Goal: Task Accomplishment & Management: Use online tool/utility

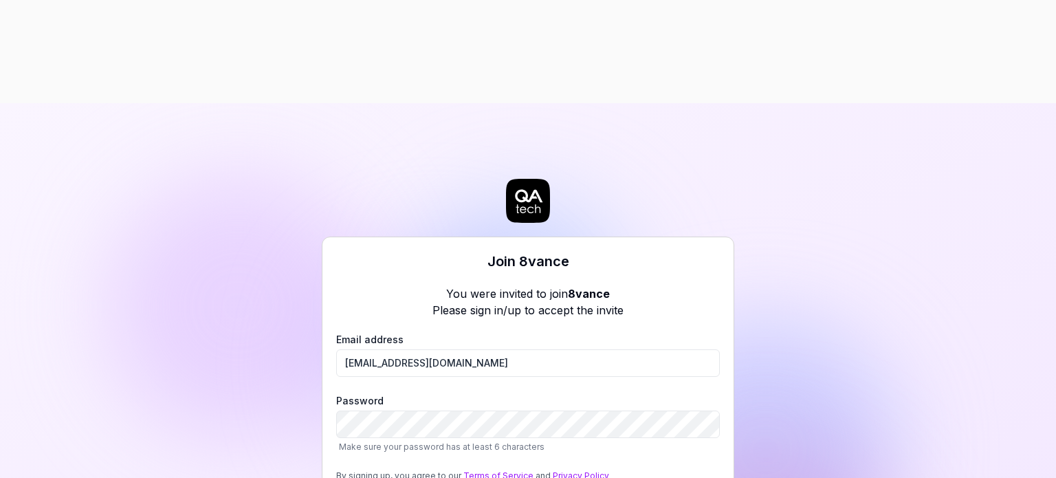
click at [184, 274] on div "Join 8vance You were invited to join 8vance Please sign in/up to accept the inv…" at bounding box center [528, 342] width 1056 height 478
click at [221, 322] on div "Join 8vance You were invited to join 8vance Please sign in/up to accept the inv…" at bounding box center [528, 342] width 1056 height 478
click at [320, 313] on div "Join 8vance You were invited to join 8vance Please sign in/up to accept the inv…" at bounding box center [528, 342] width 1056 height 478
click at [190, 292] on div "Join 8vance You were invited to join 8vance Please sign in/up to accept the inv…" at bounding box center [528, 342] width 1056 height 478
drag, startPoint x: 485, startPoint y: 260, endPoint x: 269, endPoint y: 253, distance: 215.2
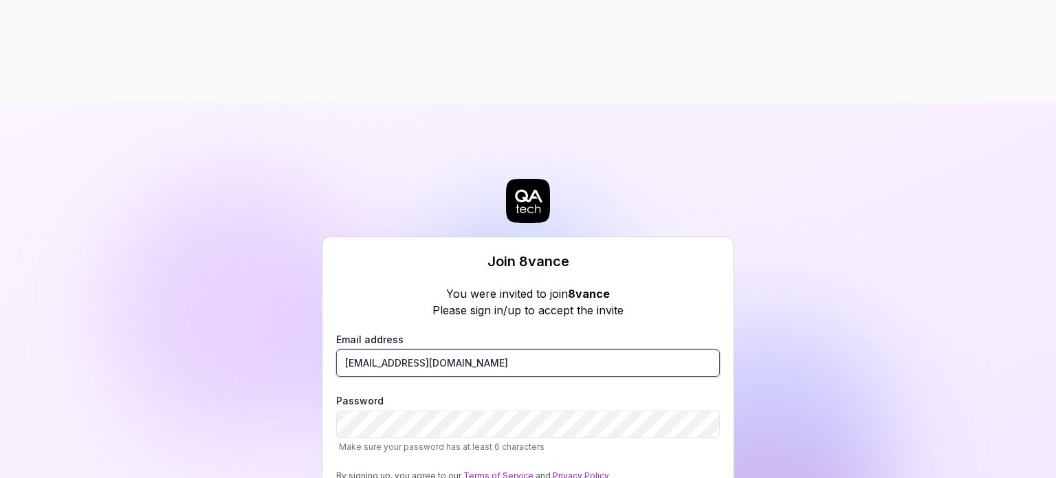
click at [269, 253] on div "Join 8vance You were invited to join 8vance Please sign in/up to accept the inv…" at bounding box center [528, 342] width 1056 height 478
drag, startPoint x: 223, startPoint y: 331, endPoint x: 254, endPoint y: 318, distance: 33.6
click at [223, 331] on div "Join 8vance You were invited to join 8vance Please sign in/up to accept the inv…" at bounding box center [528, 342] width 1056 height 478
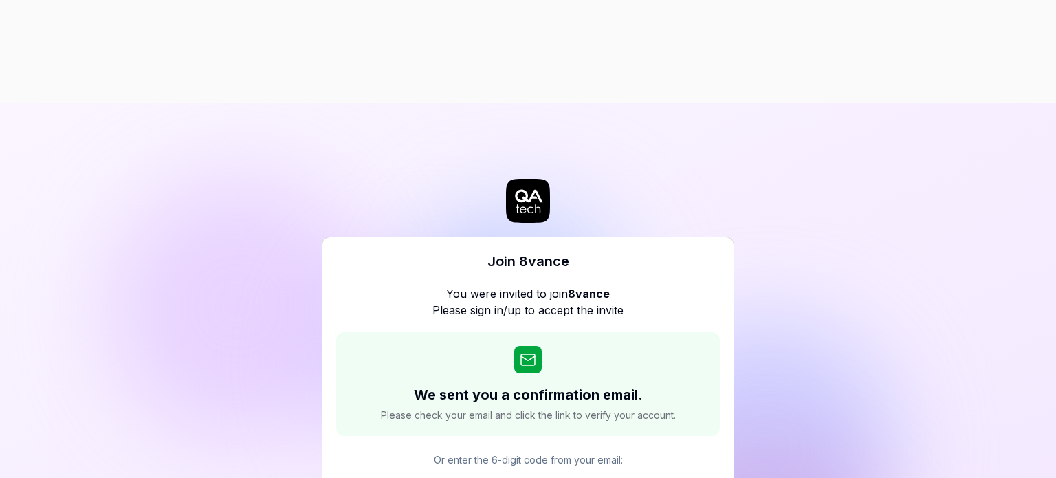
paste input "935412"
type input "935412"
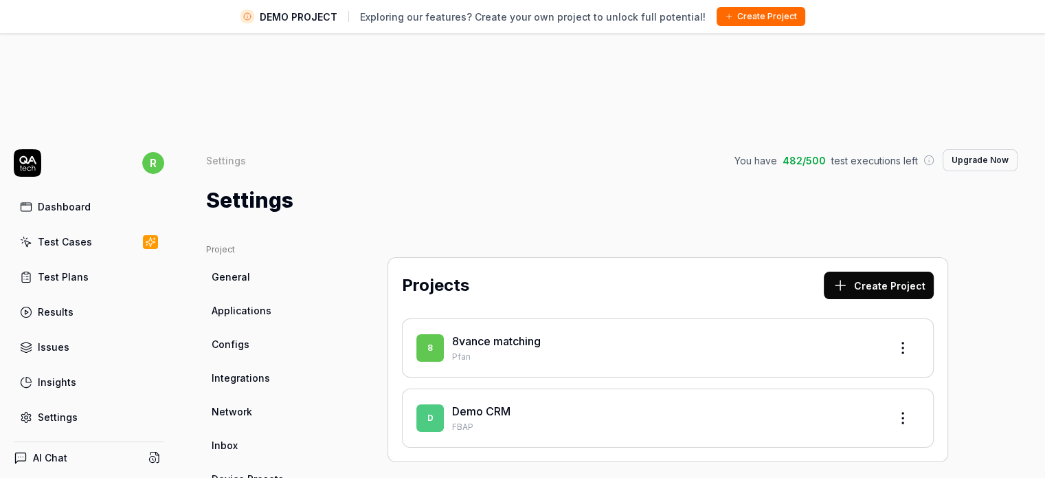
click at [514, 334] on link "8vance matching" at bounding box center [496, 341] width 89 height 14
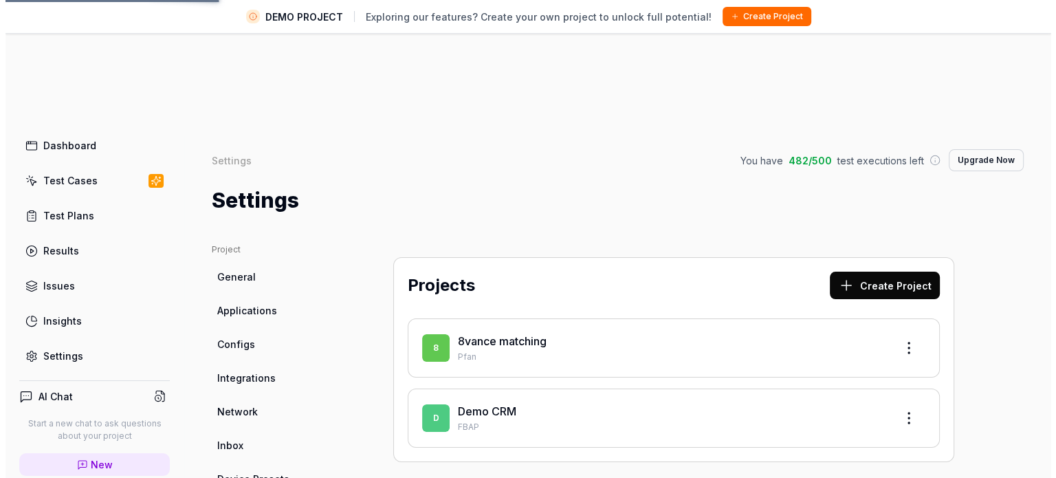
scroll to position [88, 0]
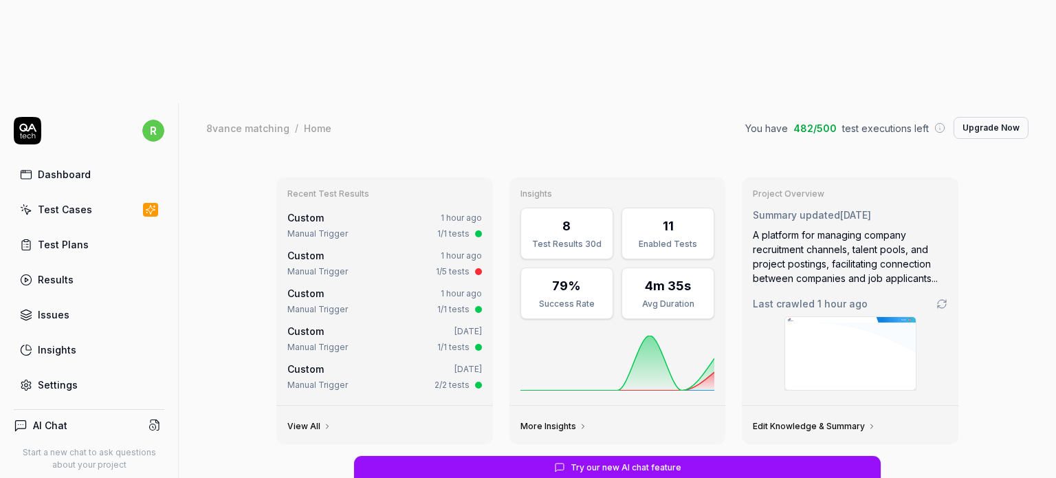
click at [76, 237] on div "Test Plans" at bounding box center [63, 244] width 51 height 14
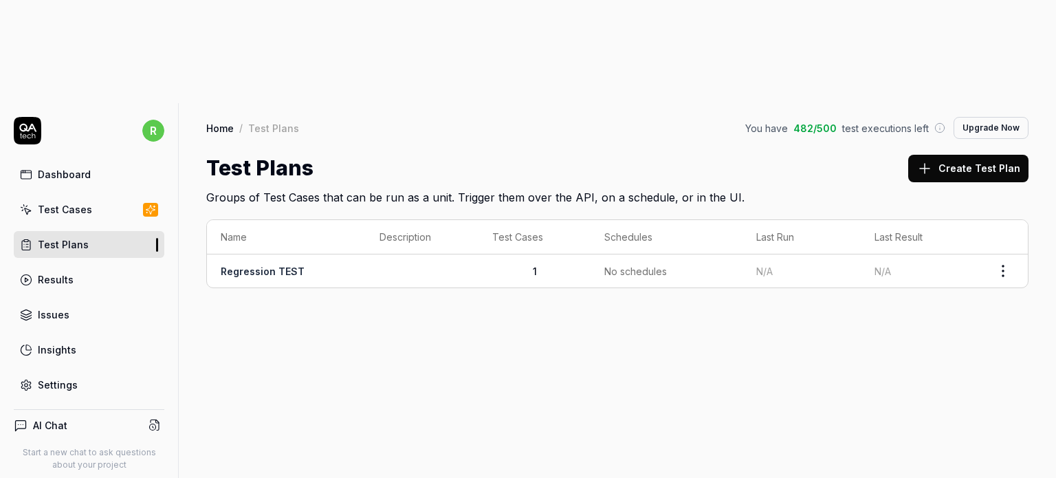
click at [278, 265] on link "Regression TEST" at bounding box center [263, 271] width 84 height 12
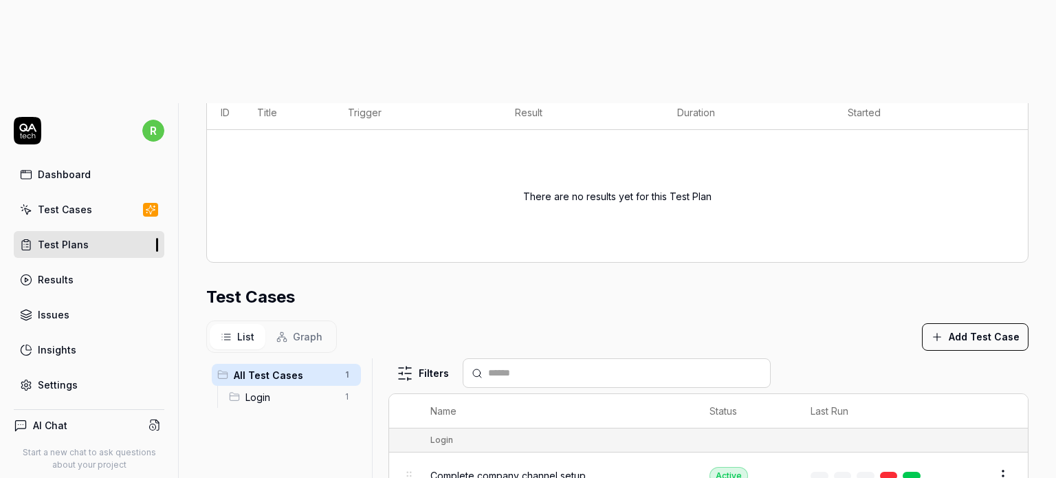
scroll to position [322, 0]
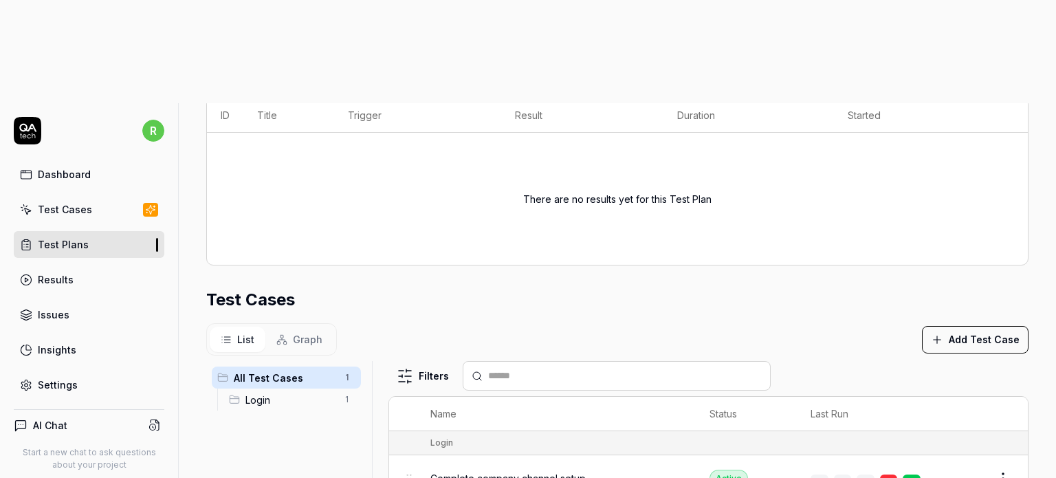
click at [280, 388] on div "Login 1" at bounding box center [291, 399] width 137 height 22
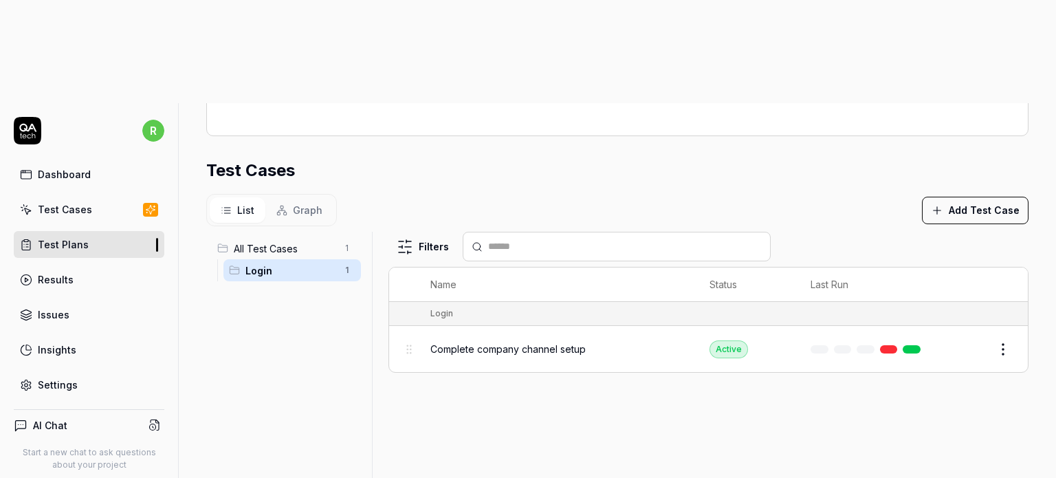
scroll to position [472, 0]
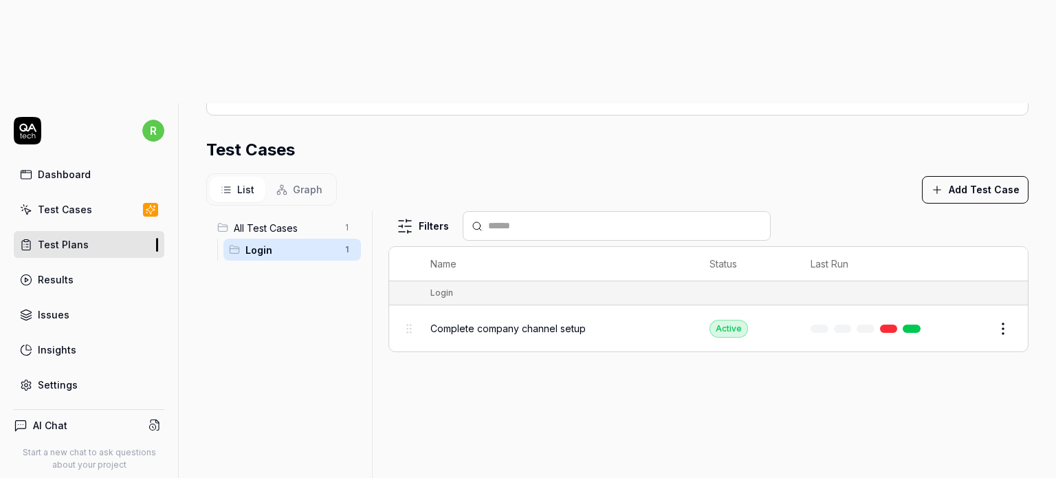
click at [82, 202] on div "Test Cases" at bounding box center [65, 209] width 54 height 14
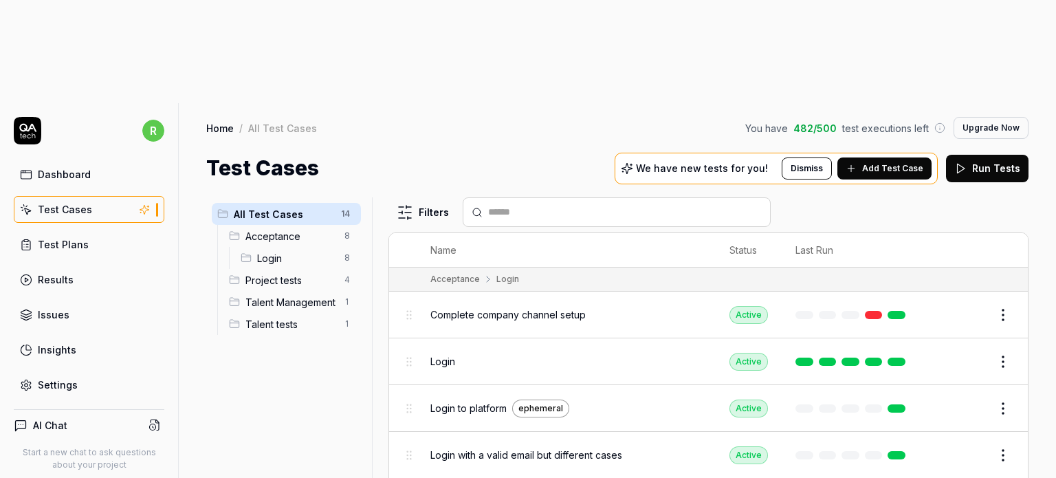
click at [63, 410] on div "AI Chat Start a new chat to ask questions about your project New" at bounding box center [89, 463] width 151 height 106
click at [58, 418] on h4 "AI Chat" at bounding box center [50, 425] width 34 height 14
click at [150, 424] on circle at bounding box center [153, 427] width 6 height 6
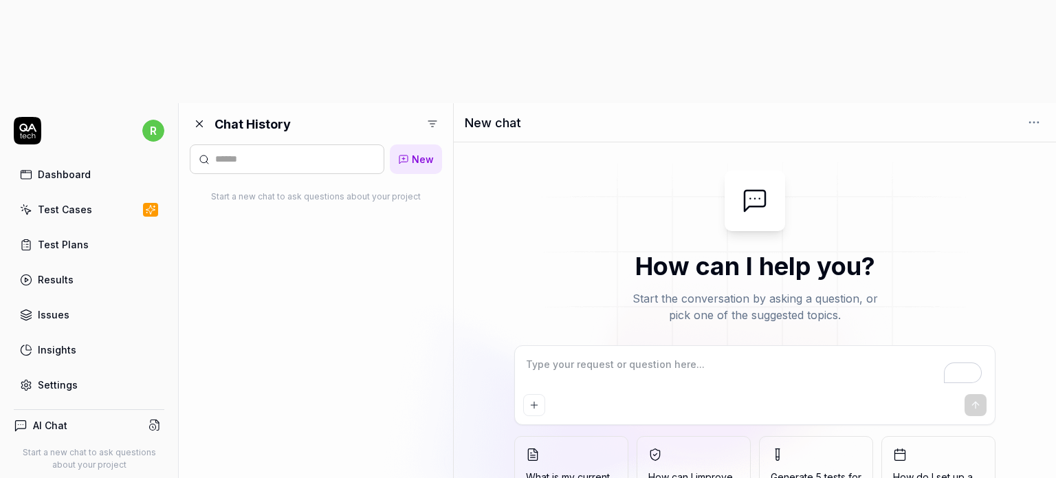
click at [586, 354] on textarea "To enrich screen reader interactions, please activate Accessibility in Grammarl…" at bounding box center [755, 371] width 464 height 34
click at [85, 167] on div "Dashboard" at bounding box center [64, 174] width 53 height 14
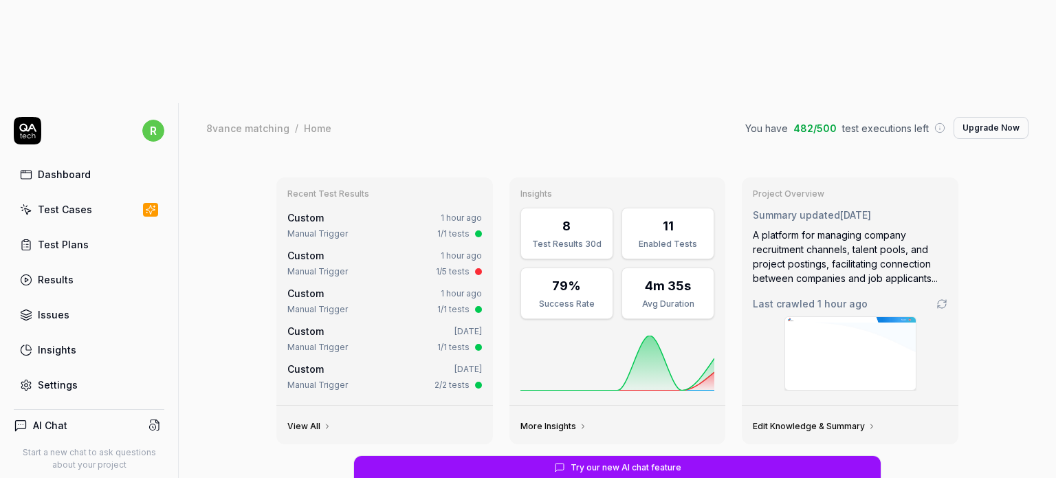
type textarea "*"
click at [93, 231] on link "Test Plans" at bounding box center [89, 244] width 151 height 27
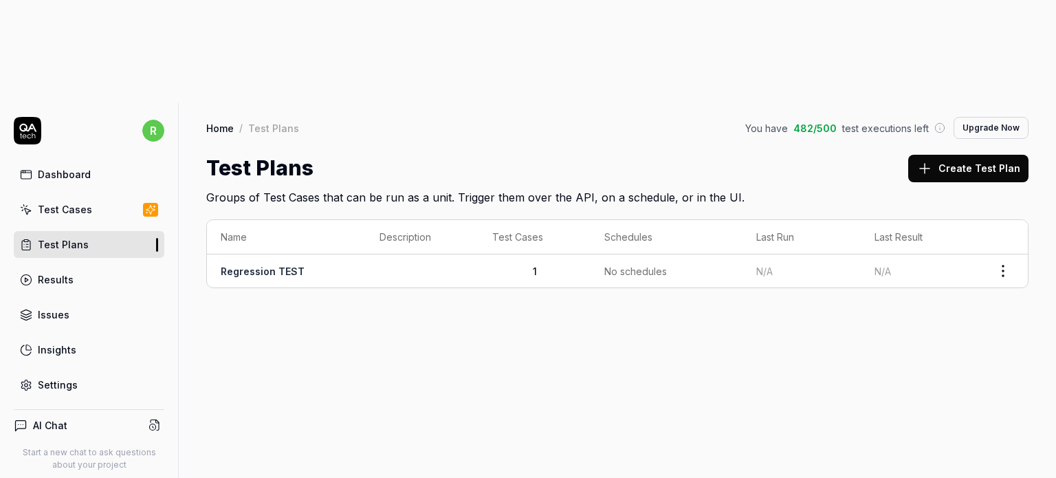
click at [91, 266] on link "Results" at bounding box center [89, 279] width 151 height 27
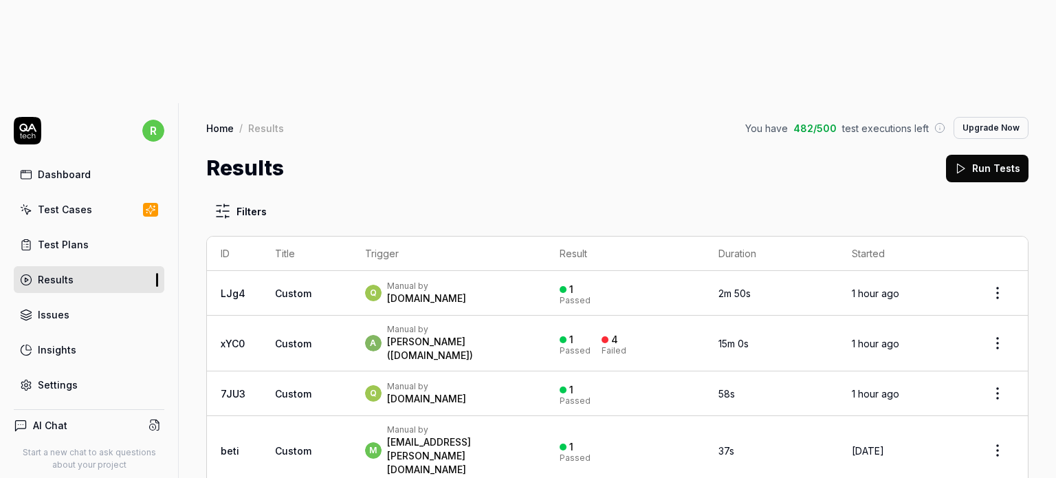
click at [74, 301] on link "Issues" at bounding box center [89, 314] width 151 height 27
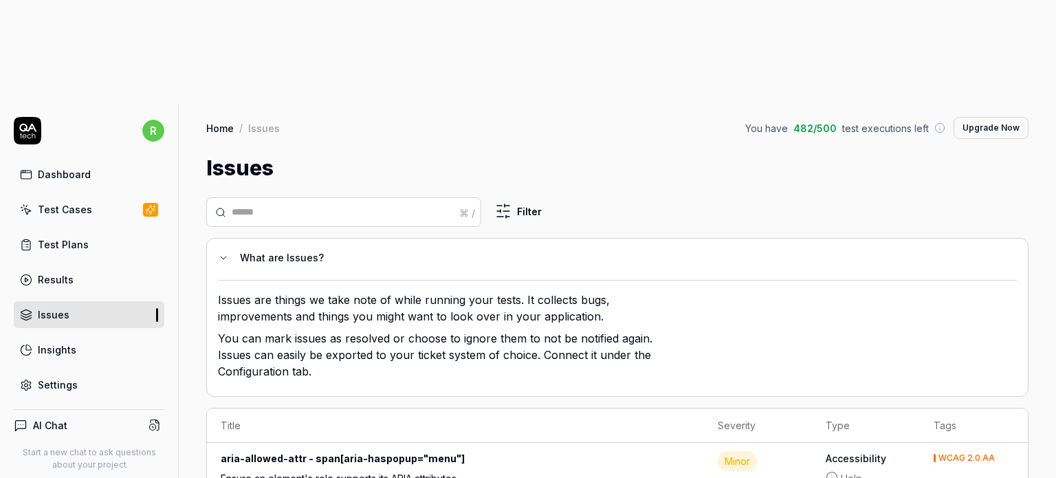
click at [71, 266] on link "Results" at bounding box center [89, 279] width 151 height 27
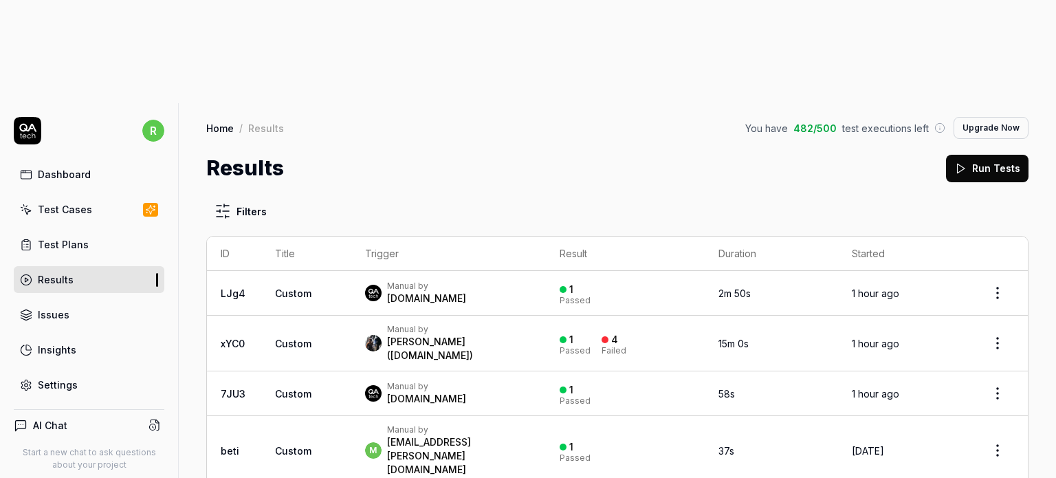
click at [387, 291] on div "[DOMAIN_NAME]" at bounding box center [426, 298] width 79 height 14
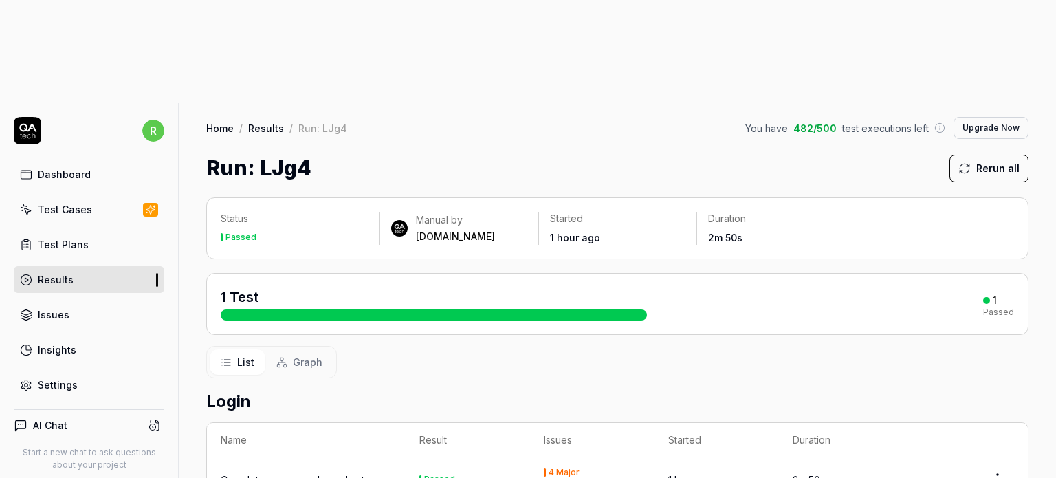
click at [68, 237] on div "Test Plans" at bounding box center [63, 244] width 51 height 14
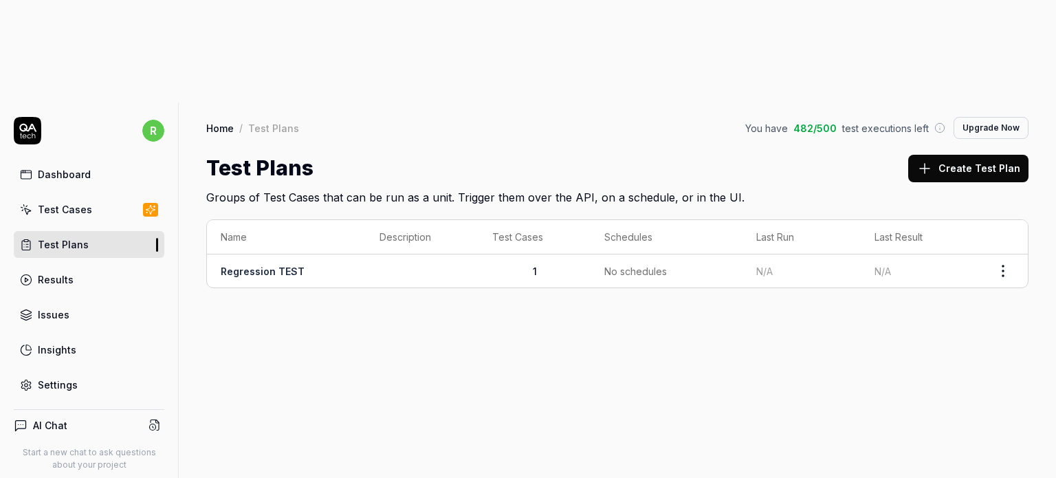
click at [93, 196] on link "Test Cases" at bounding box center [89, 209] width 151 height 27
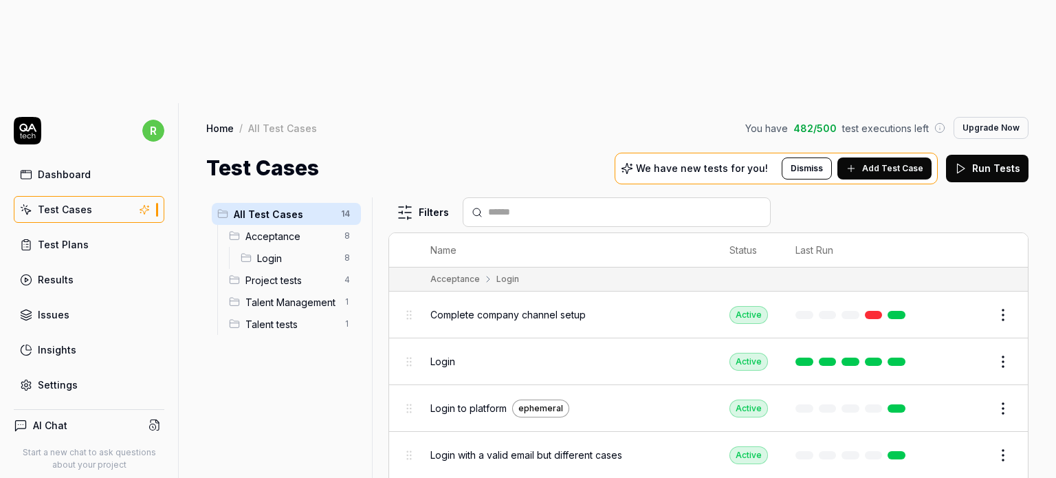
click at [251, 273] on span "Project tests" at bounding box center [290, 280] width 91 height 14
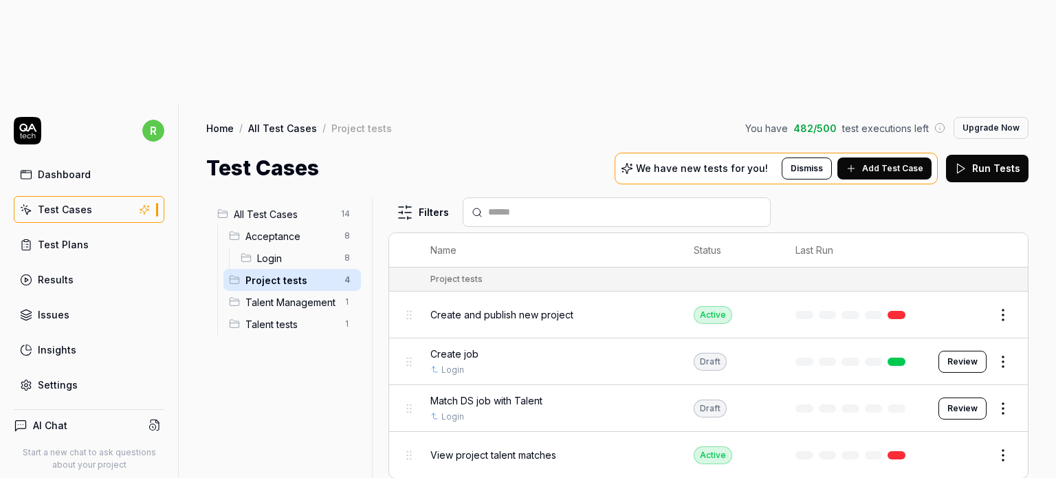
click at [69, 237] on div "Test Plans" at bounding box center [63, 244] width 51 height 14
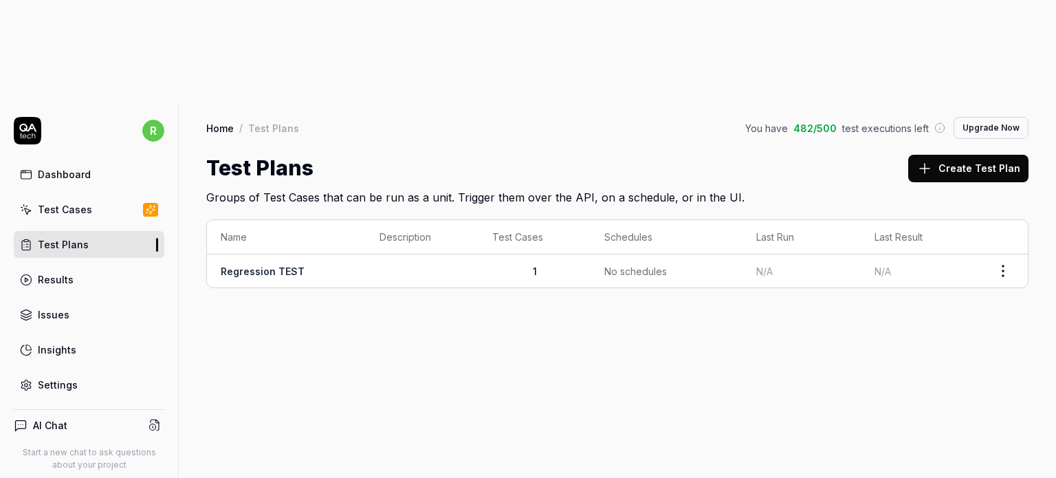
click at [67, 202] on div "Test Cases" at bounding box center [65, 209] width 54 height 14
click at [71, 167] on div "Dashboard" at bounding box center [64, 174] width 53 height 14
click at [88, 202] on div "Test Cases" at bounding box center [65, 209] width 54 height 14
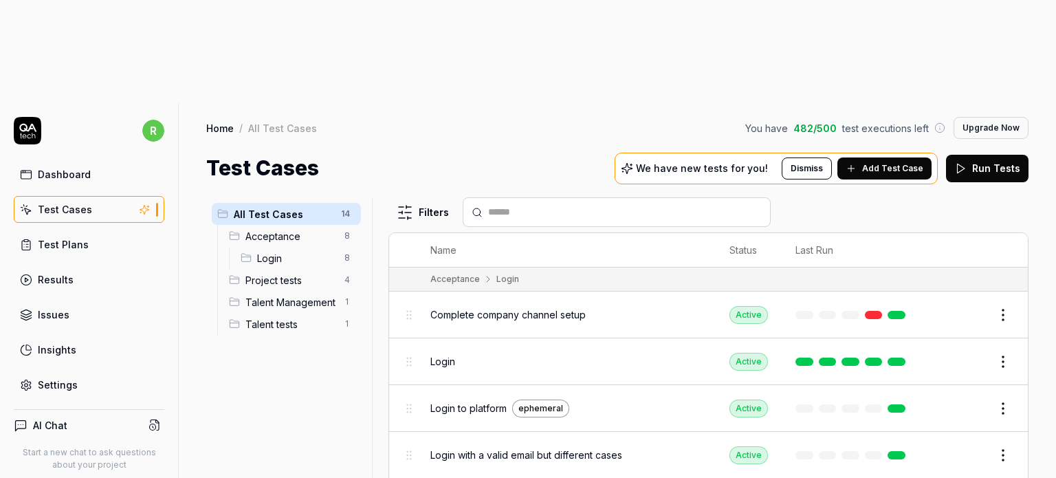
click at [80, 266] on link "Results" at bounding box center [89, 279] width 151 height 27
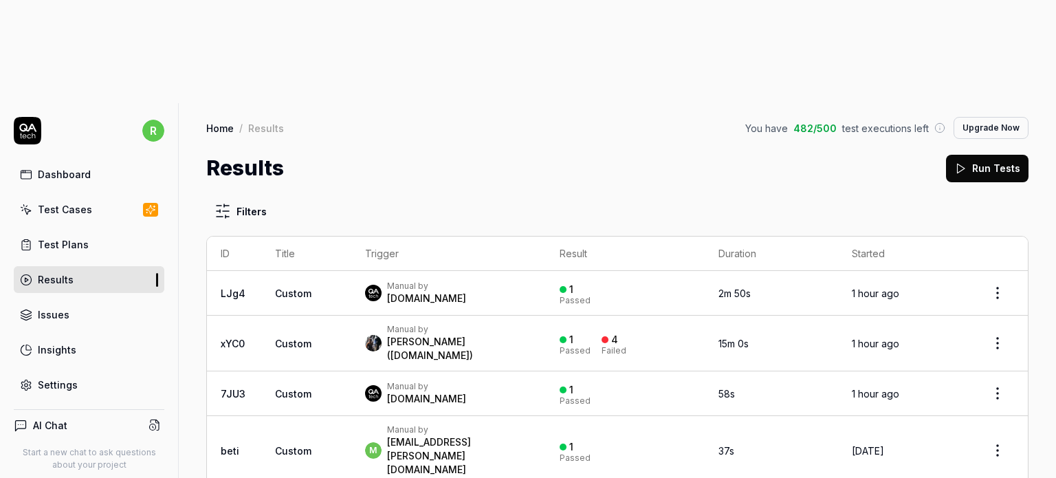
click at [65, 418] on h4 "AI Chat" at bounding box center [50, 425] width 34 height 14
click at [148, 419] on icon at bounding box center [154, 425] width 12 height 12
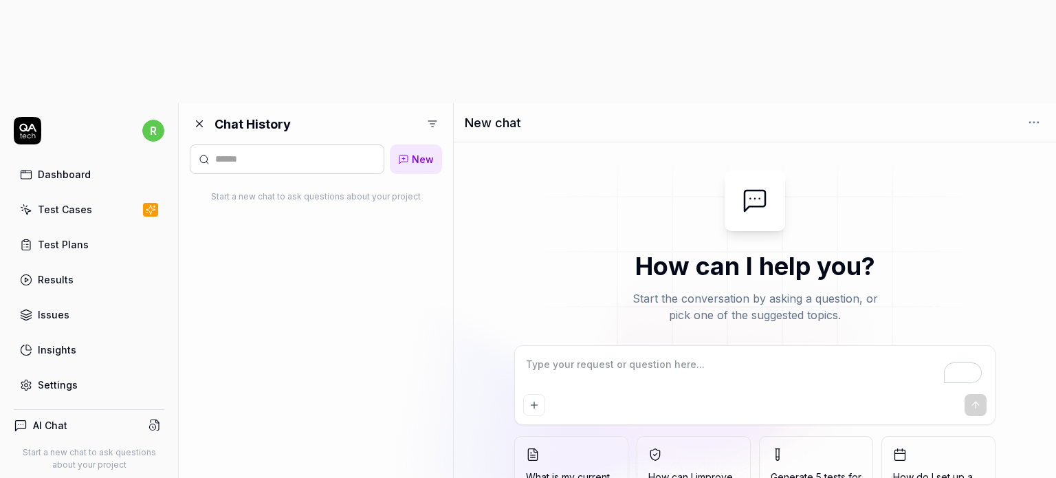
click at [687, 354] on textarea "To enrich screen reader interactions, please activate Accessibility in Grammarl…" at bounding box center [755, 371] width 464 height 34
type textarea "*"
click at [320, 144] on div at bounding box center [287, 159] width 195 height 30
click at [419, 144] on link "New" at bounding box center [416, 159] width 52 height 30
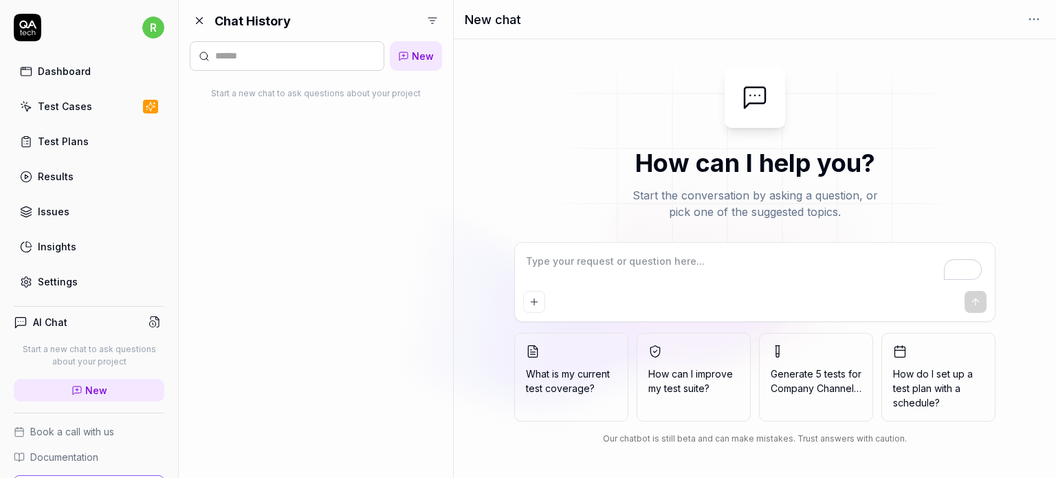
click at [81, 147] on div "Test Plans" at bounding box center [63, 141] width 51 height 14
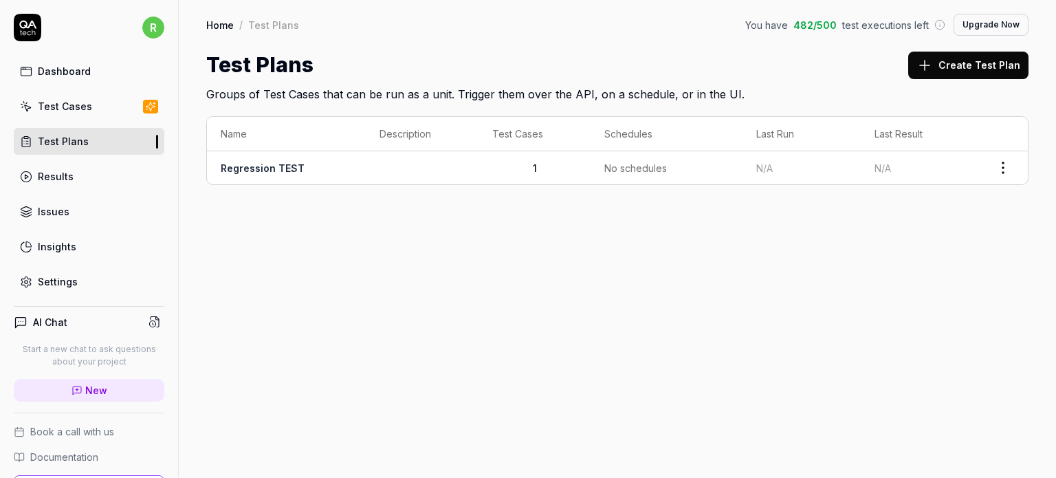
click at [74, 103] on div "Test Cases" at bounding box center [65, 106] width 54 height 14
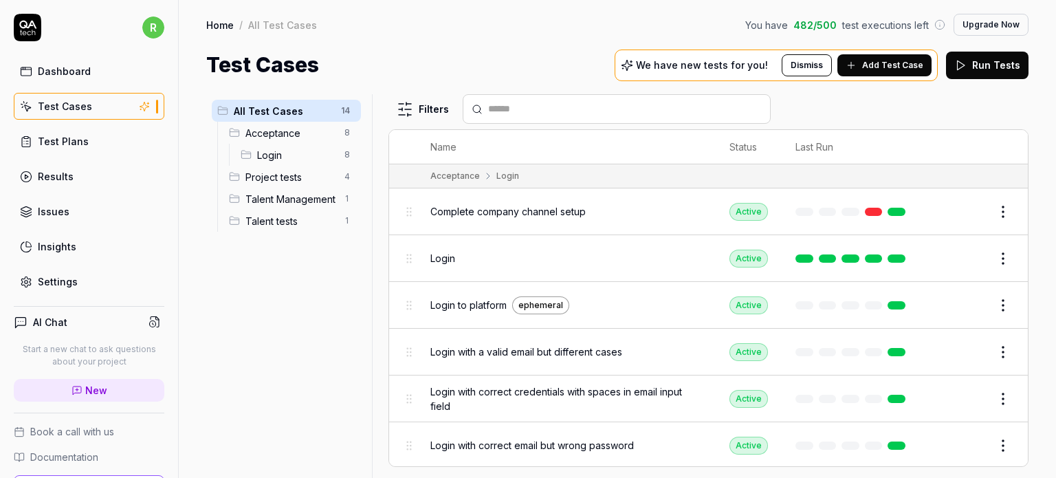
click at [68, 148] on link "Test Plans" at bounding box center [89, 141] width 151 height 27
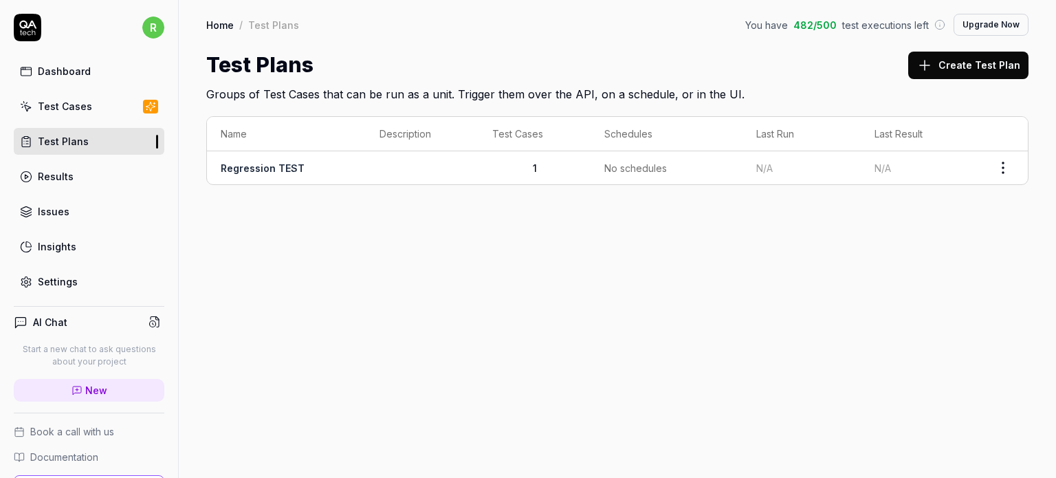
click at [80, 164] on link "Results" at bounding box center [89, 176] width 151 height 27
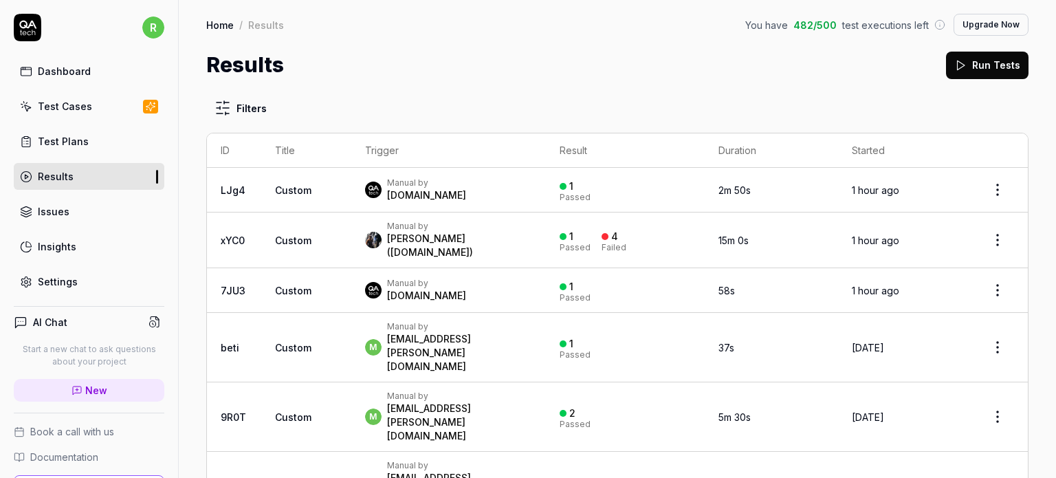
click at [76, 214] on link "Issues" at bounding box center [89, 211] width 151 height 27
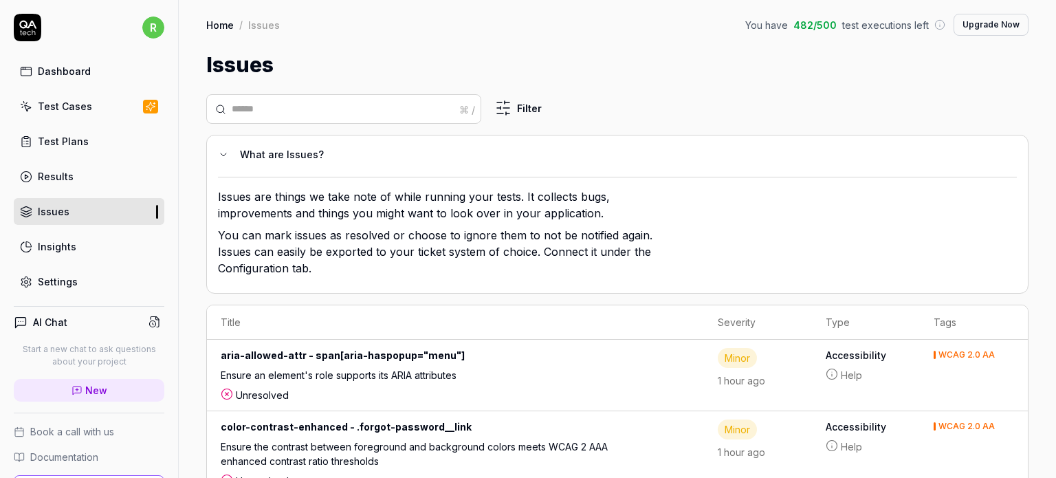
click at [69, 145] on div "Test Plans" at bounding box center [63, 141] width 51 height 14
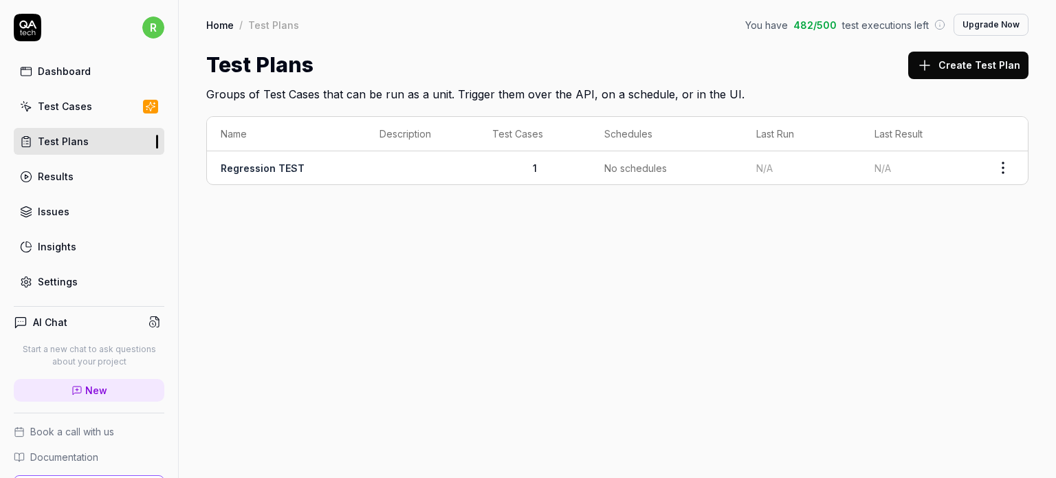
click at [71, 101] on div "Test Cases" at bounding box center [65, 106] width 54 height 14
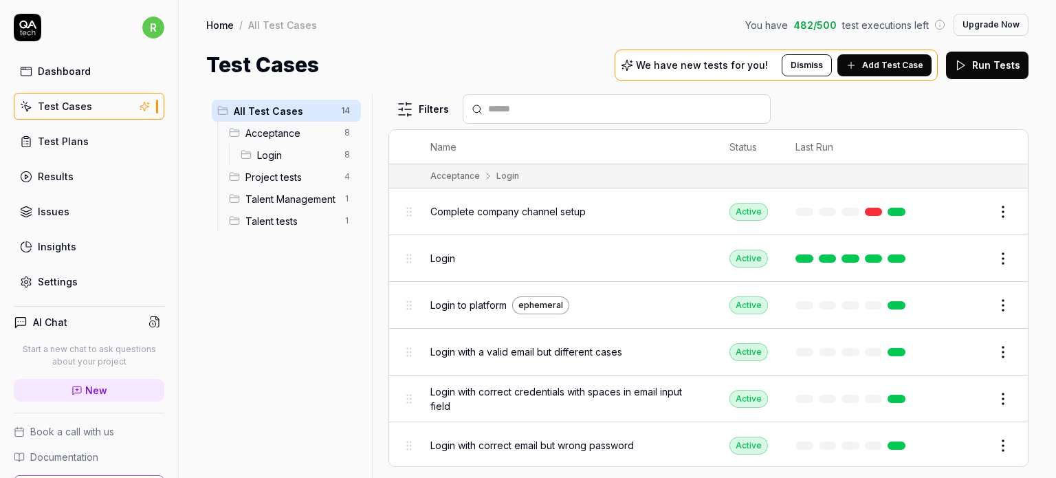
click at [896, 63] on span "Add Test Case" at bounding box center [892, 65] width 61 height 12
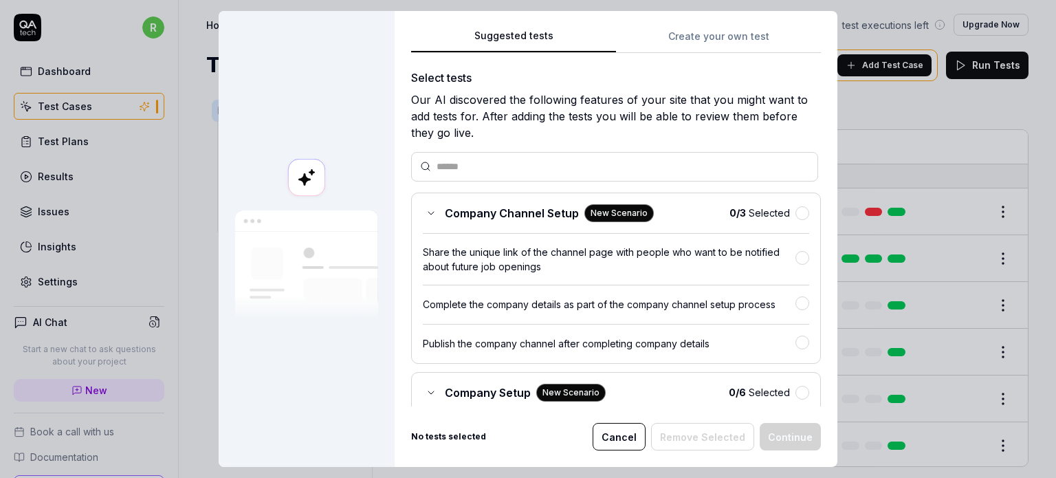
click at [716, 39] on button "Create your own test" at bounding box center [718, 40] width 205 height 25
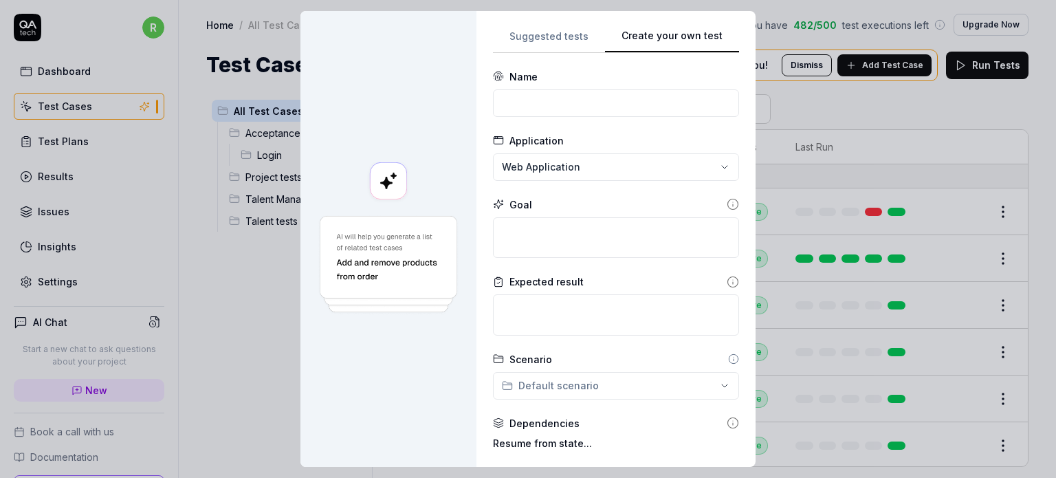
click at [557, 40] on button "Suggested tests" at bounding box center [549, 40] width 112 height 25
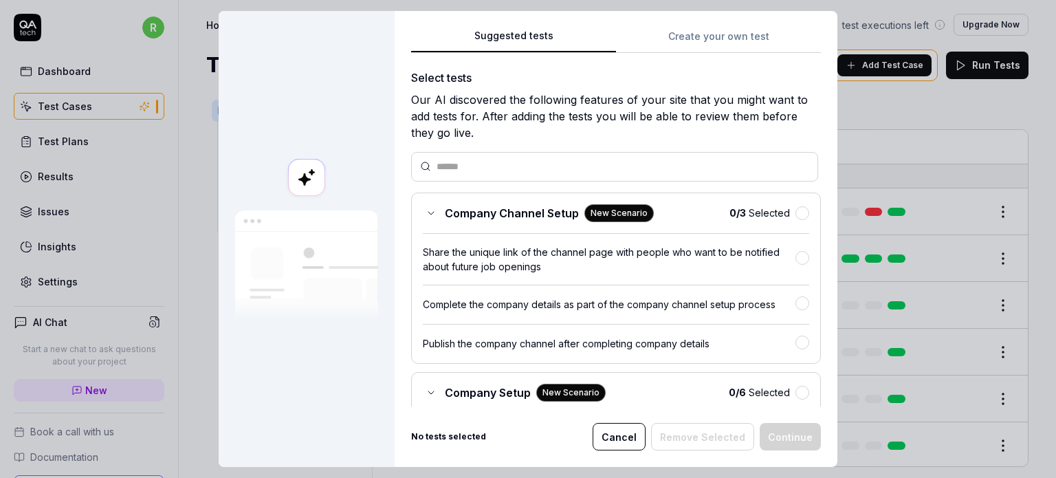
click at [629, 432] on button "Cancel" at bounding box center [618, 436] width 53 height 27
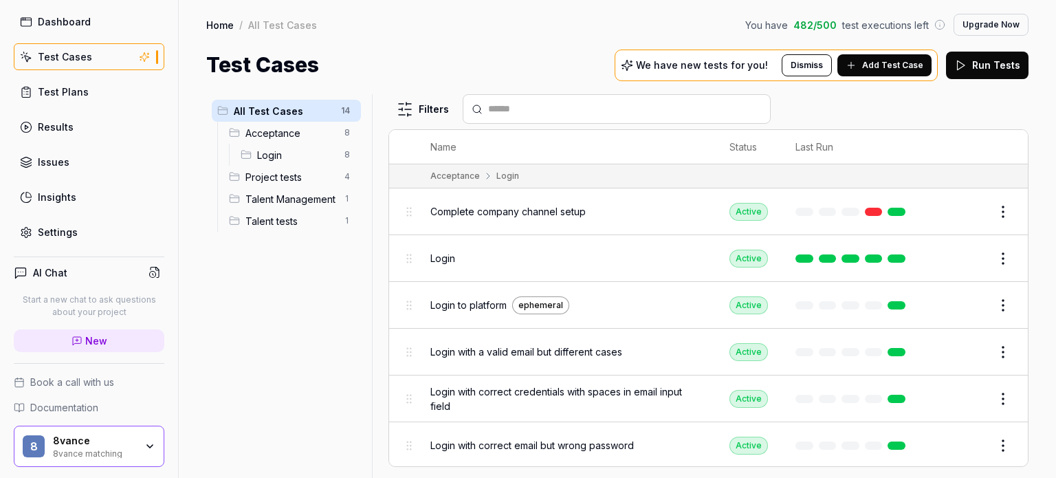
scroll to position [88, 0]
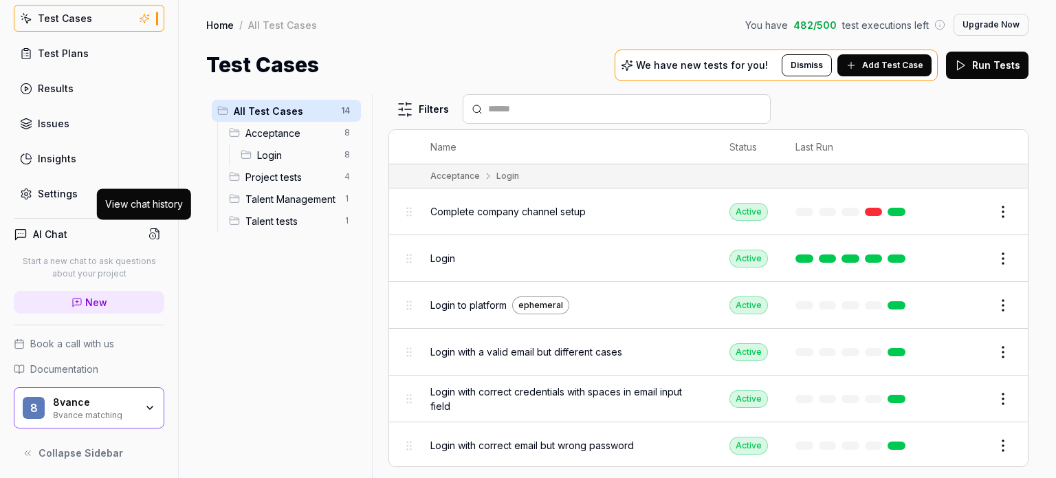
click at [150, 233] on circle at bounding box center [153, 236] width 6 height 6
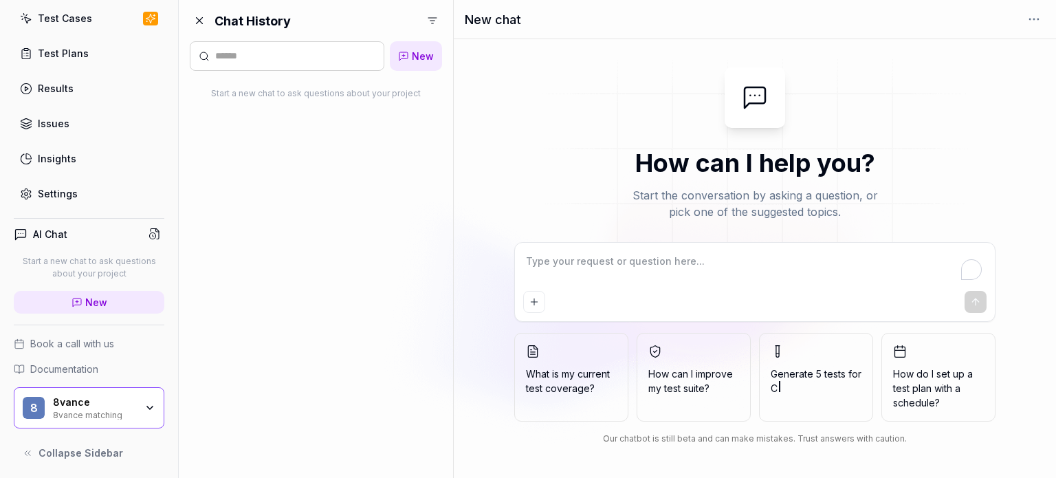
click at [150, 233] on circle at bounding box center [153, 236] width 6 height 6
type textarea "*"
click at [408, 45] on link "New" at bounding box center [416, 56] width 52 height 30
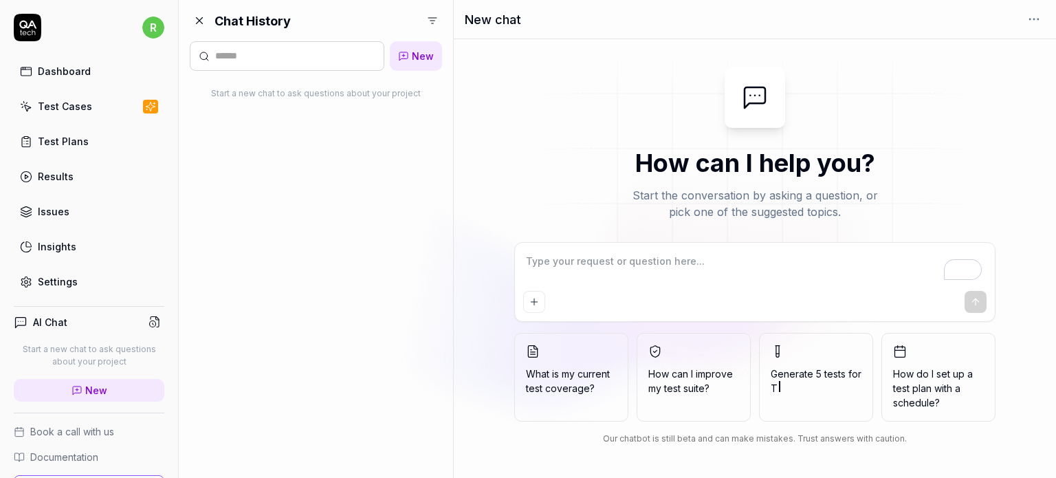
type textarea "*"
click at [639, 266] on textarea "To enrich screen reader interactions, please activate Accessibility in Grammarl…" at bounding box center [755, 268] width 464 height 34
type textarea "G"
type textarea "*"
type textarea "Ge"
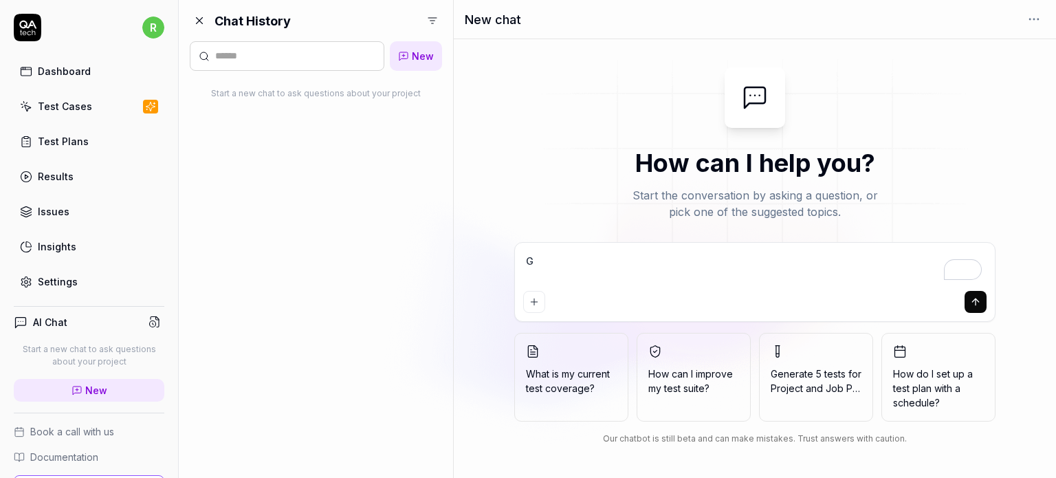
type textarea "*"
type textarea "Gen"
type textarea "*"
type textarea "Gene"
type textarea "*"
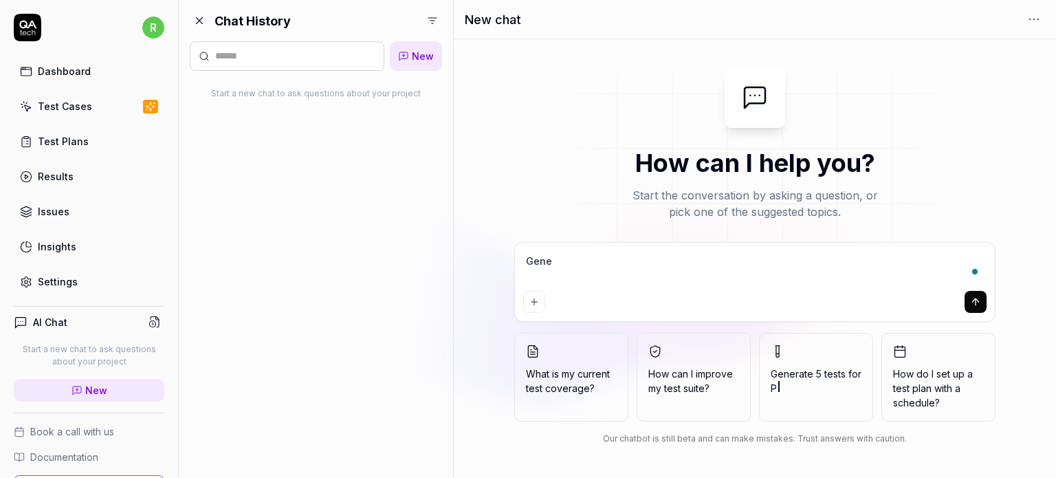
type textarea "Gener"
type textarea "*"
type textarea "Genera"
type textarea "*"
type textarea "Generat"
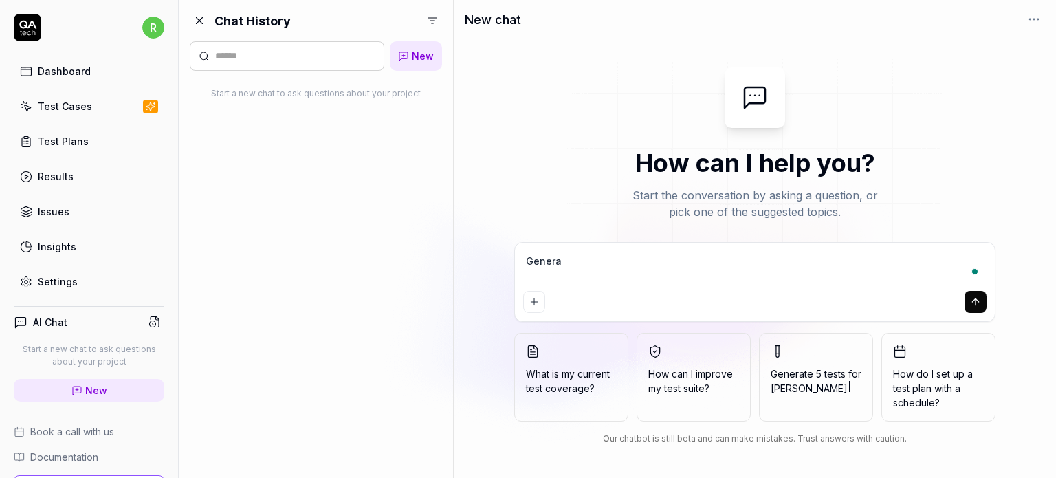
type textarea "*"
type textarea "Generate"
type textarea "*"
type textarea "Generate"
type textarea "*"
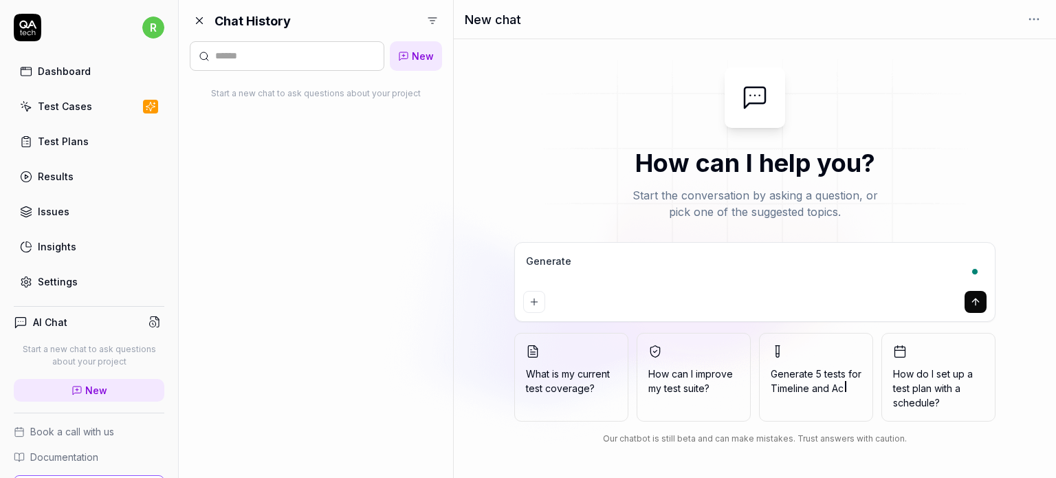
type textarea "Generate a"
type textarea "*"
type textarea "Generate a"
type textarea "*"
type textarea "Generate a t"
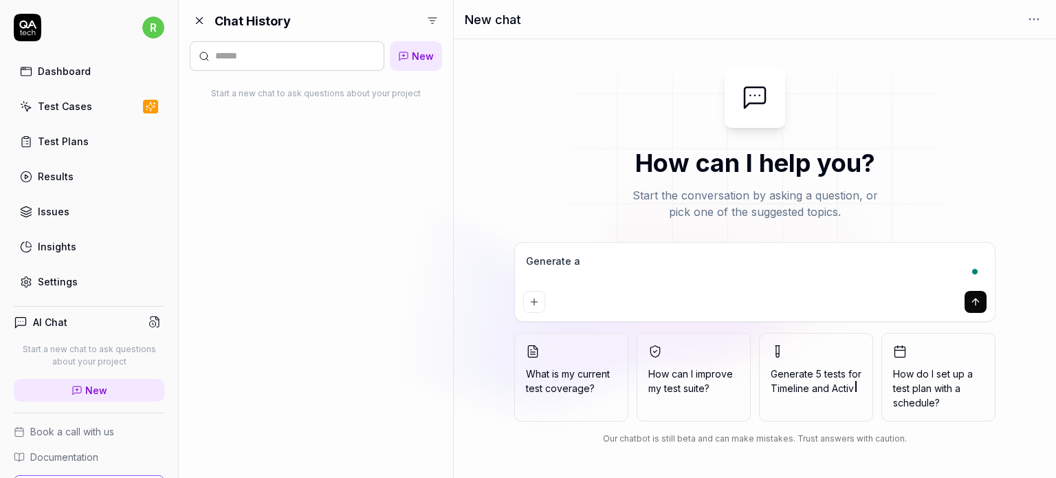
type textarea "*"
type textarea "Generate a te"
type textarea "*"
type textarea "Generate a tes"
type textarea "*"
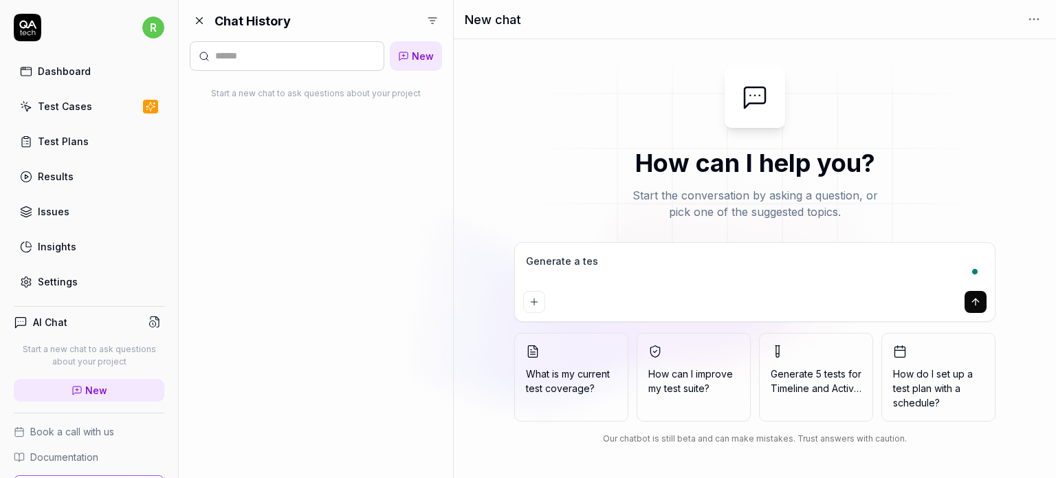
type textarea "Generate a test"
type textarea "*"
type textarea "Generate a test"
type textarea "*"
type textarea "Generate a test c"
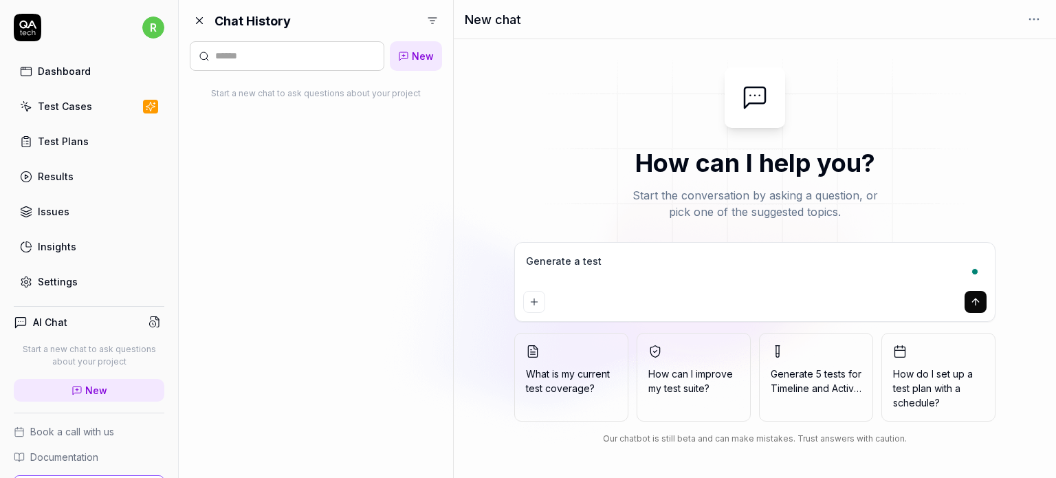
type textarea "*"
type textarea "Generate a test ca"
type textarea "*"
type textarea "Generate a test cas"
type textarea "*"
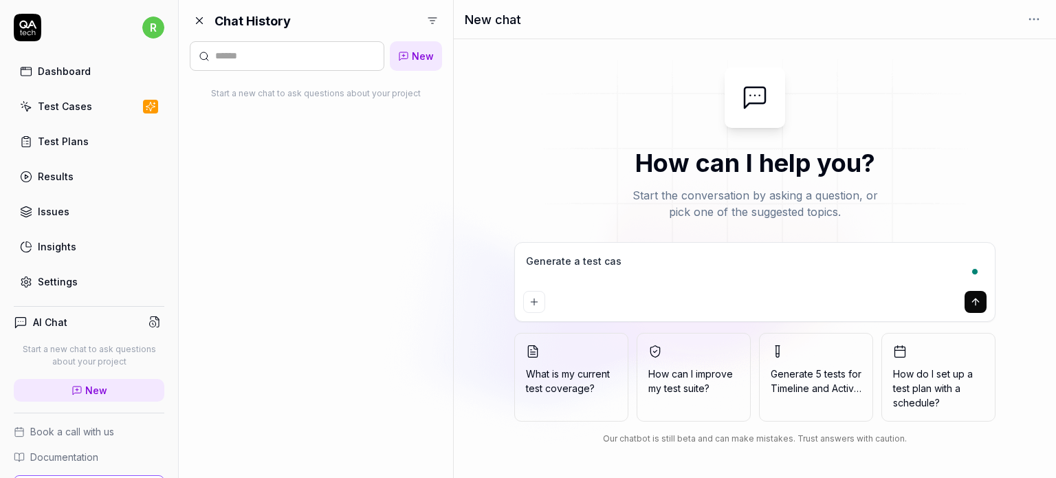
type textarea "Generate a test case"
type textarea "*"
type textarea "Generate a test cases"
type textarea "*"
type textarea "Generate a test cases"
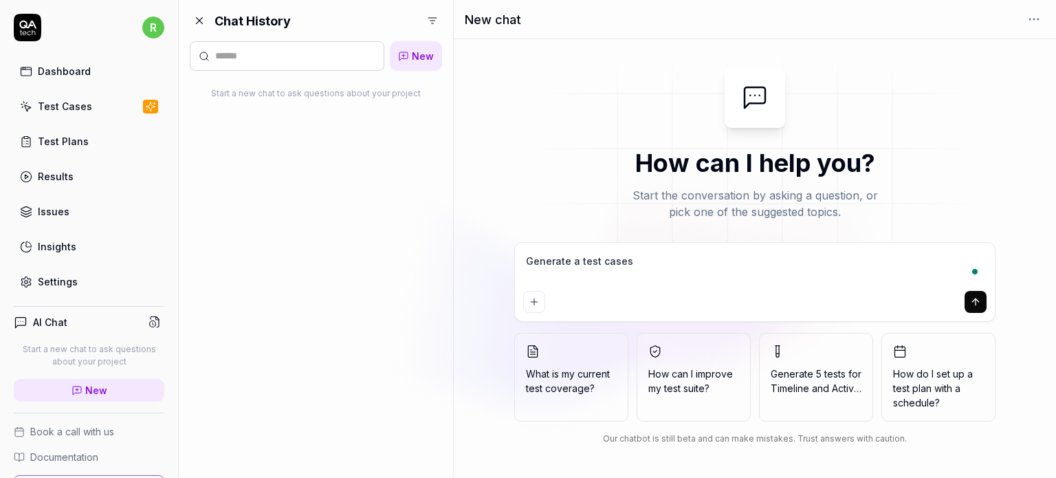
type textarea "*"
type textarea "Generate a test cases f"
type textarea "*"
type textarea "Generate a test cases fo"
type textarea "*"
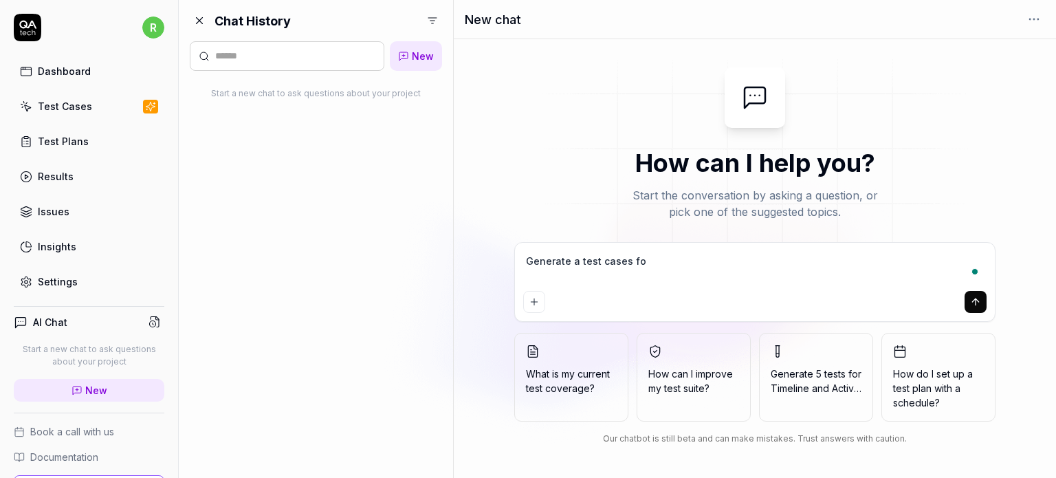
type textarea "Generate a test cases for"
type textarea "*"
type textarea "Generate a test cases for"
type textarea "*"
type textarea "Generate a test cases for e"
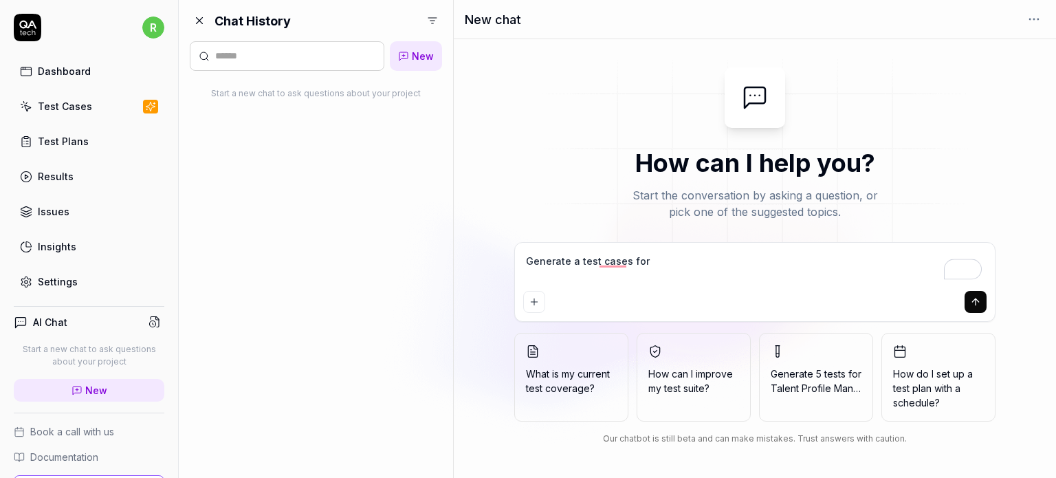
type textarea "*"
type textarea "Generate a test cases for em"
type textarea "*"
type textarea "Generate a test cases for ema"
type textarea "*"
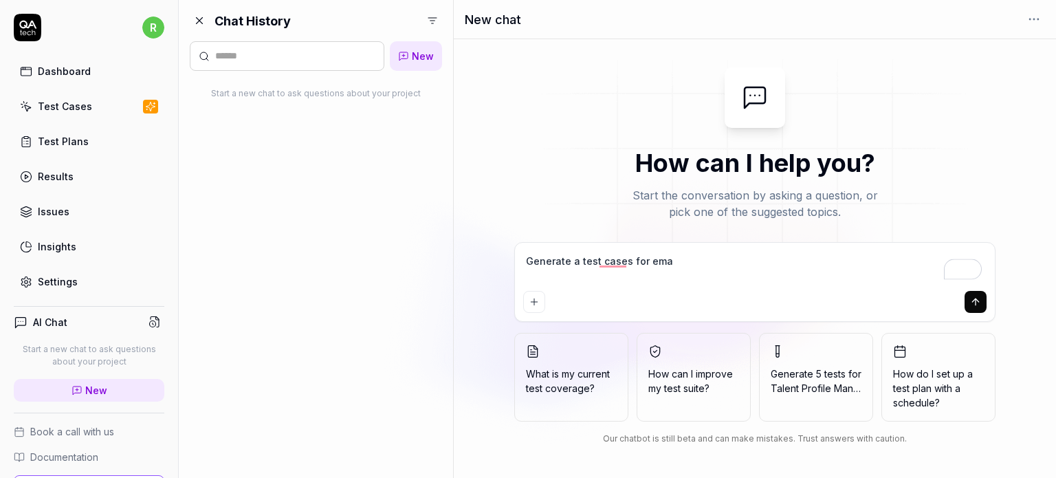
type textarea "Generate a test cases for emai"
type textarea "*"
type textarea "Generate a test cases for email"
type textarea "*"
type textarea "Generate a test cases for email"
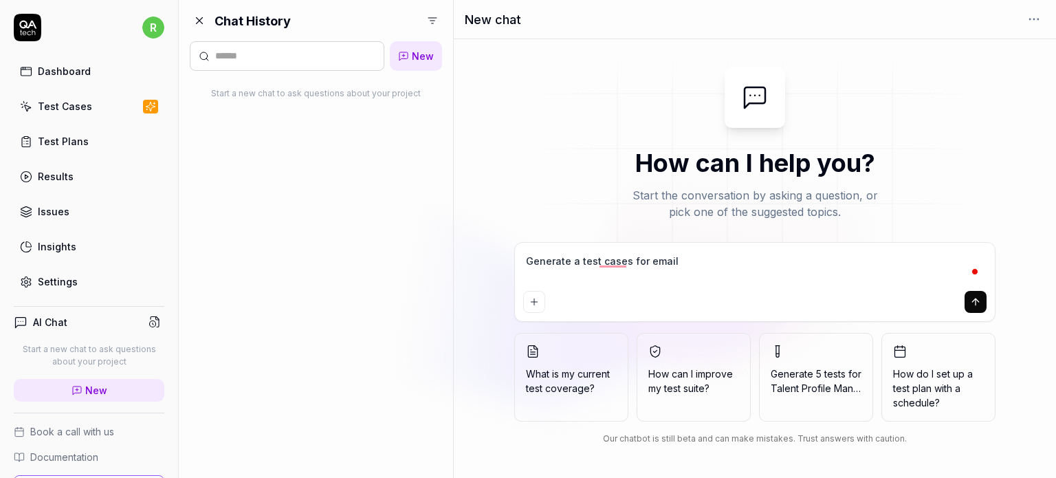
type textarea "*"
type textarea "Generate a test cases for email c"
type textarea "*"
type textarea "Generate a test cases for email co"
type textarea "*"
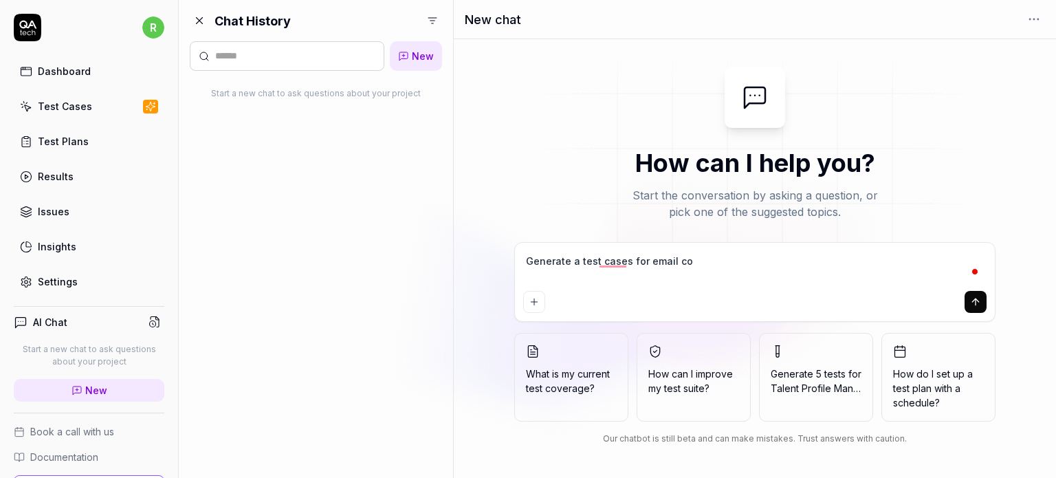
type textarea "Generate a test cases for email con"
type textarea "*"
type textarea "Generate a test cases for email conf"
type textarea "*"
type textarea "Generate a test cases for email confi"
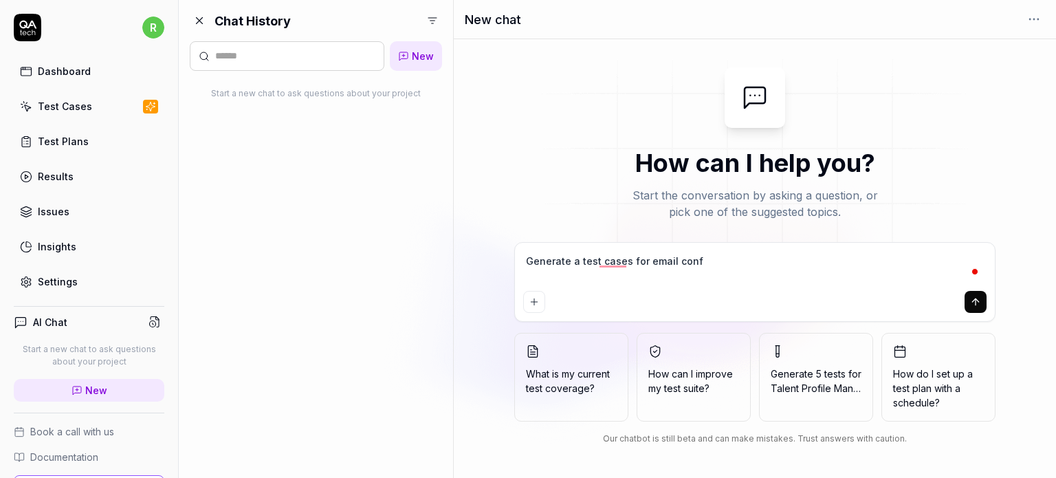
type textarea "*"
type textarea "Generate a test cases for email config"
type textarea "*"
type textarea "Generate a test cases for email configu"
type textarea "*"
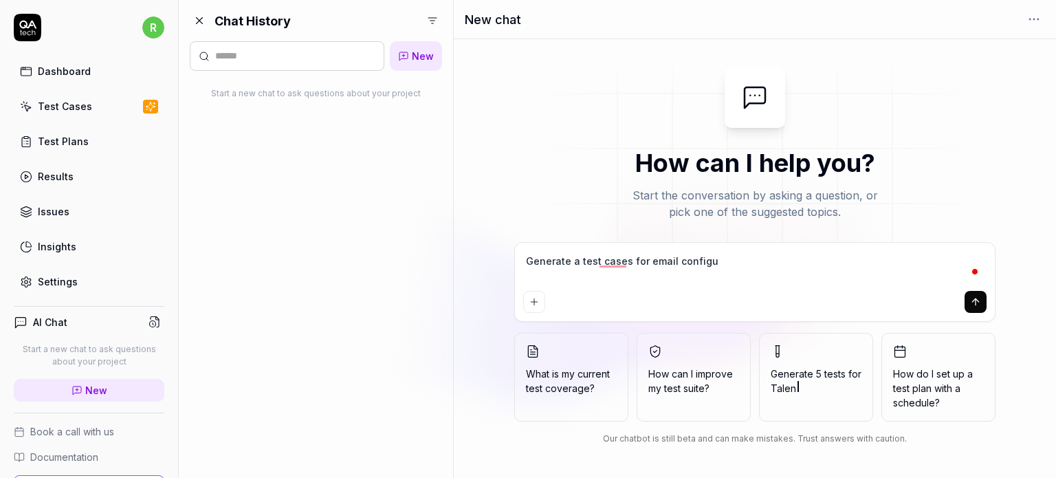
type textarea "Generate a test cases for email configur"
type textarea "*"
type textarea "Generate a test cases for email configura"
type textarea "*"
type textarea "Generate a test cases for email configurat"
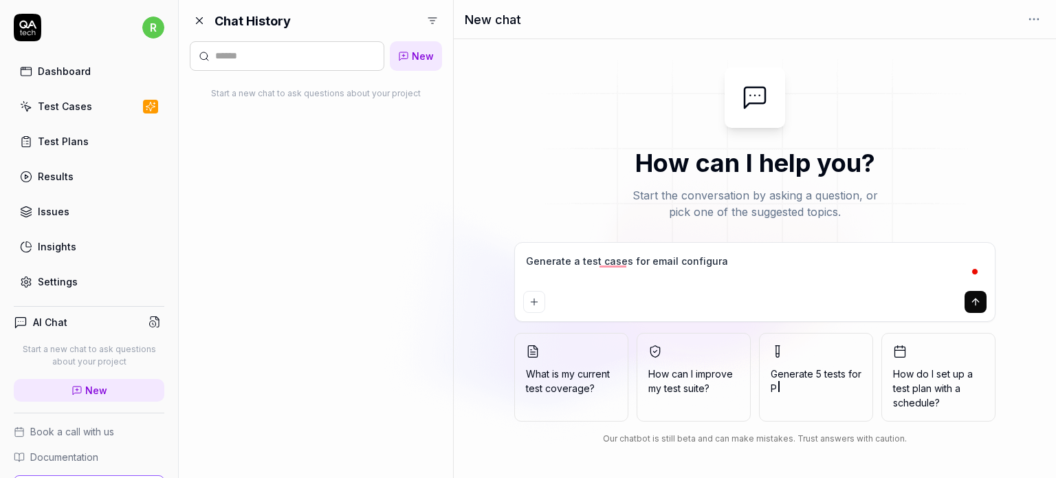
type textarea "*"
type textarea "Generate a test cases for email configurati"
type textarea "*"
type textarea "Generate a test cases for email configuratio"
type textarea "*"
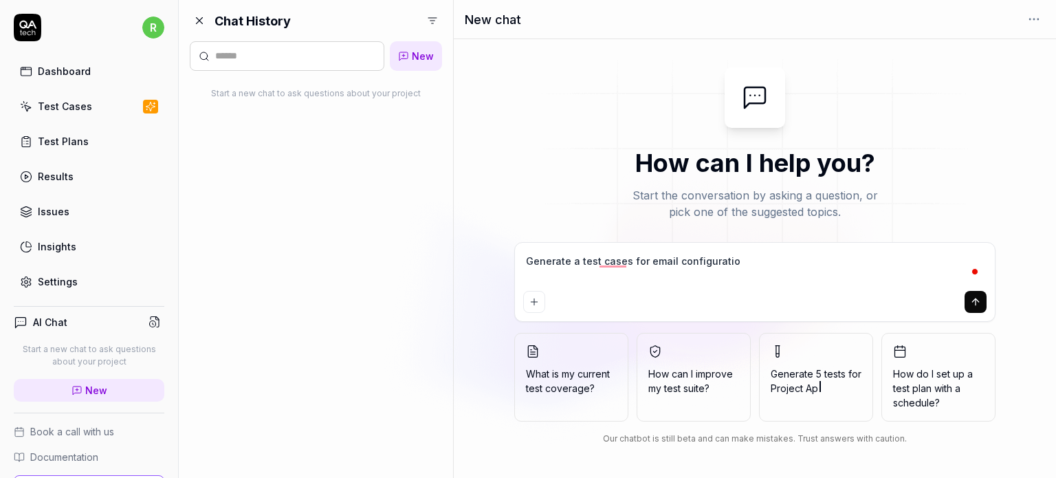
type textarea "Generate a test cases for email configuration"
type textarea "*"
type textarea "Generate a test cases for email configuration"
type textarea "*"
type textarea "Generate a test cases for email configuration"
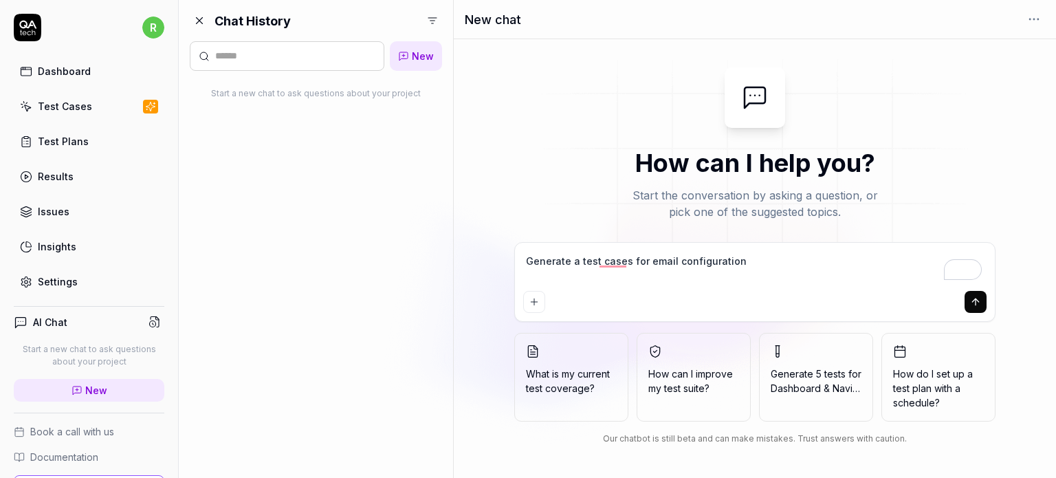
type textarea "*"
type textarea "Generate a test cases for email configuration a"
type textarea "*"
type textarea "Generate a test cases for email configuration an"
type textarea "*"
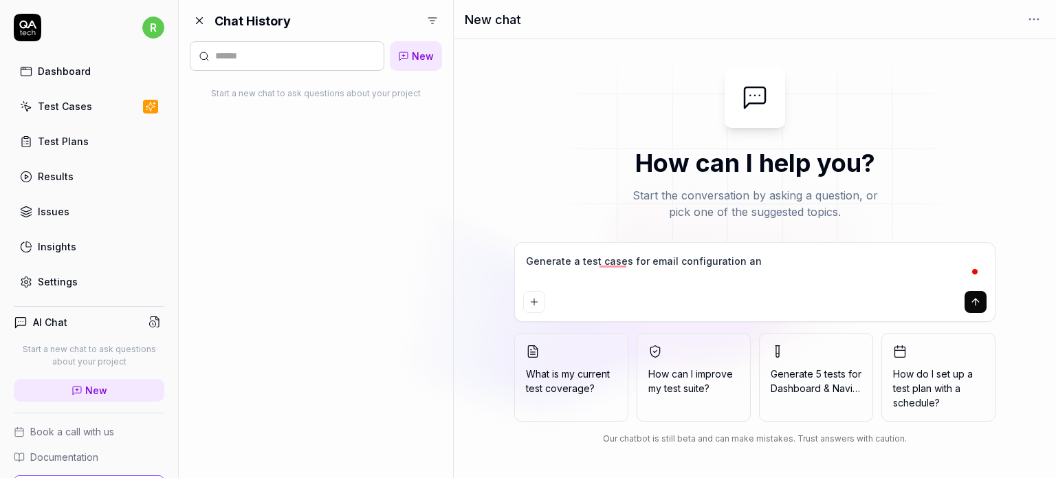
type textarea "Generate a test cases for email configuration and"
type textarea "*"
type textarea "Generate a test cases for email configuration and"
type textarea "*"
type textarea "Generate a test cases for email configuration and e"
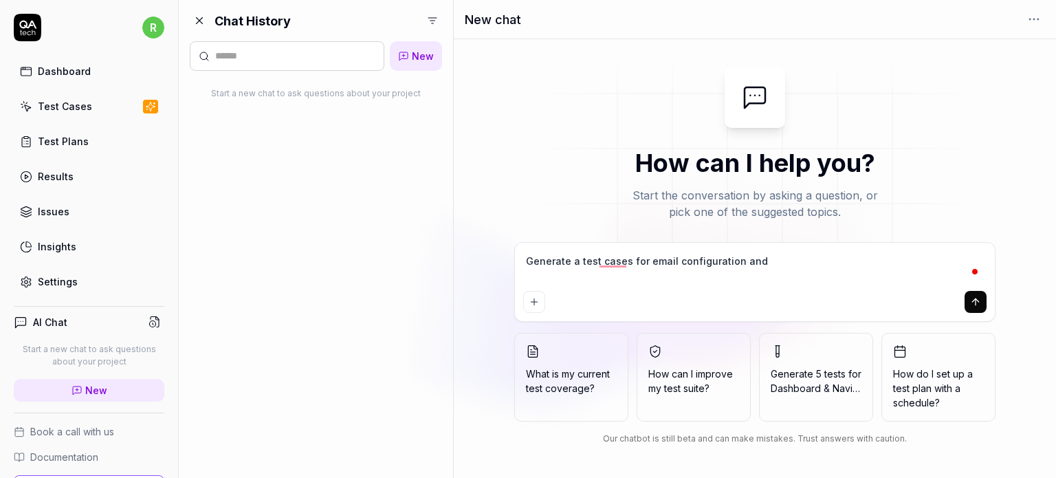
type textarea "*"
type textarea "Generate a test cases for email configuration and en"
type textarea "*"
type textarea "Generate a test cases for email configuration and end"
type textarea "*"
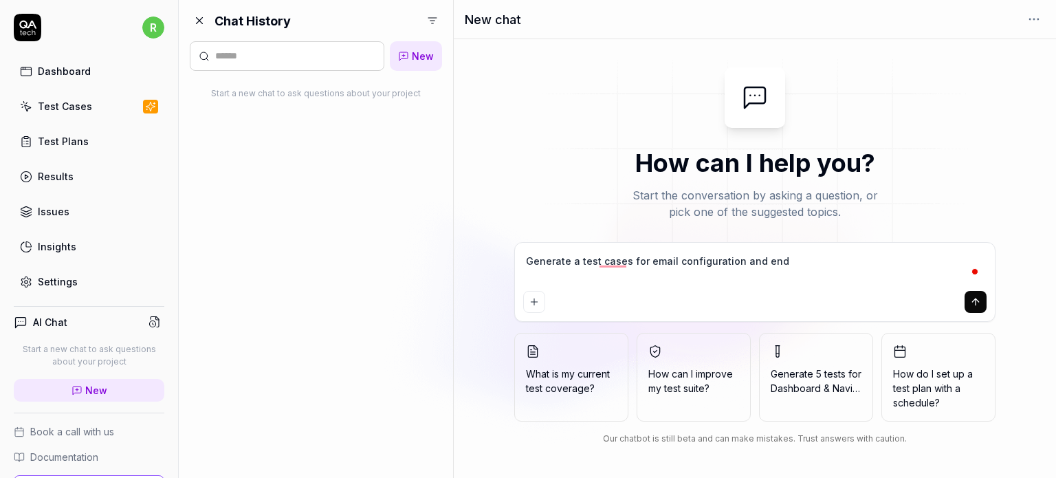
type textarea "Generate a test cases for email configuration and endi"
type textarea "*"
type textarea "Generate a test cases for email configuration and endin"
type textarea "*"
type textarea "Generate a test cases for email configuration and ending"
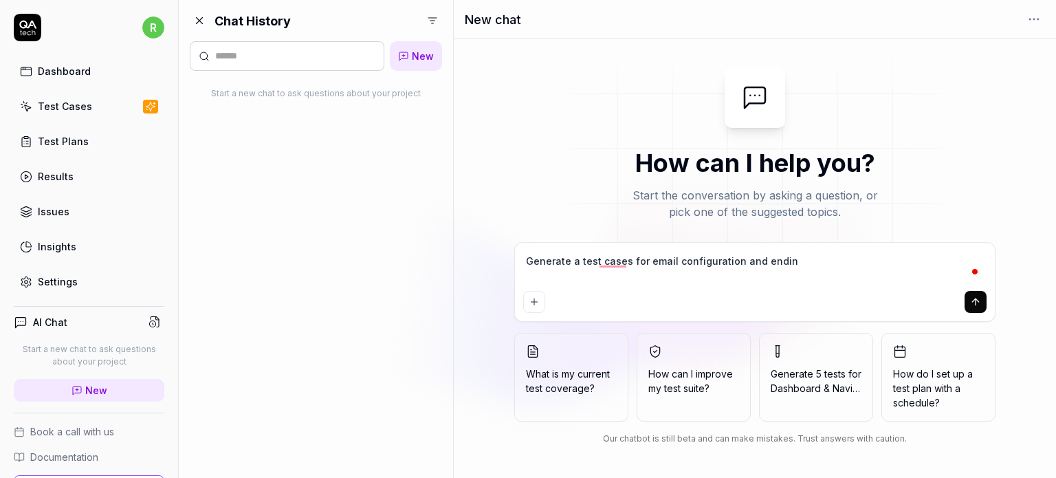
type textarea "*"
type textarea "Generate a test cases for email configuration and ending"
type textarea "*"
type textarea "Generate a test cases for email configuration and ending e"
type textarea "*"
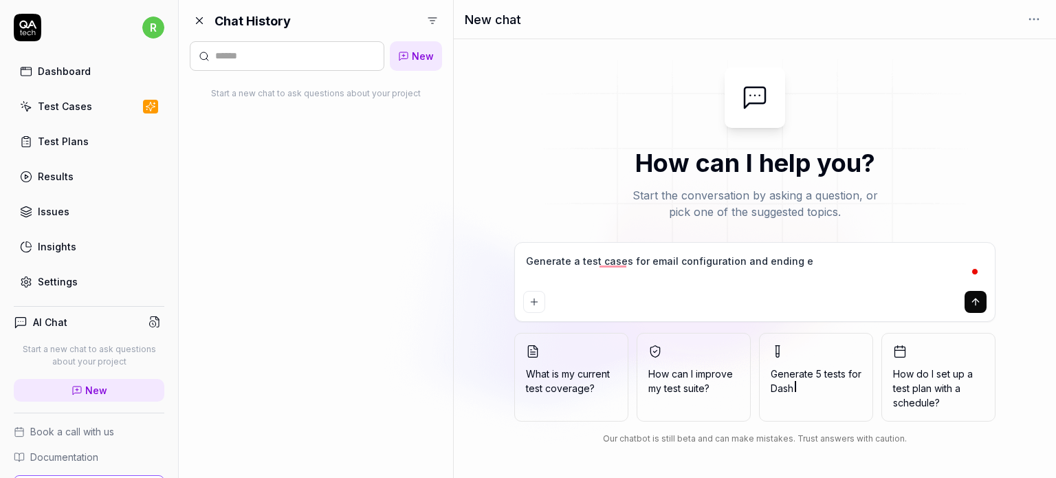
type textarea "Generate a test cases for email configuration and ending em"
type textarea "*"
type textarea "Generate a test cases for email configuration and ending ema"
type textarea "*"
type textarea "Generate a test cases for email configuration and ending emai"
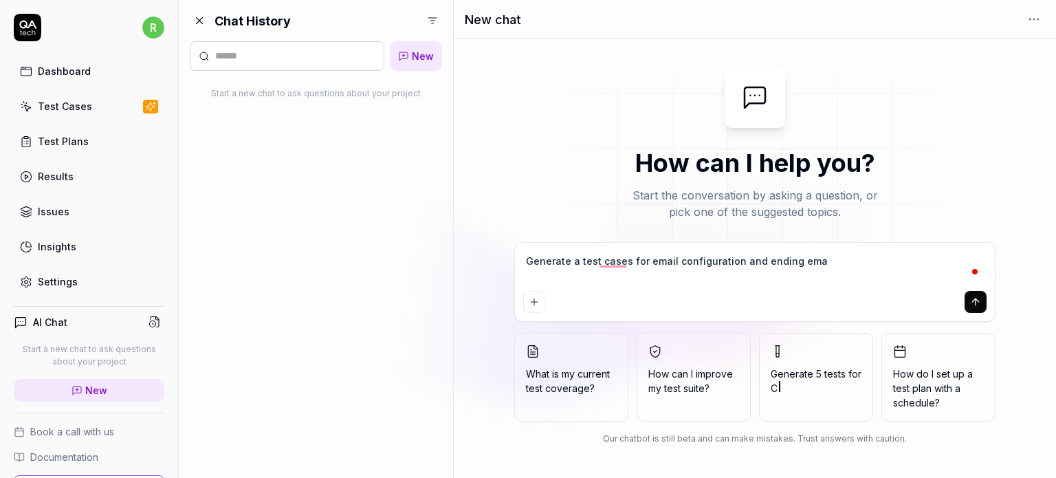
type textarea "*"
type textarea "Generate a test cases for email configuration and ending email"
type textarea "*"
type textarea "Generate a test cases for email configuration and ending emails"
type textarea "*"
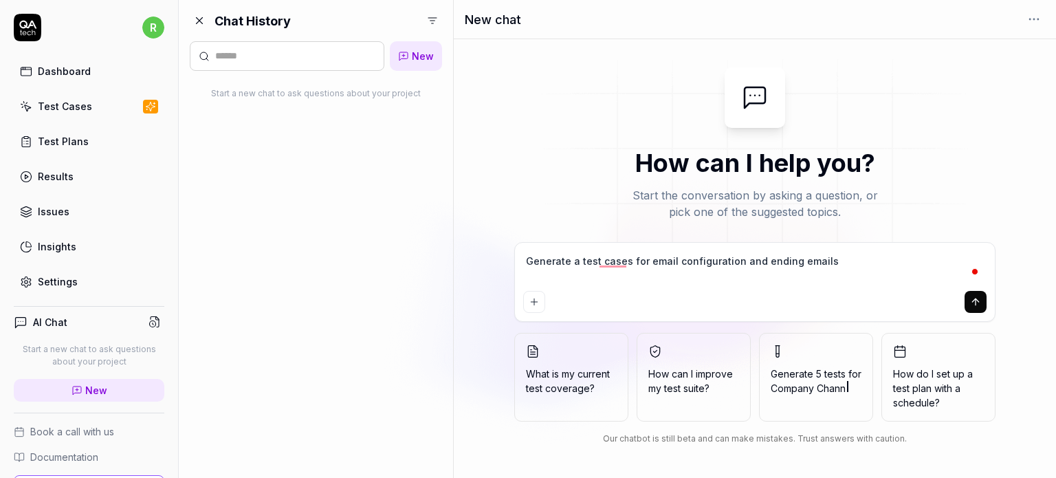
type textarea "Generate a test cases for email configuration and ending emails"
type textarea "*"
type textarea "Generate a test cases for email configuration and ending emails t"
type textarea "*"
type textarea "Generate a test cases for email configuration and ending emails to"
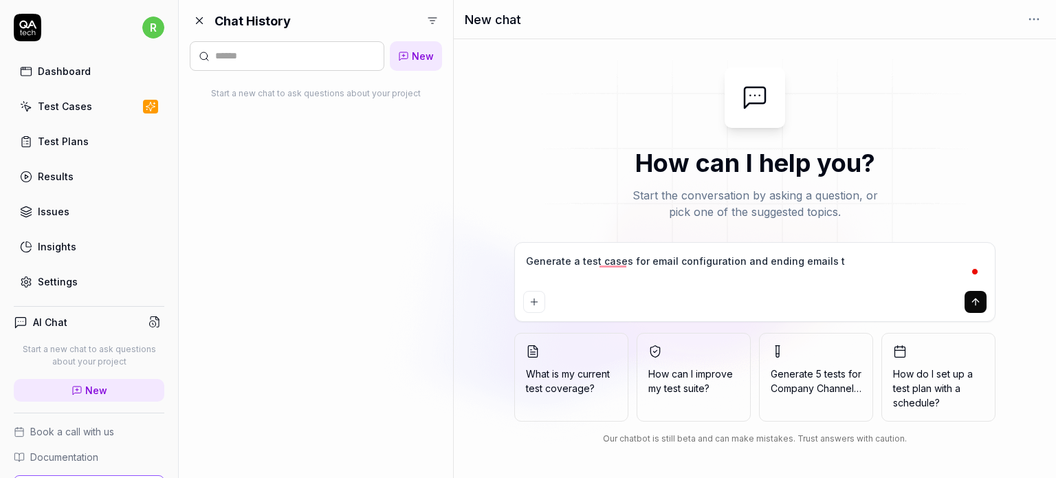
type textarea "*"
type textarea "Generate a test cases for email configuration and ending emails to"
type textarea "*"
type textarea "Generate a test cases for email configuration and ending emails to T"
type textarea "*"
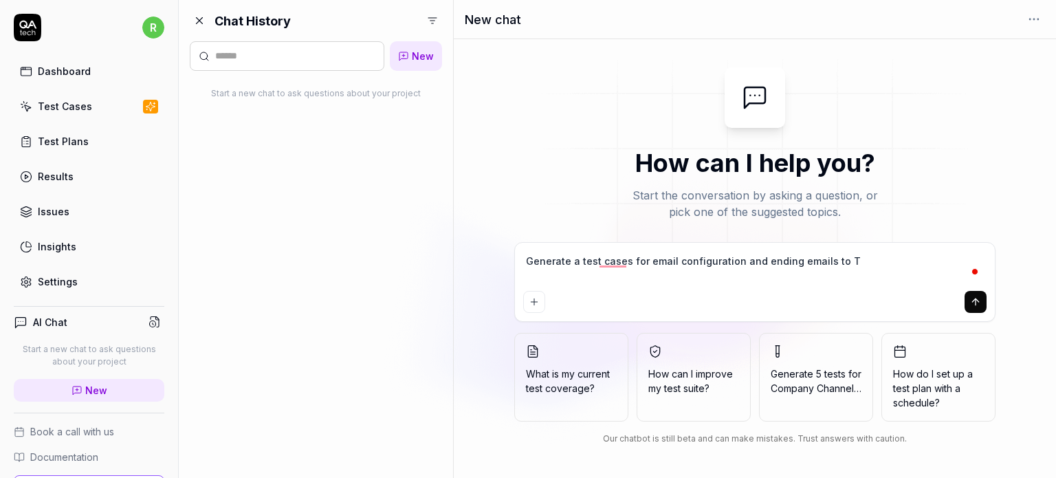
type textarea "Generate a test cases for email configuration and ending emails to Ta"
type textarea "*"
type textarea "Generate a test cases for email configuration and ending emails to Tal"
type textarea "*"
type textarea "Generate a test cases for email configuration and ending emails to Tale"
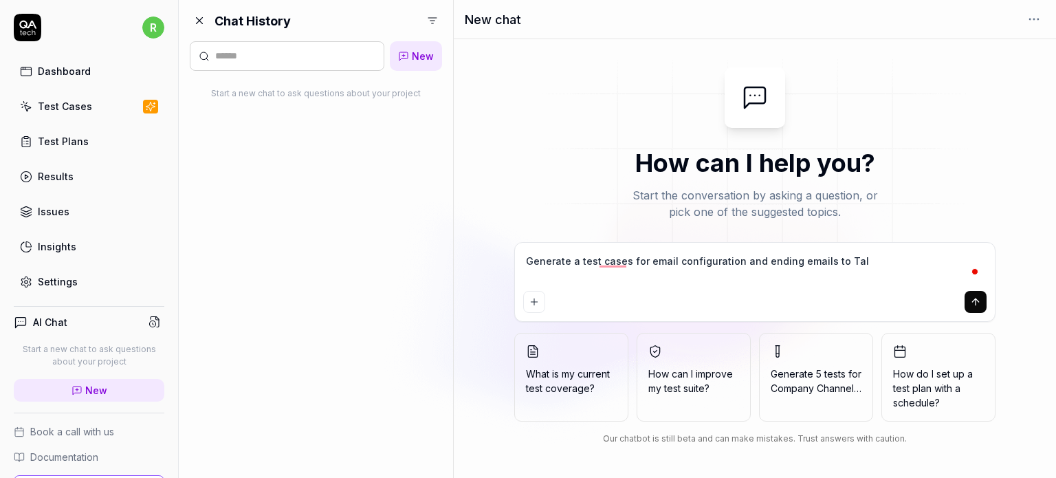
type textarea "*"
type textarea "Generate a test cases for email configuration and ending emails to Talen"
type textarea "*"
type textarea "Generate a test cases for email configuration and ending emails to Talent"
type textarea "*"
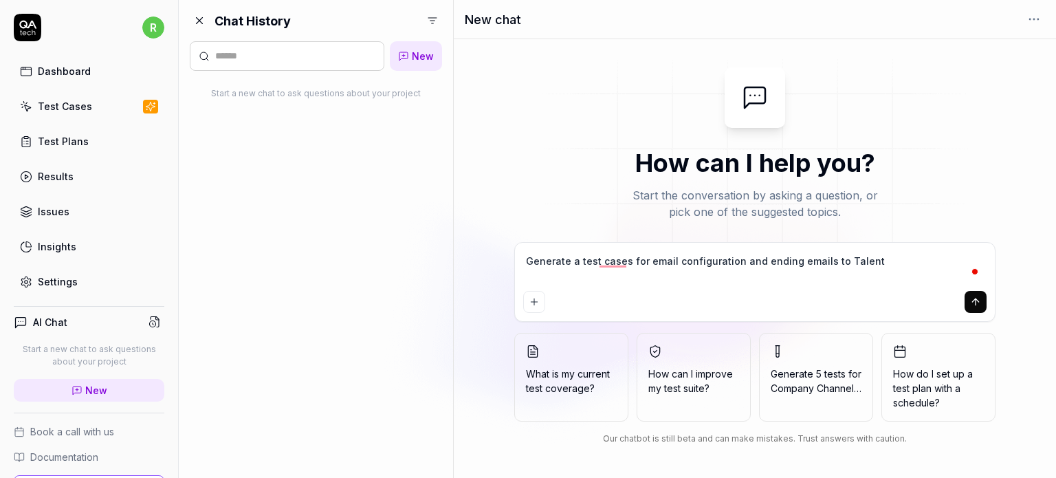
type textarea "Generate a test cases for email configuration and ending emails to Talents"
type textarea "*"
type textarea "Generate a test cases for email configuration and ending emails to Talents,"
type textarea "*"
type textarea "Generate a test cases for email configuration and ending emails to Talents,"
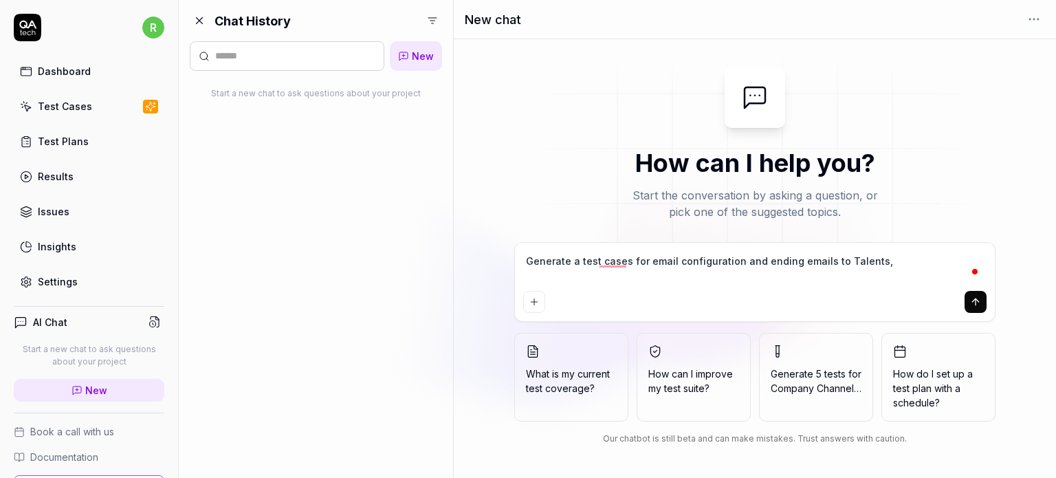
type textarea "*"
type textarea "Generate a test cases for email configuration and ending emails to Talents, C"
type textarea "*"
type textarea "Generate a test cases for email configuration and ending emails to Talents, Co"
type textarea "*"
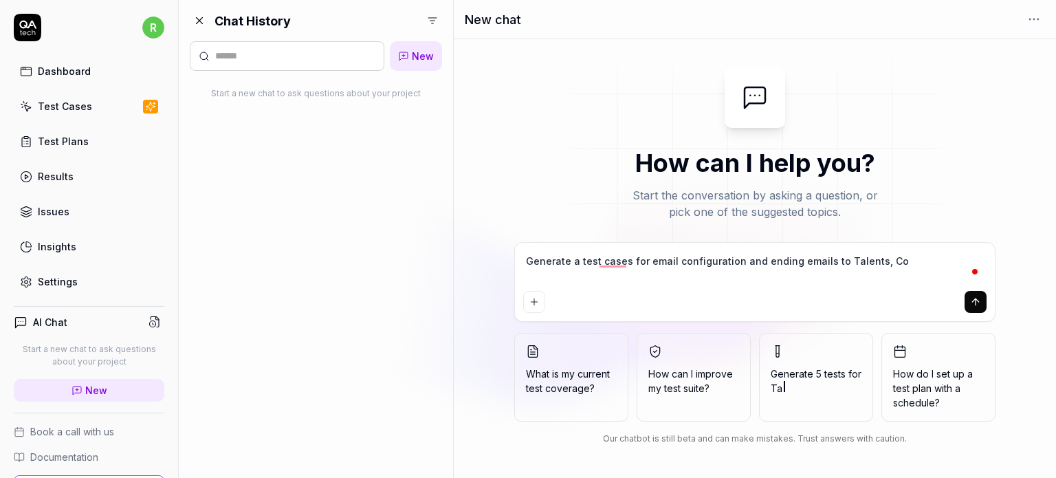
type textarea "Generate a test cases for email configuration and ending emails to Talents, Con"
type textarea "*"
type textarea "Generate a test cases for email configuration and ending emails to Talents, Cont"
type textarea "*"
type textarea "Generate a test cases for email configuration and ending emails to Talents, Con…"
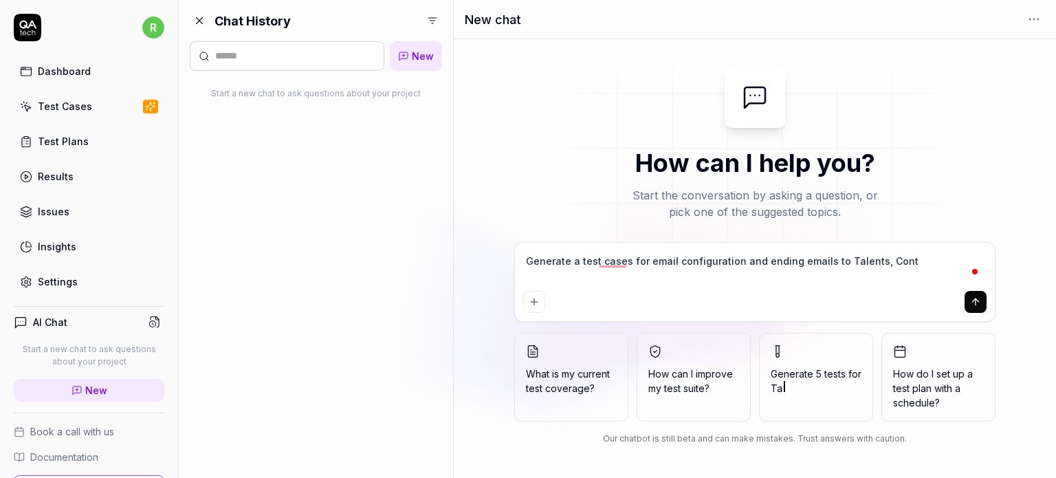
type textarea "*"
type textarea "Generate a test cases for email configuration and ending emails to Talents, Con…"
type textarea "*"
type textarea "Generate a test cases for email configuration and ending emails to Talents, Con…"
type textarea "*"
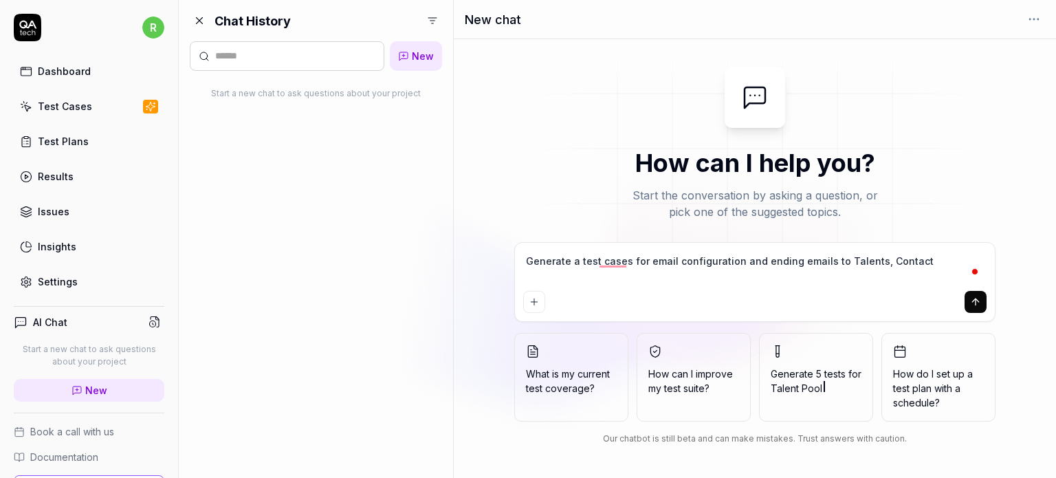
type textarea "Generate a test cases for email configuration and ending emails to Talents, Con…"
type textarea "*"
type textarea "Generate a test cases for email configuration and ending emails to Talents, Con…"
type textarea "*"
type textarea "Generate a test cases for email configuration and ending emails to Talents, Con…"
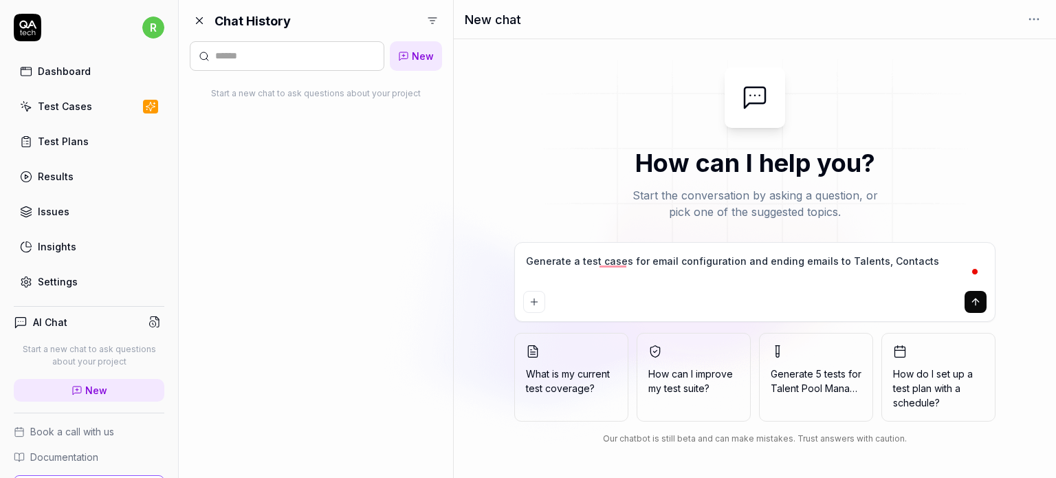
type textarea "*"
type textarea "Generate a test cases for email configuration and ending emails to Talents, Con…"
type textarea "*"
type textarea "Generate a test cases for email configuration and ending emails to Talents, Con…"
type textarea "*"
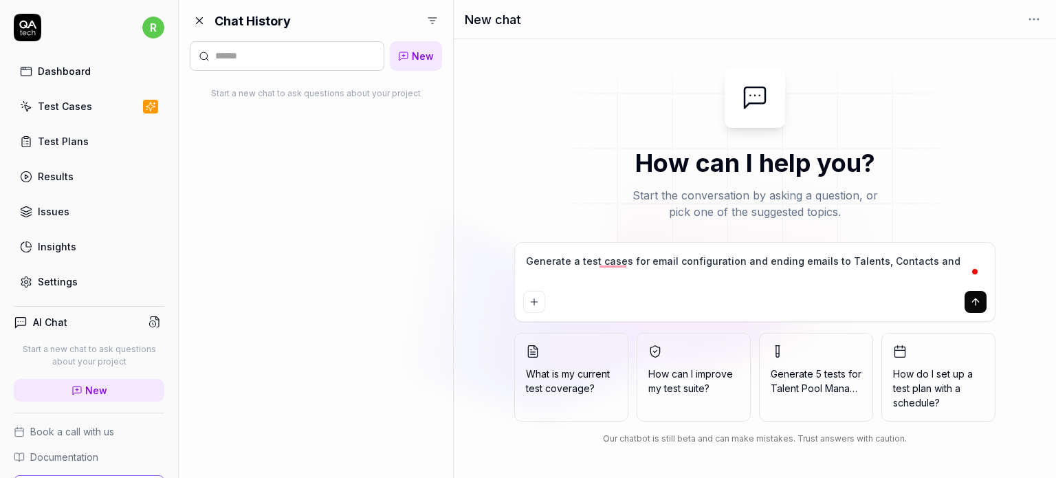
type textarea "Generate a test cases for email configuration and ending emails to Talents, Con…"
type textarea "*"
type textarea "Generate a test cases for email configuration and ending emails to Talents, Con…"
type textarea "*"
type textarea "Generate a test cases for email configuration and ending emails to Talents, Con…"
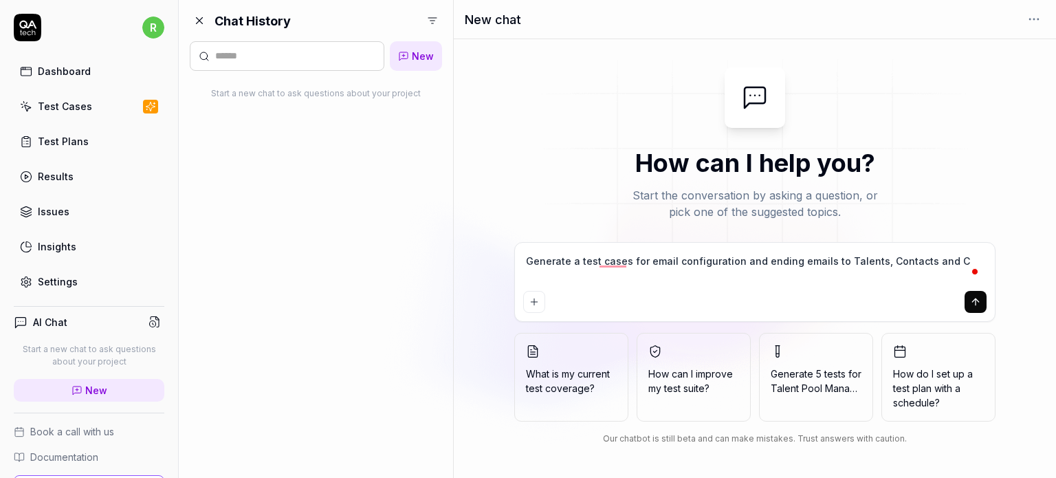
type textarea "*"
type textarea "Generate a test cases for email configuration and ending emails to Talents, Con…"
type textarea "*"
type textarea "Generate a test cases for email configuration and ending emails to Talents, Con…"
type textarea "*"
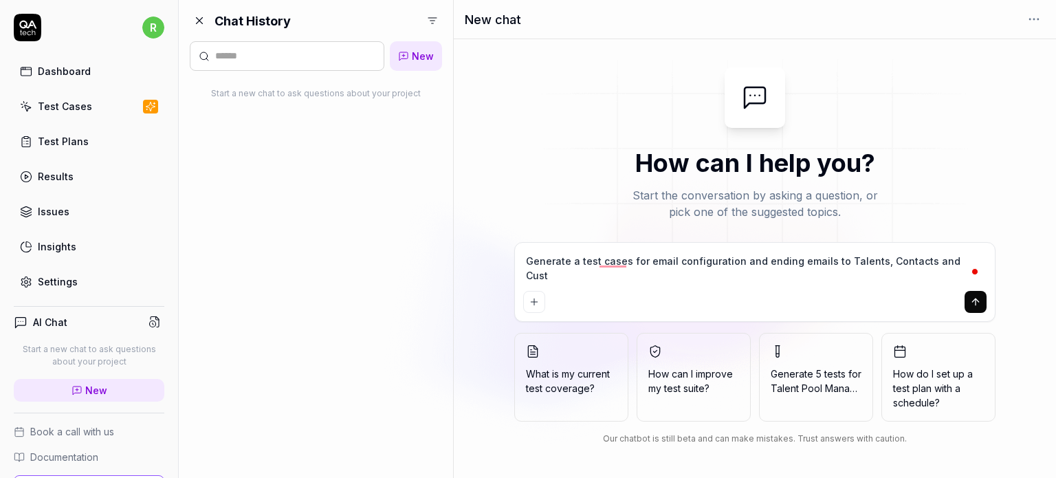
type textarea "Generate a test cases for email configuration and ending emails to Talents, Con…"
type textarea "*"
type textarea "Generate a test cases for email configuration and ending emails to Talents, Con…"
type textarea "*"
type textarea "Generate a test cases for email configuration and ending emails to Talents, Con…"
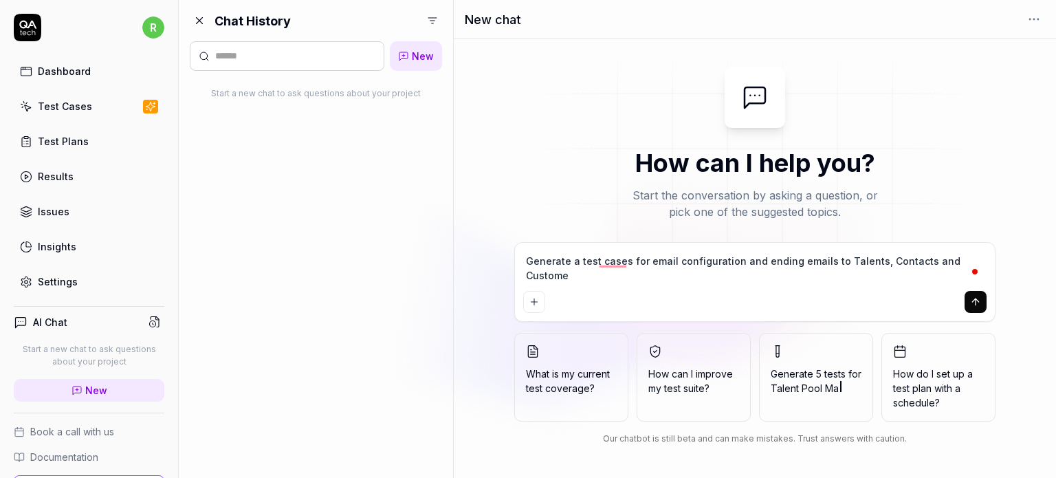
type textarea "*"
type textarea "Generate a test cases for email configuration and ending emails to Talents, Con…"
type textarea "*"
type textarea "Generate a test cases for email configuration and ending emails to Talents, Con…"
type textarea "*"
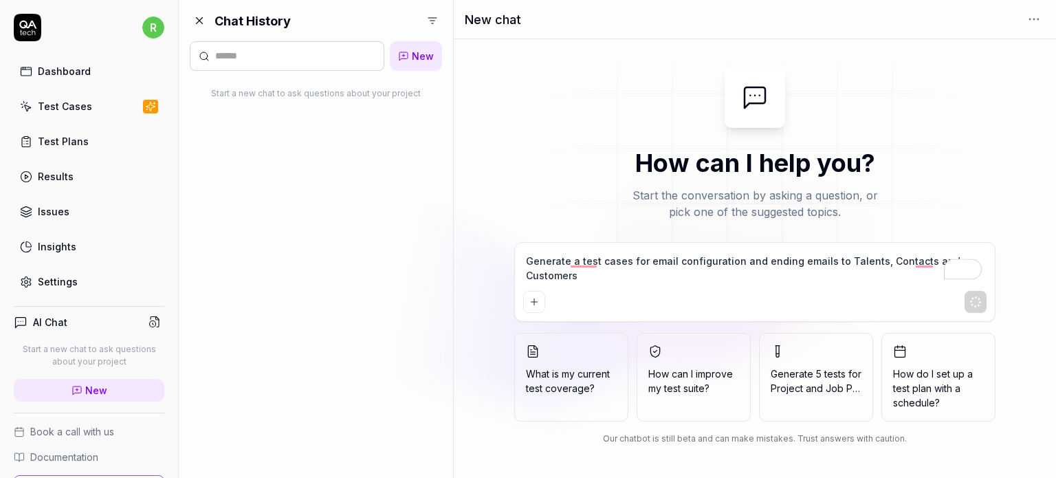
type textarea "Generate a test cases for email configuration and ending emails to Talents, Con…"
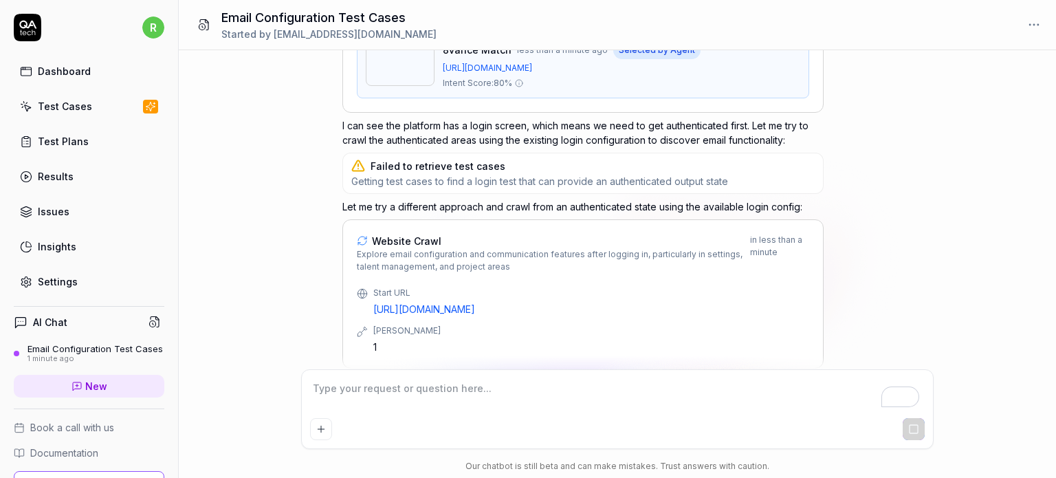
scroll to position [767, 0]
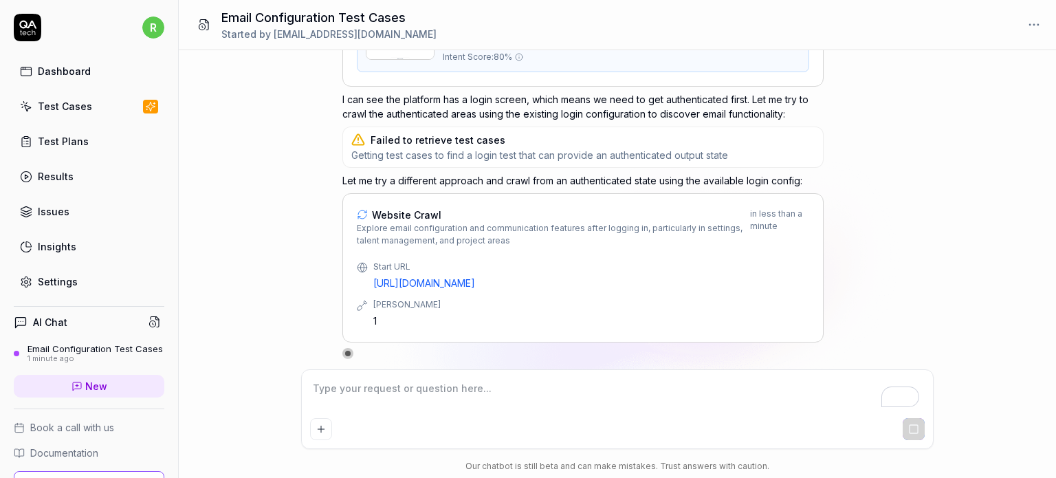
click at [92, 279] on link "Settings" at bounding box center [89, 281] width 151 height 27
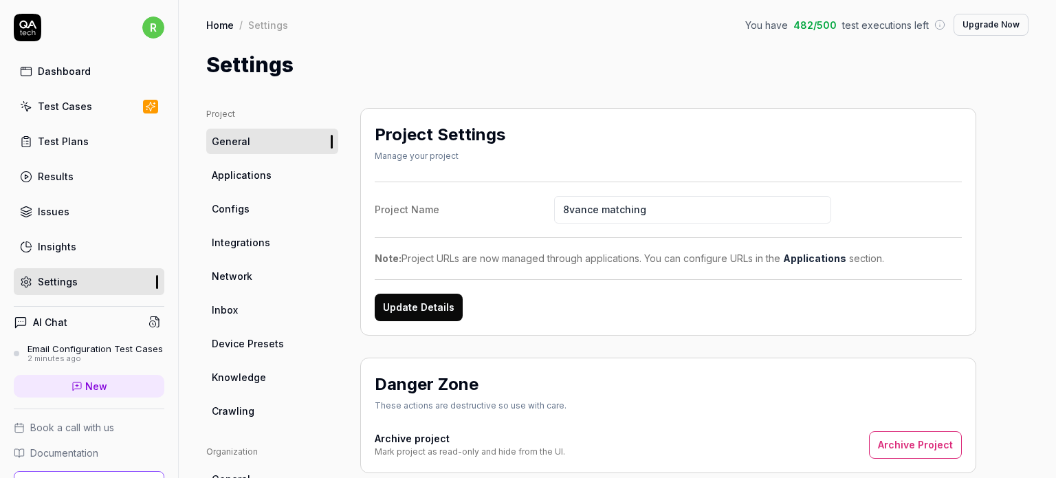
click at [299, 178] on link "Applications" at bounding box center [272, 174] width 132 height 25
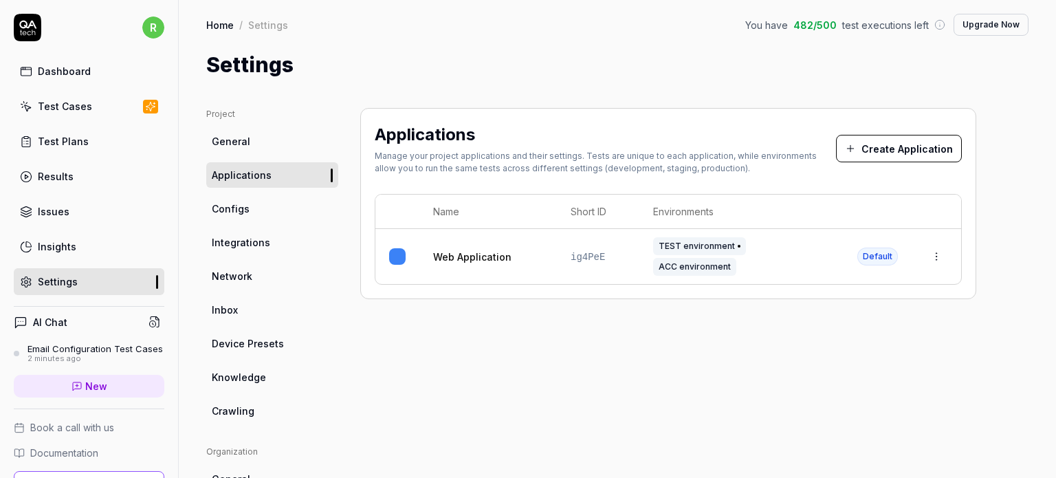
click at [219, 241] on span "Integrations" at bounding box center [241, 242] width 58 height 14
click at [232, 218] on link "Configs" at bounding box center [272, 208] width 132 height 25
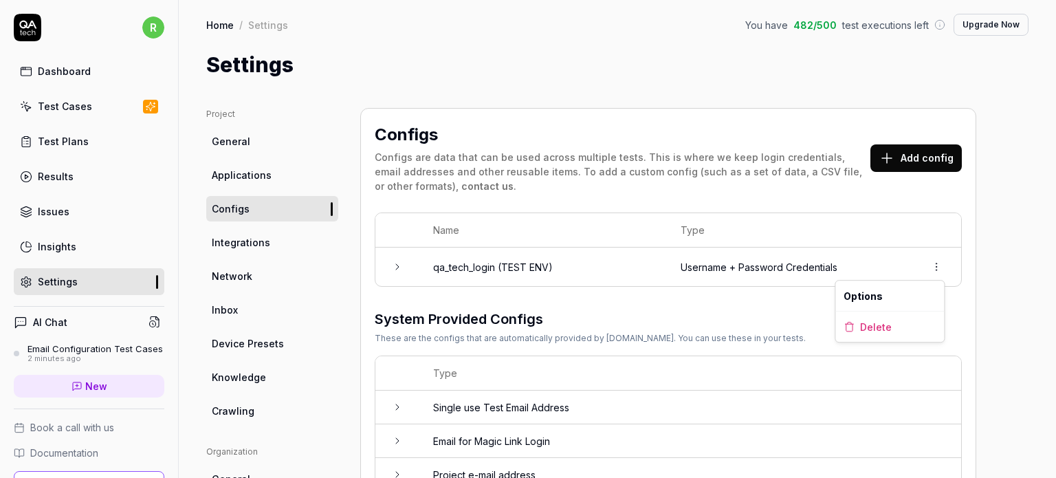
click at [938, 264] on html "r Dashboard Test Cases Test Plans Results Issues Insights Settings AI Chat Emai…" at bounding box center [528, 290] width 1056 height 581
click at [995, 263] on html "r Dashboard Test Cases Test Plans Results Issues Insights Settings AI Chat Emai…" at bounding box center [528, 290] width 1056 height 581
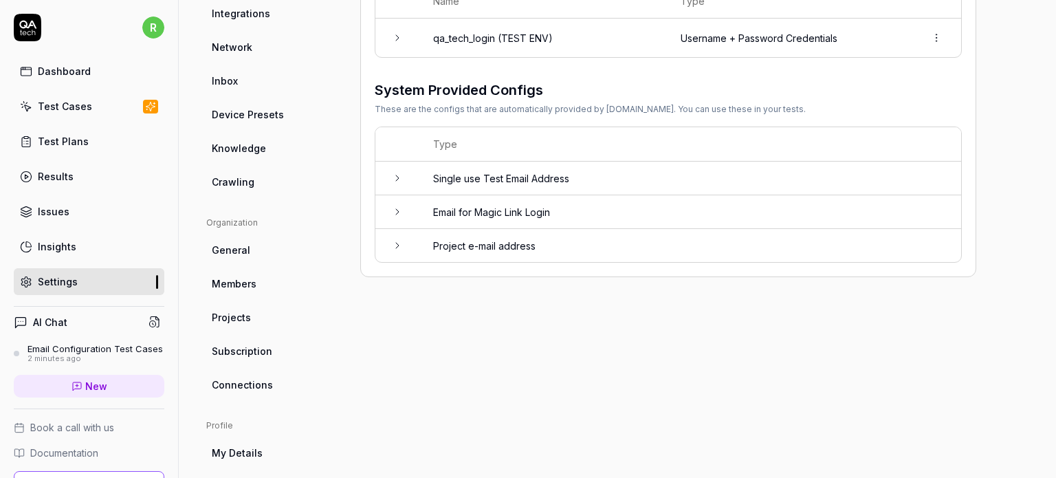
click at [399, 203] on td at bounding box center [397, 212] width 44 height 34
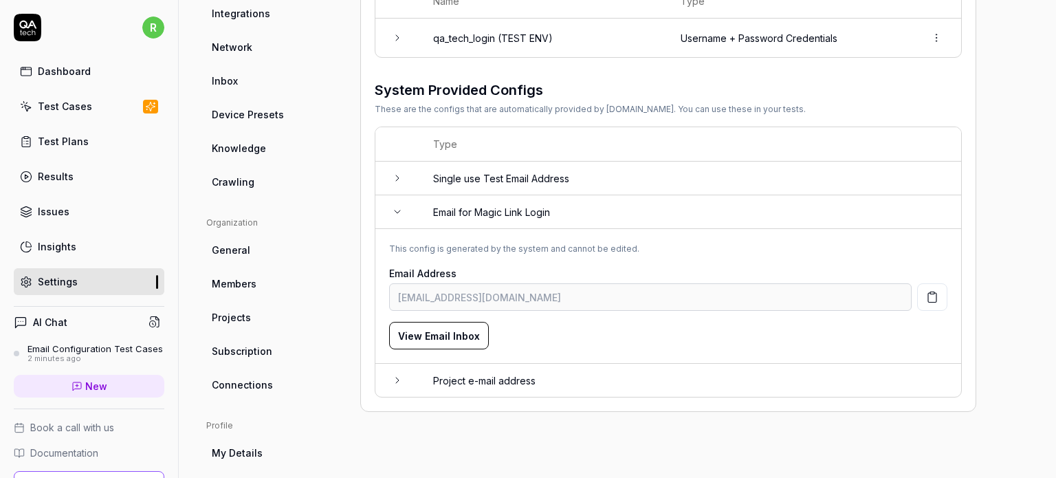
click at [399, 203] on td at bounding box center [397, 212] width 44 height 34
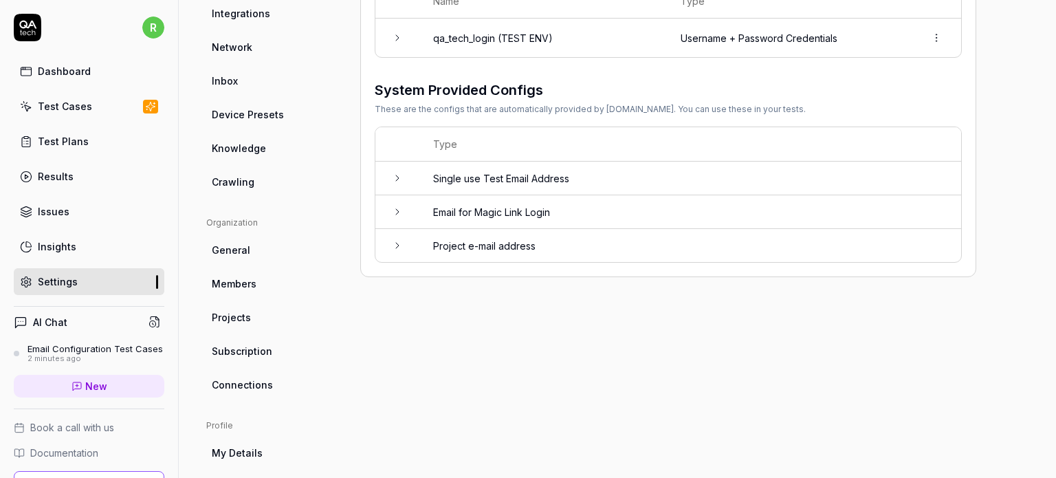
click at [404, 179] on td at bounding box center [397, 179] width 44 height 34
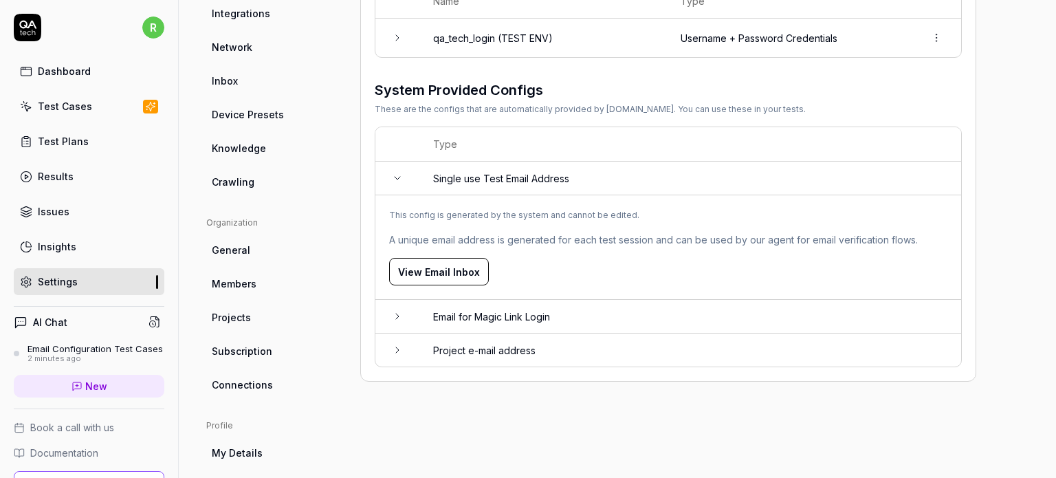
click at [397, 344] on icon at bounding box center [397, 349] width 11 height 11
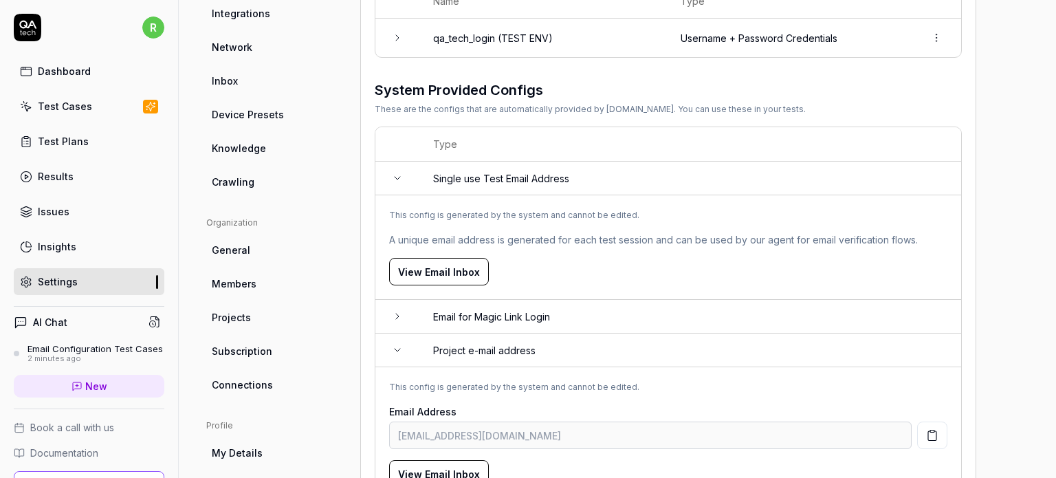
click at [397, 344] on icon at bounding box center [397, 349] width 11 height 11
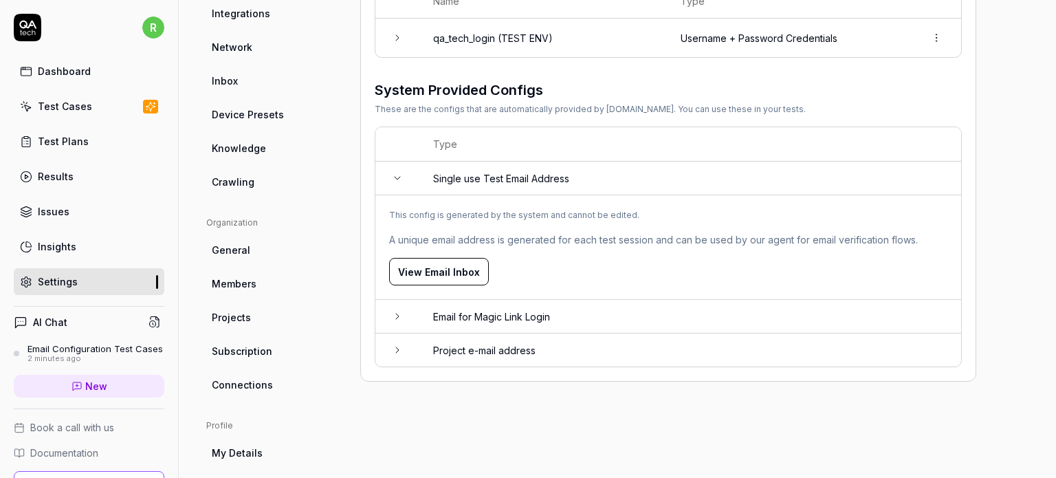
scroll to position [0, 0]
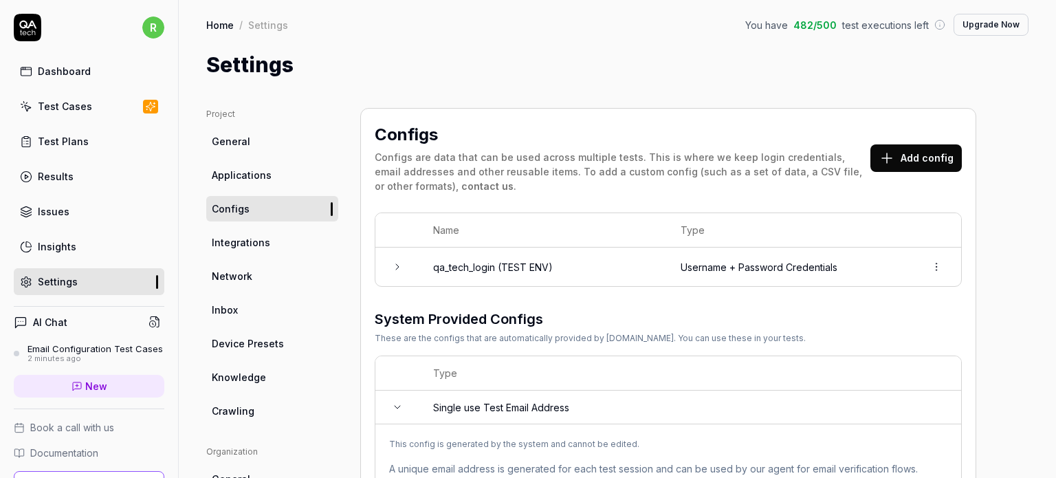
click at [69, 354] on div "Email Configuration Test Cases" at bounding box center [94, 348] width 135 height 11
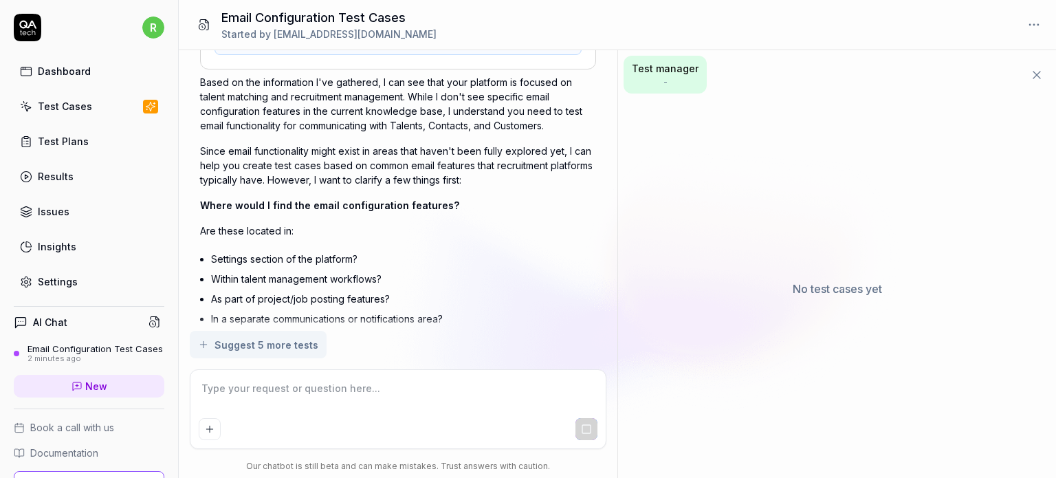
scroll to position [1485, 0]
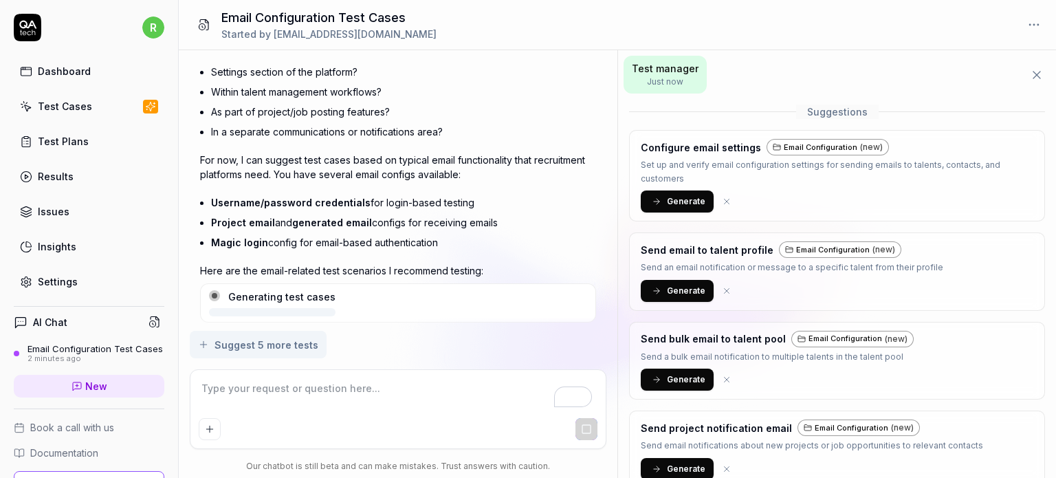
click at [664, 196] on button "Generate" at bounding box center [677, 201] width 73 height 22
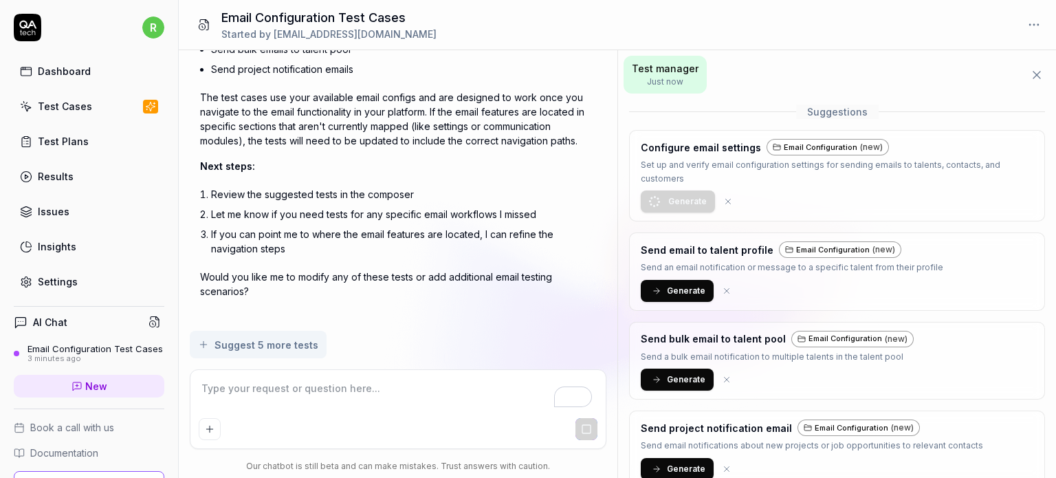
click at [668, 292] on span "Generate" at bounding box center [686, 291] width 38 height 12
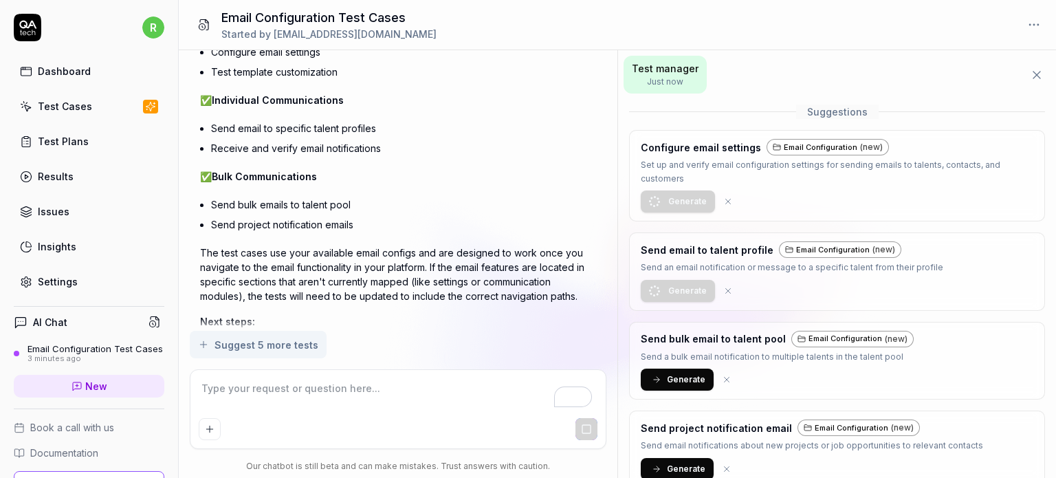
click at [654, 375] on icon at bounding box center [657, 380] width 10 height 10
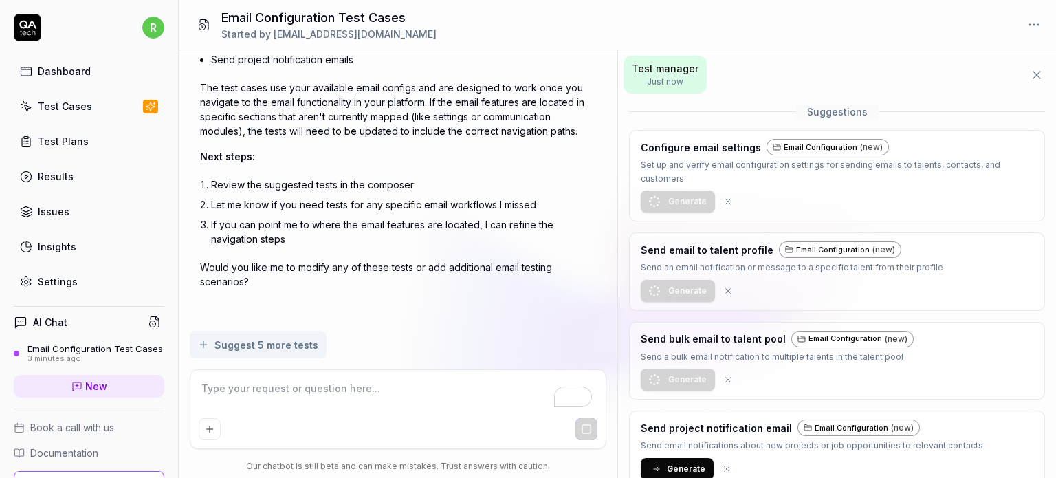
scroll to position [192, 0]
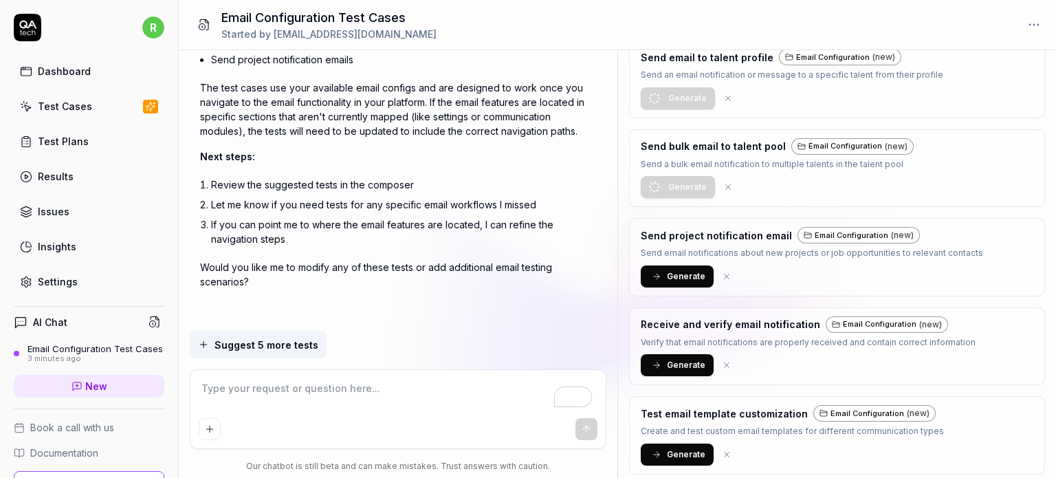
click at [680, 267] on button "Generate" at bounding box center [677, 276] width 73 height 22
click at [674, 359] on span "Generate" at bounding box center [686, 365] width 38 height 12
click at [665, 448] on button "Generate" at bounding box center [677, 454] width 73 height 22
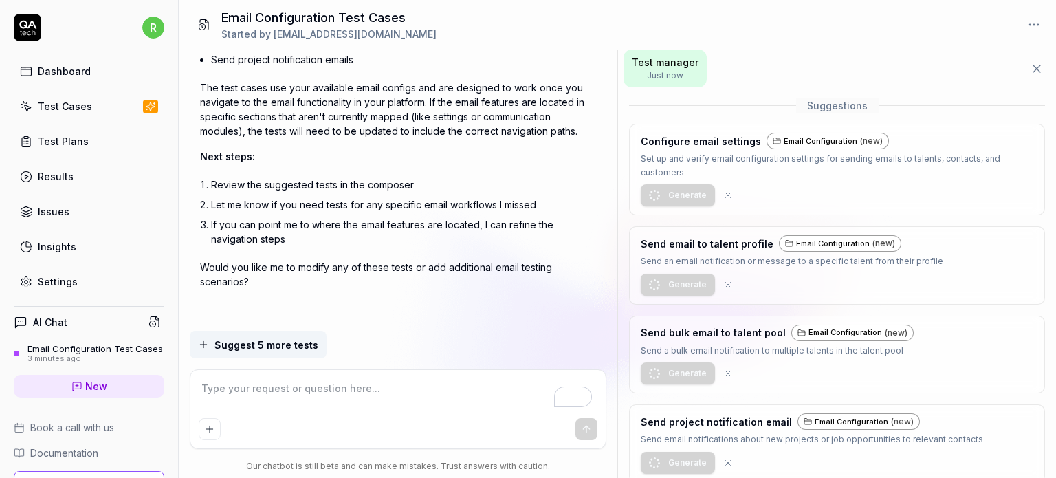
scroll to position [0, 0]
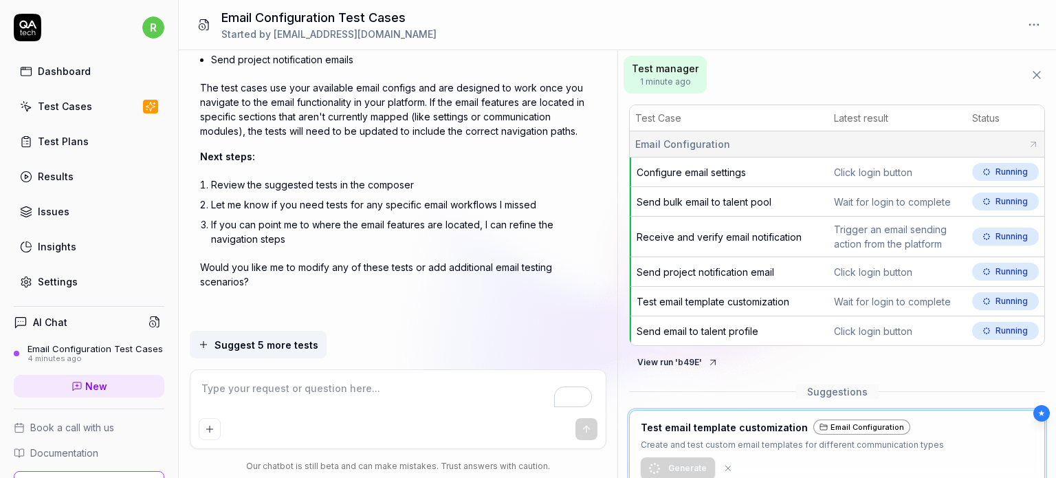
click at [88, 102] on div "Test Cases" at bounding box center [65, 106] width 54 height 14
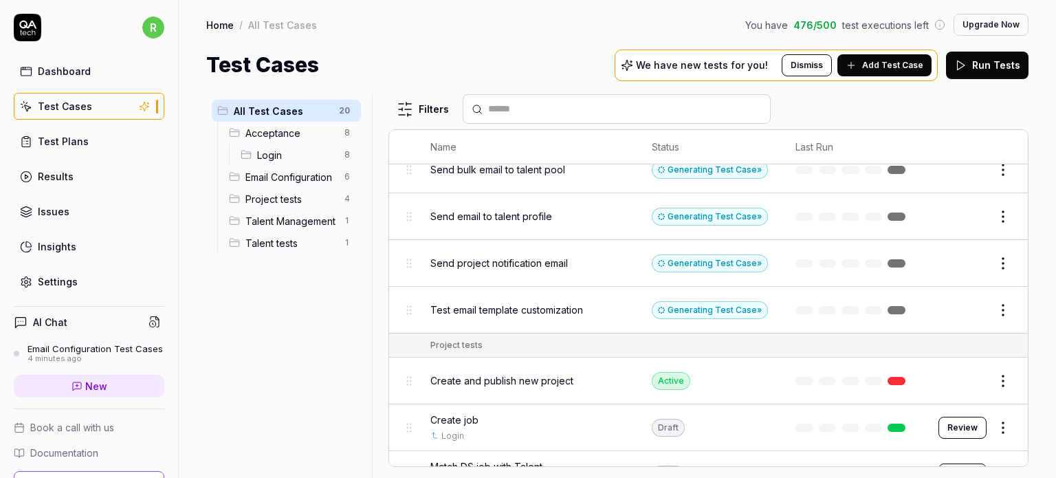
scroll to position [304, 0]
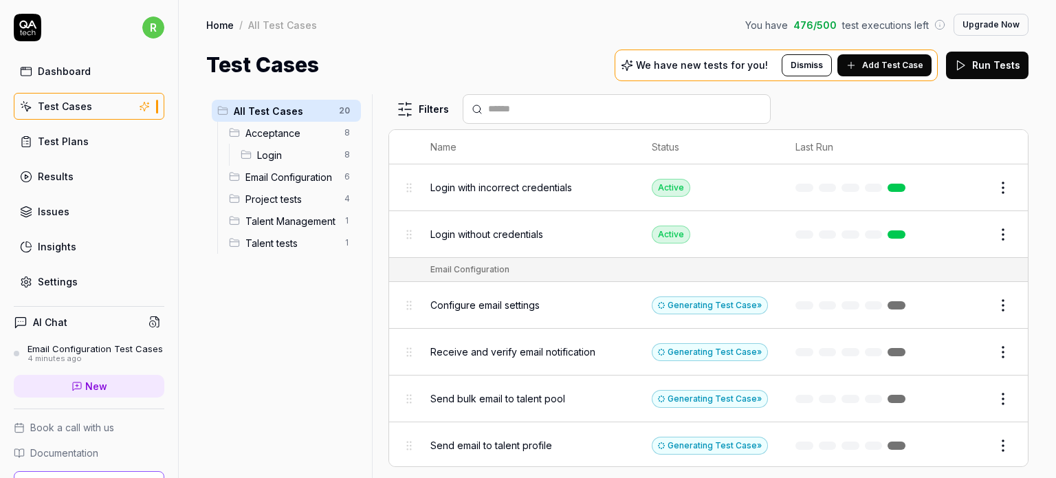
click at [318, 175] on span "Email Configuration" at bounding box center [290, 177] width 91 height 14
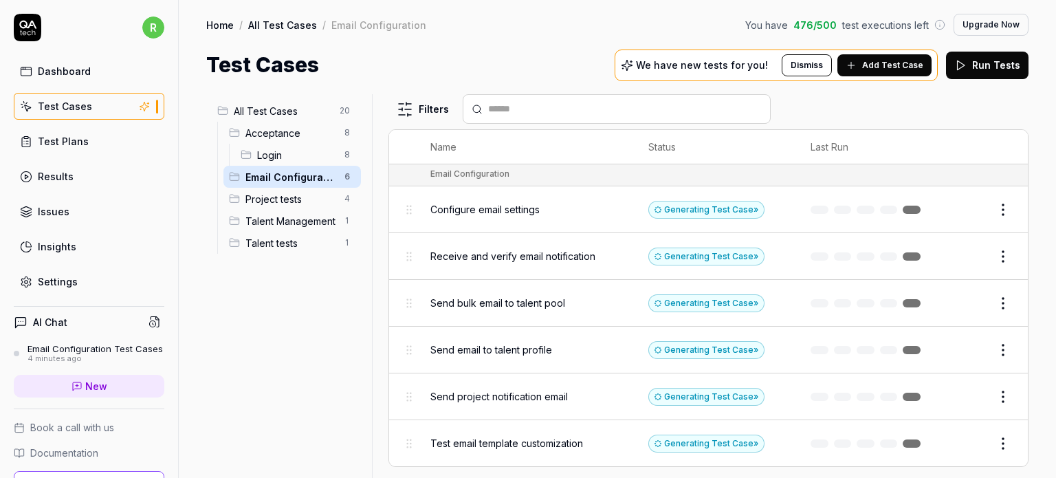
scroll to position [0, 0]
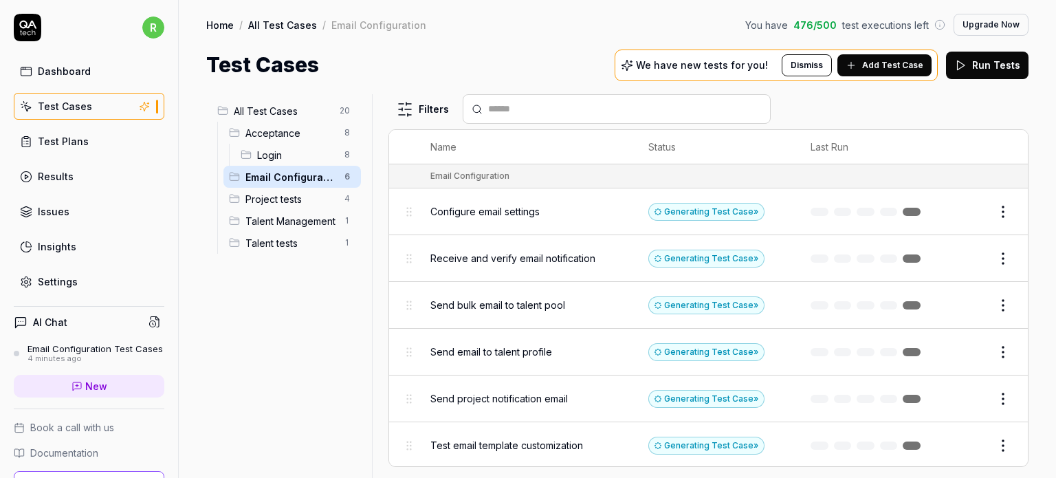
click at [492, 208] on span "Configure email settings" at bounding box center [484, 211] width 109 height 14
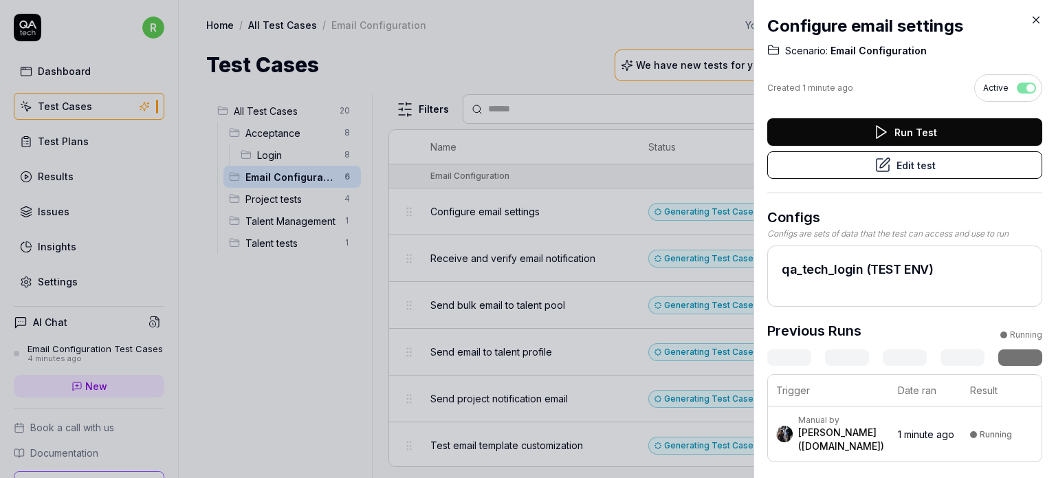
click at [304, 342] on div at bounding box center [528, 239] width 1056 height 478
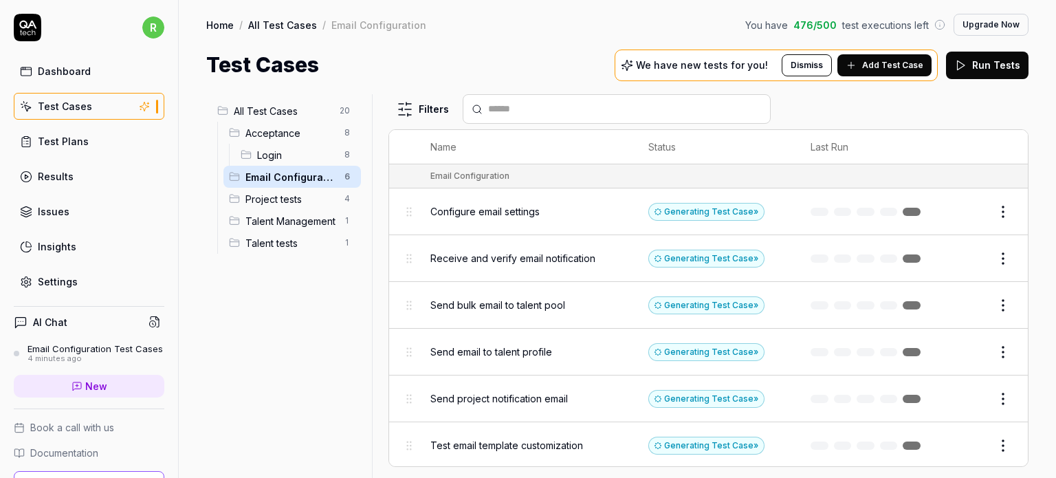
click at [971, 211] on button "Edit" at bounding box center [969, 212] width 33 height 22
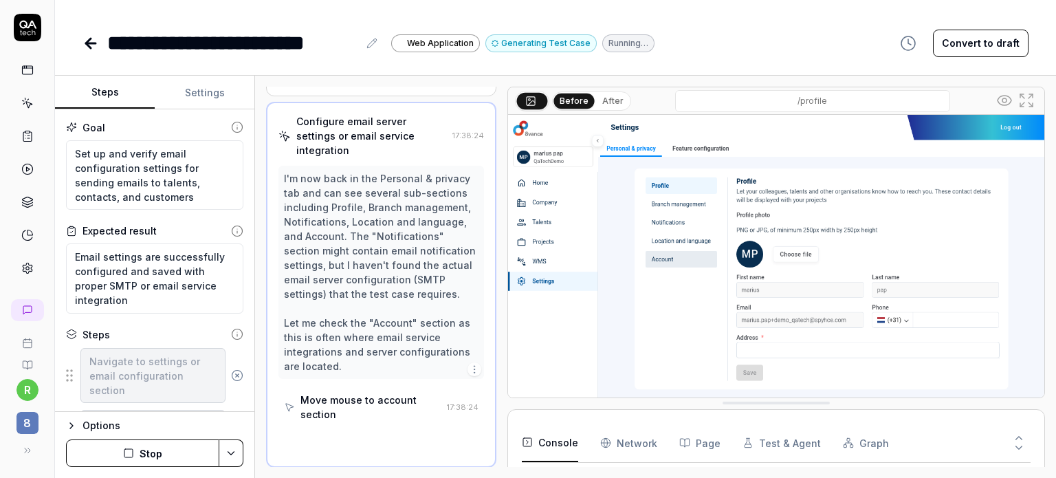
scroll to position [433, 0]
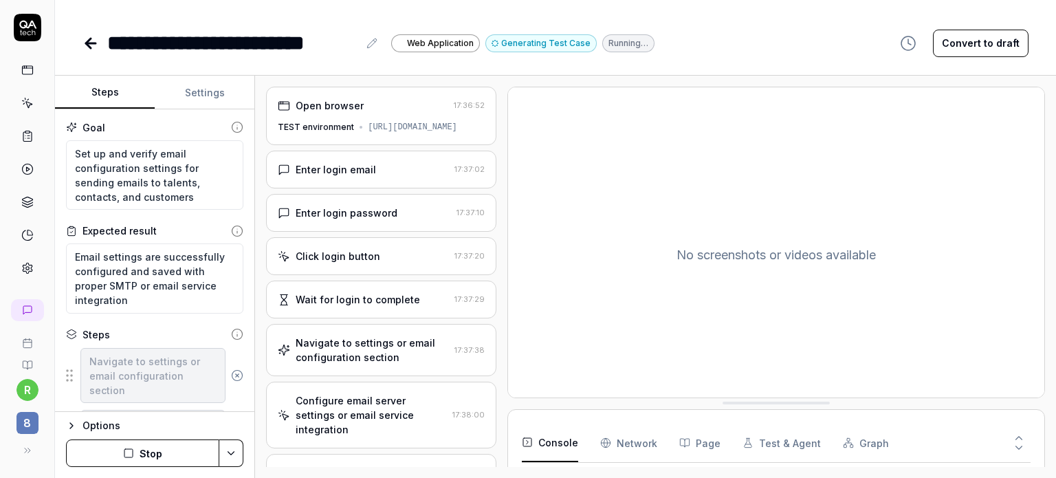
click at [91, 38] on icon at bounding box center [88, 43] width 5 height 10
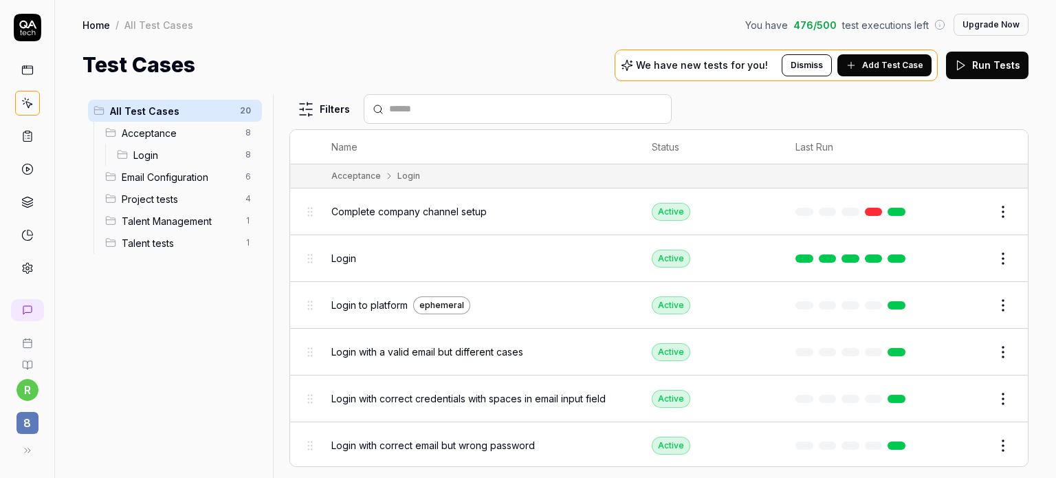
click at [19, 66] on link at bounding box center [27, 70] width 25 height 25
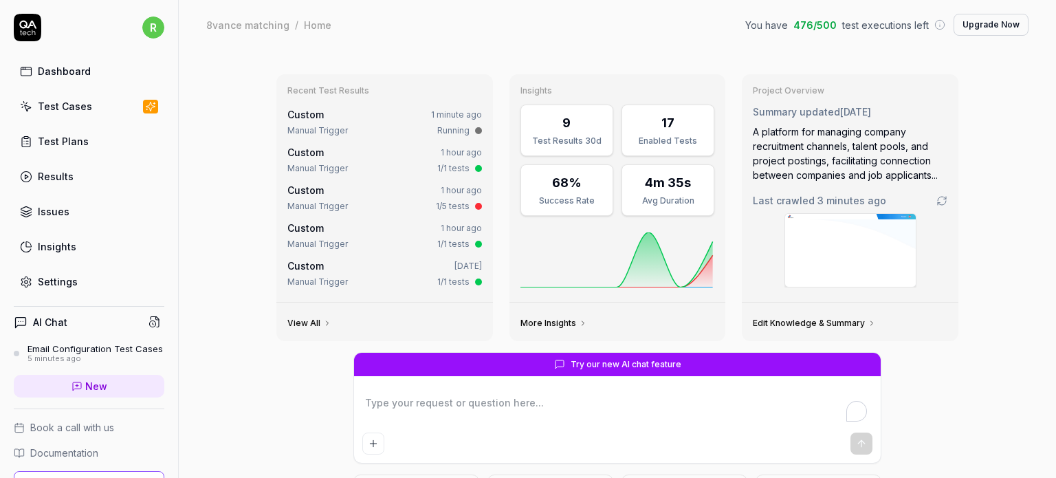
click at [79, 354] on div "Email Configuration Test Cases" at bounding box center [94, 348] width 135 height 11
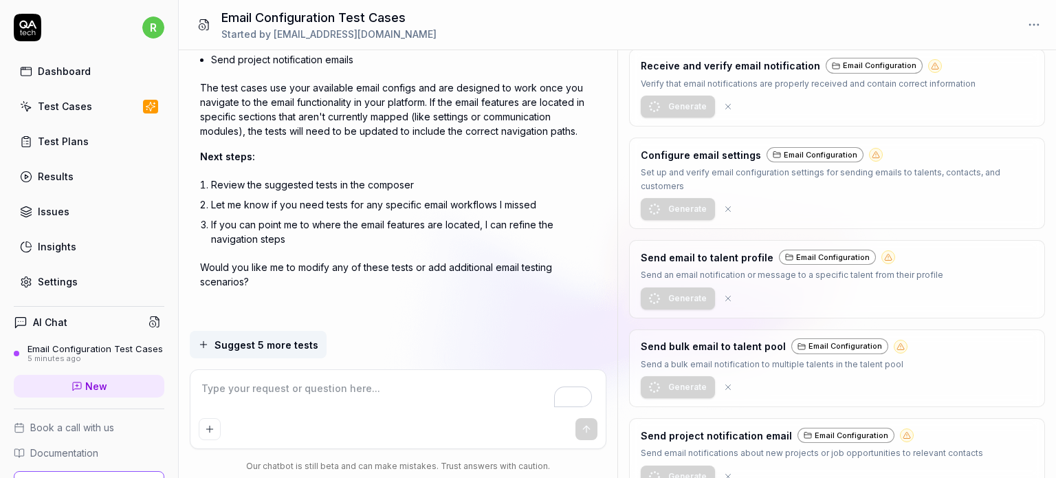
scroll to position [583, 0]
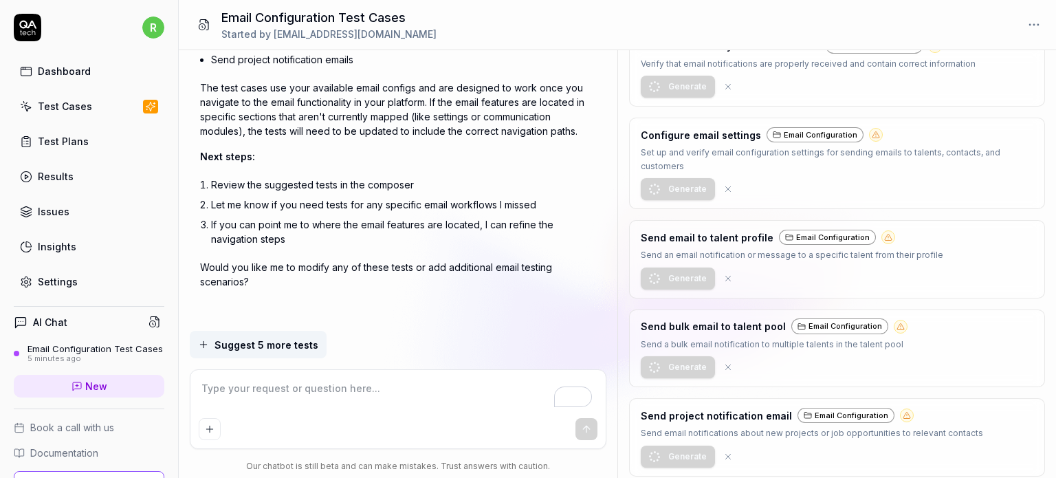
click at [726, 454] on icon at bounding box center [728, 456] width 5 height 5
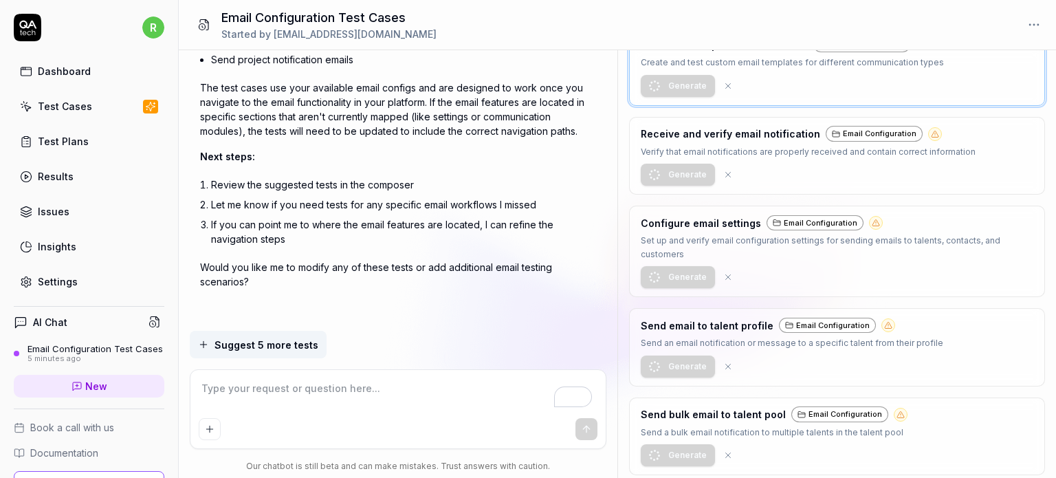
click at [726, 364] on icon at bounding box center [728, 366] width 5 height 5
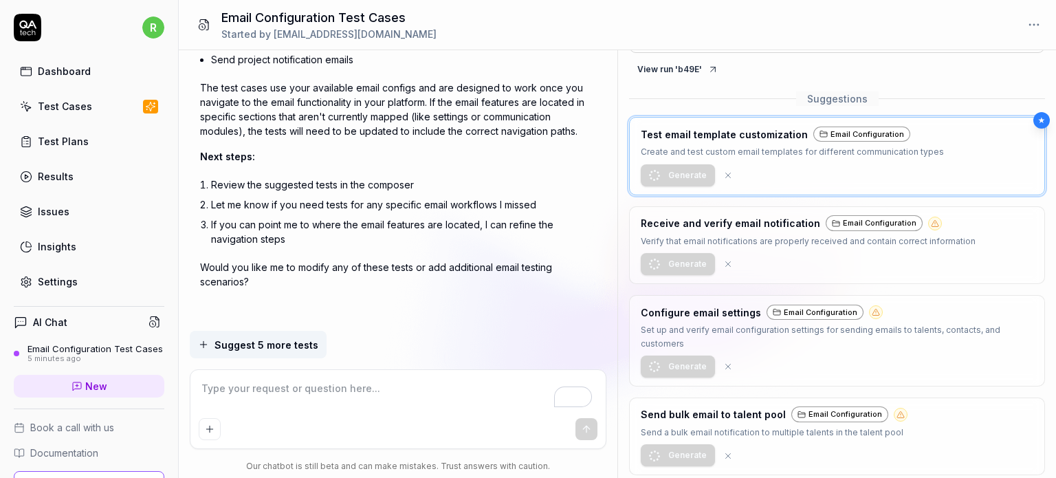
click at [723, 262] on icon at bounding box center [728, 264] width 10 height 10
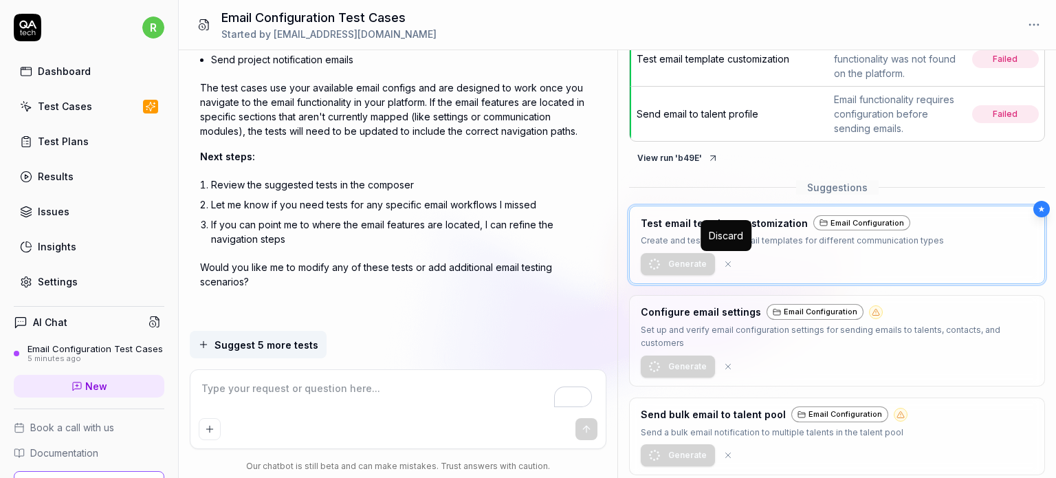
click at [729, 259] on icon at bounding box center [728, 264] width 10 height 10
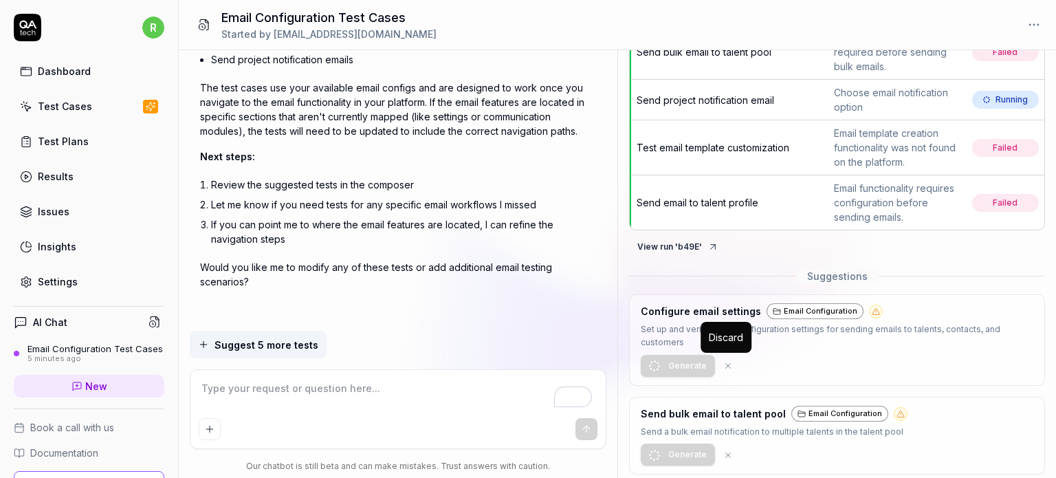
click at [729, 362] on icon at bounding box center [728, 366] width 10 height 10
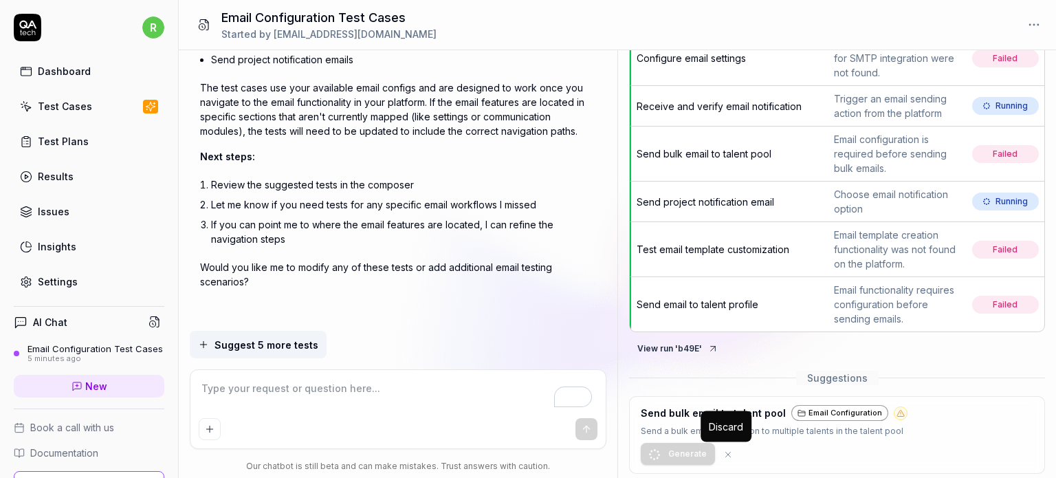
click at [728, 452] on icon at bounding box center [728, 454] width 5 height 5
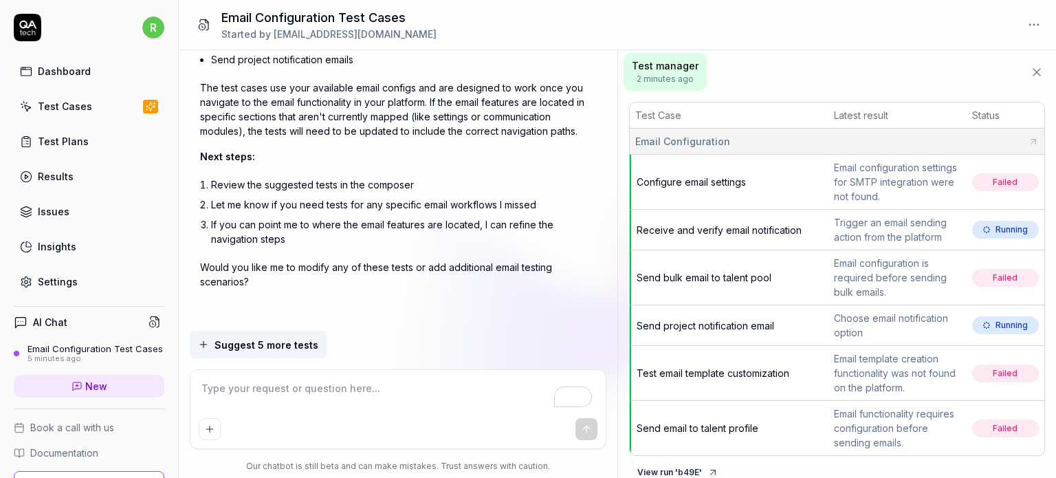
scroll to position [0, 0]
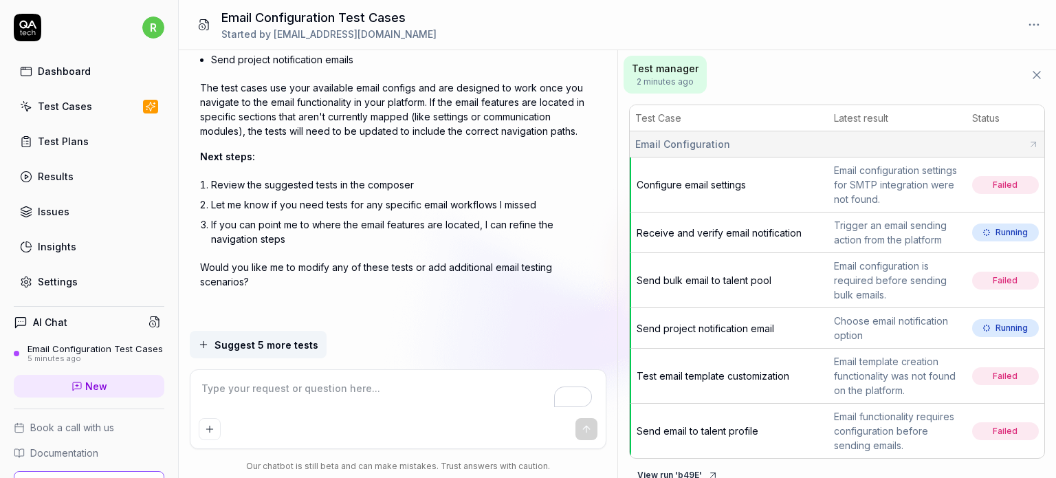
click at [1033, 71] on icon at bounding box center [1036, 74] width 7 height 7
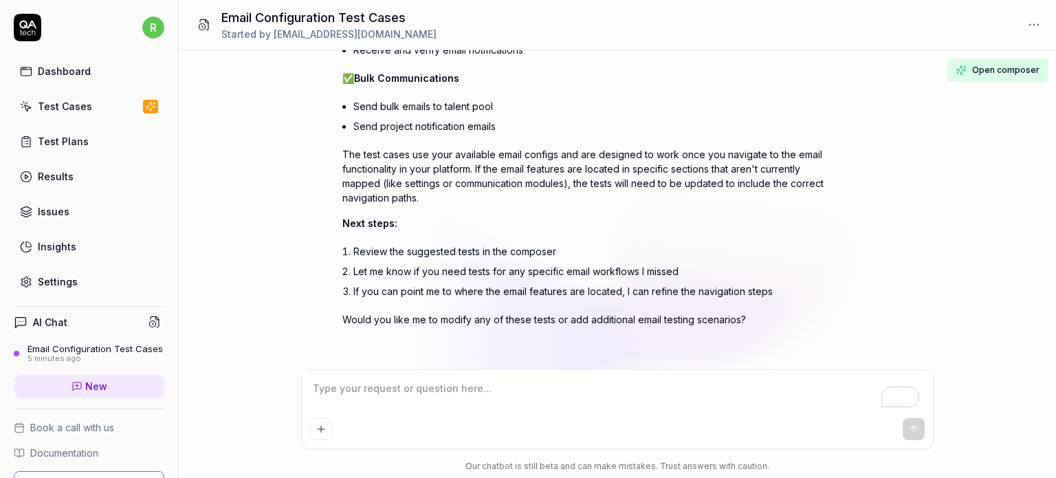
click at [39, 104] on div "Test Cases" at bounding box center [65, 106] width 54 height 14
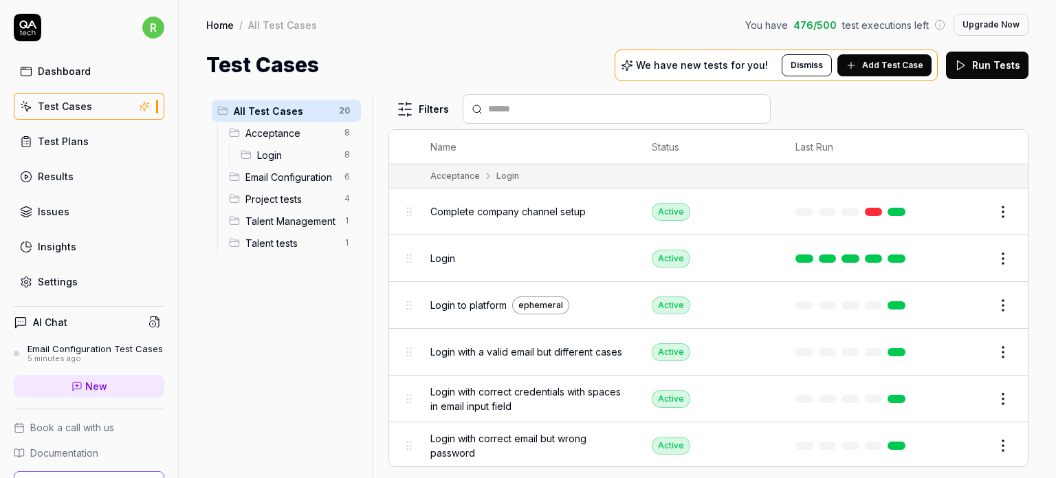
click at [351, 178] on html "r Dashboard Test Cases Test Plans Results Issues Insights Settings AI Chat Emai…" at bounding box center [528, 290] width 1056 height 581
click at [313, 177] on html "r Dashboard Test Cases Test Plans Results Issues Insights Settings AI Chat Emai…" at bounding box center [528, 290] width 1056 height 581
click at [280, 176] on span "Email Configuration" at bounding box center [290, 177] width 91 height 14
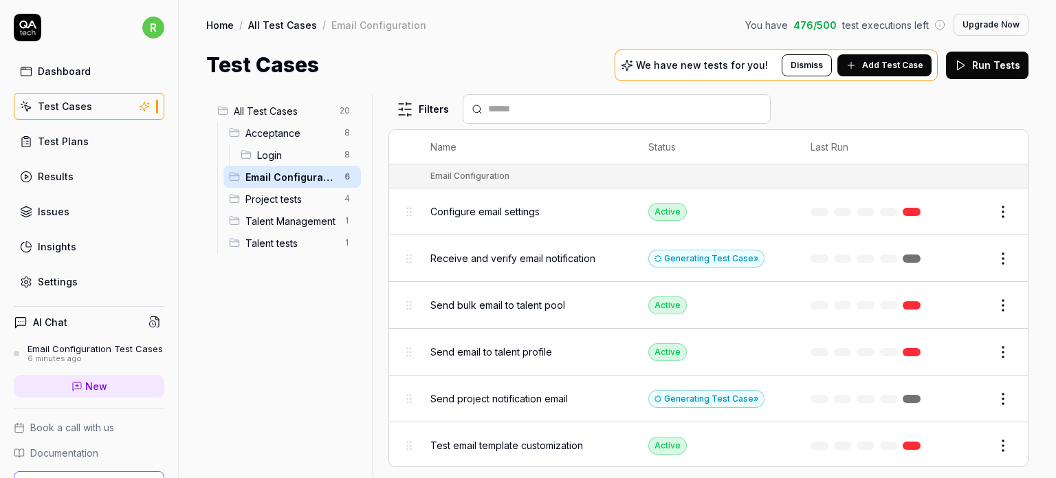
click at [351, 175] on html "r Dashboard Test Cases Test Plans Results Issues Insights Settings AI Chat Emai…" at bounding box center [528, 290] width 1056 height 581
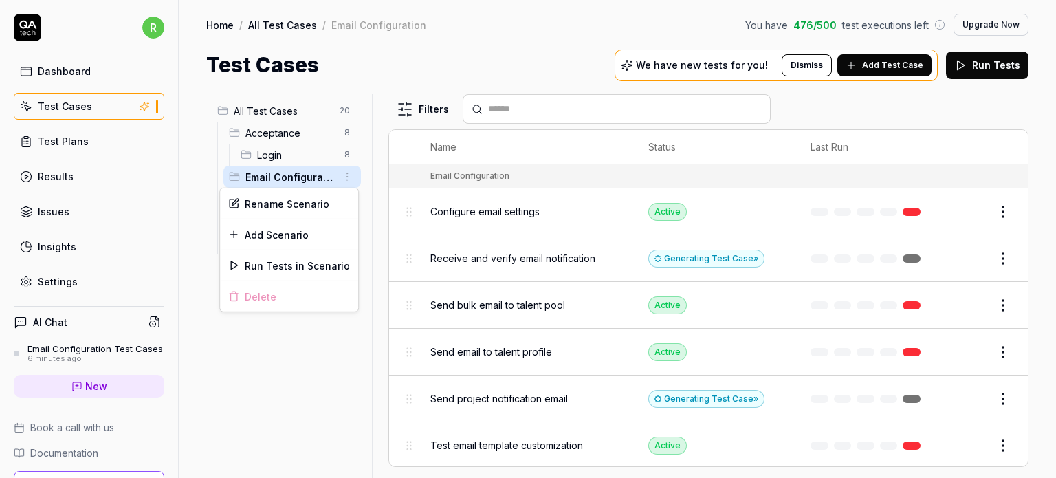
click at [246, 363] on html "r Dashboard Test Cases Test Plans Results Issues Insights Settings AI Chat Emai…" at bounding box center [528, 290] width 1056 height 581
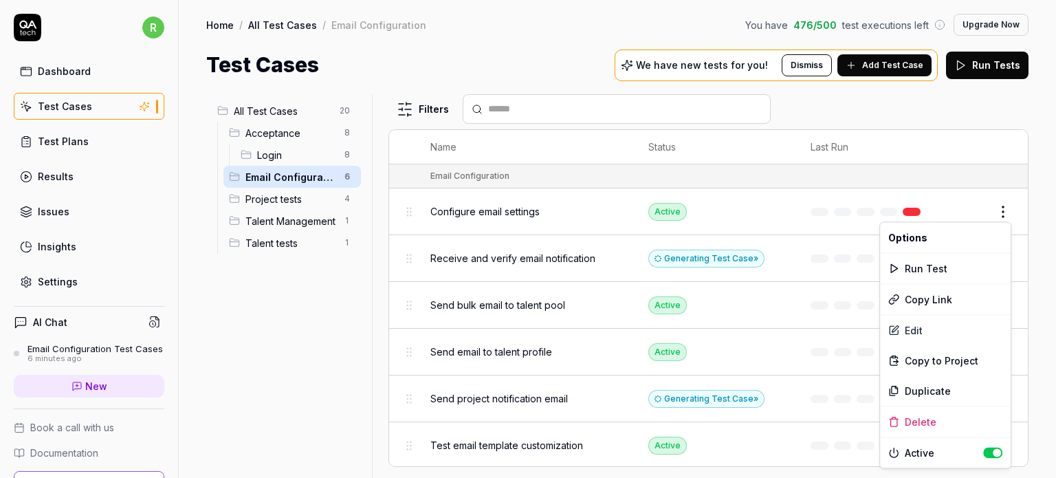
click at [1002, 216] on html "r Dashboard Test Cases Test Plans Results Issues Insights Settings AI Chat Emai…" at bounding box center [528, 290] width 1056 height 581
click at [351, 340] on html "r Dashboard Test Cases Test Plans Results Issues Insights Settings AI Chat Emai…" at bounding box center [528, 290] width 1056 height 581
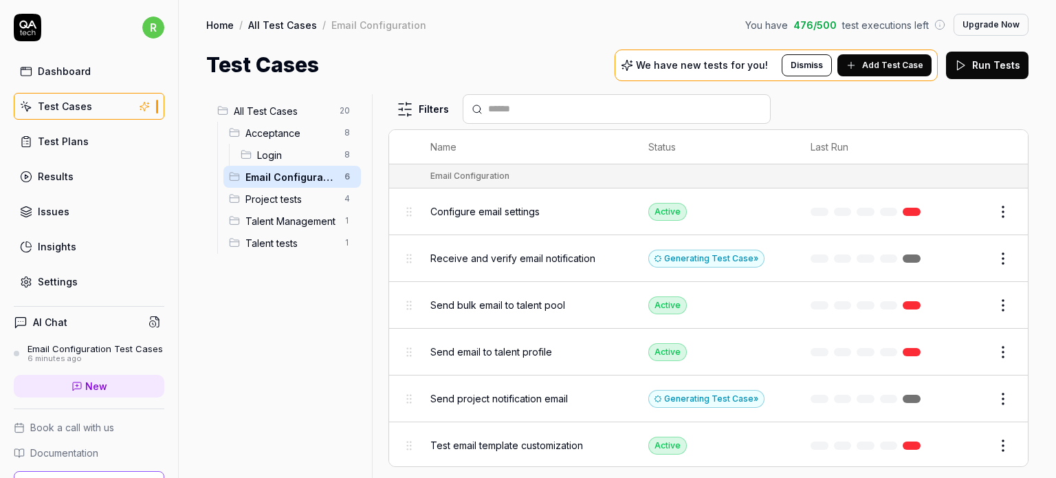
click at [1012, 213] on html "r Dashboard Test Cases Test Plans Results Issues Insights Settings AI Chat Emai…" at bounding box center [528, 290] width 1056 height 581
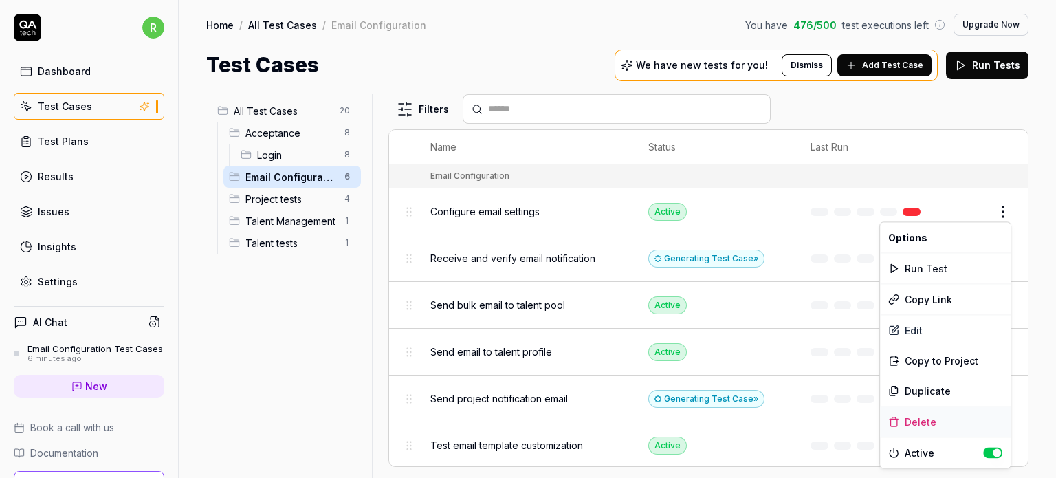
click at [919, 420] on div "Delete" at bounding box center [945, 421] width 131 height 30
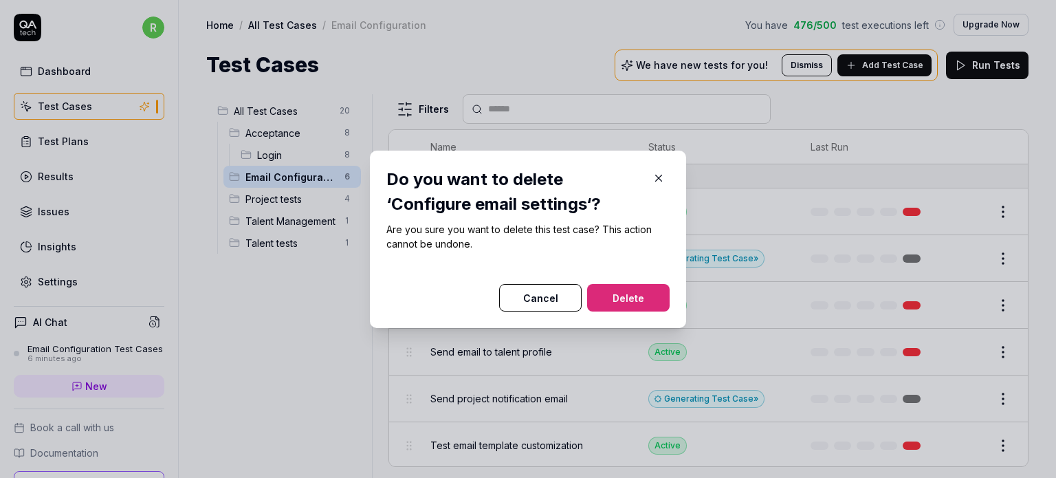
drag, startPoint x: 630, startPoint y: 300, endPoint x: 640, endPoint y: 293, distance: 11.4
click at [630, 299] on button "Delete" at bounding box center [628, 297] width 82 height 27
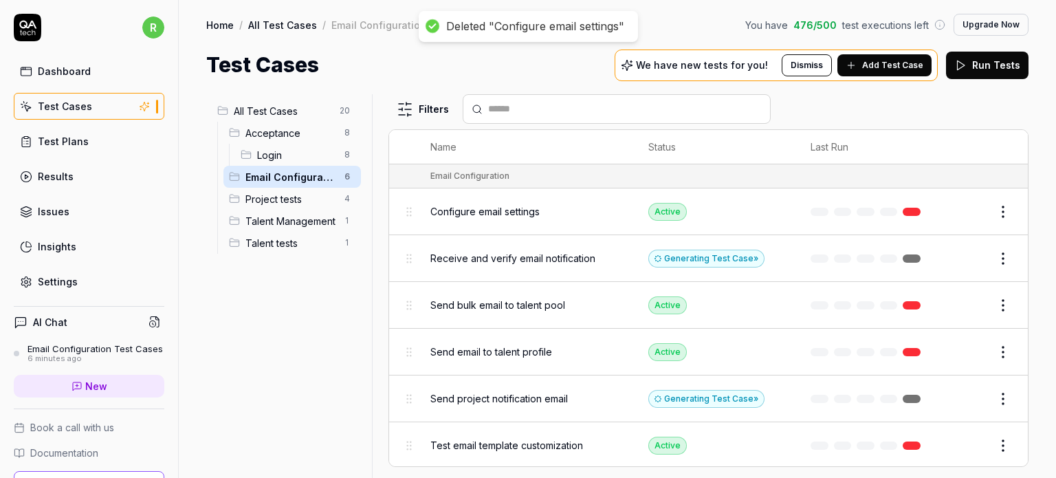
click at [1006, 207] on html "Deleted "Configure email settings" r Dashboard Test Cases Test Plans Results Is…" at bounding box center [528, 290] width 1056 height 581
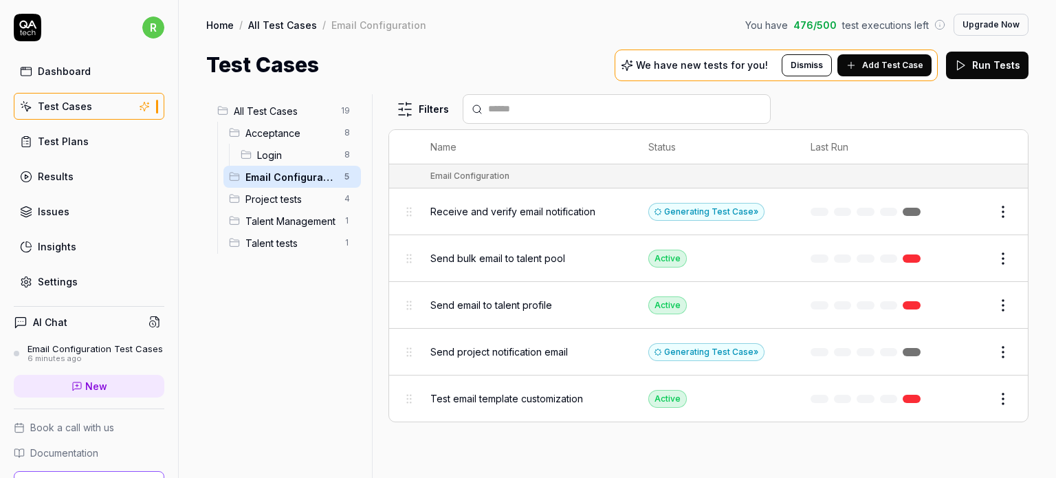
click at [920, 428] on div "Filters Name Status Last Run Email Configuration Receive and verify email notif…" at bounding box center [708, 286] width 640 height 384
click at [1005, 207] on html "r Dashboard Test Cases Test Plans Results Issues Insights Settings AI Chat Emai…" at bounding box center [528, 290] width 1056 height 581
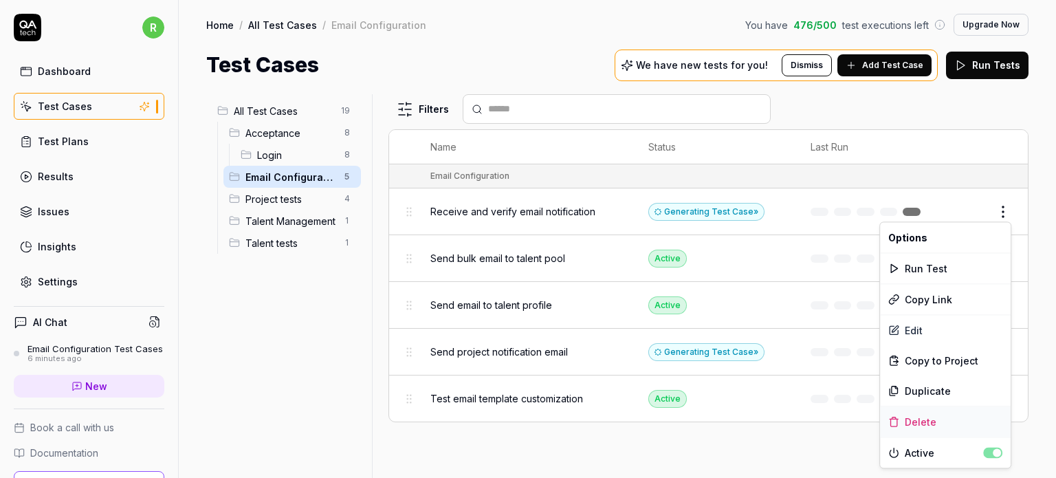
click at [913, 417] on div "Delete" at bounding box center [945, 421] width 131 height 30
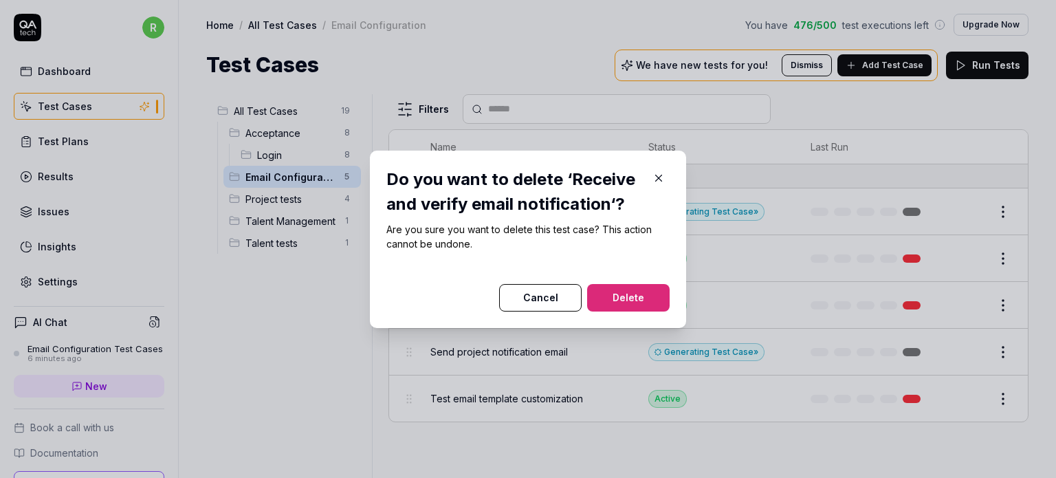
click at [638, 295] on button "Delete" at bounding box center [628, 297] width 82 height 27
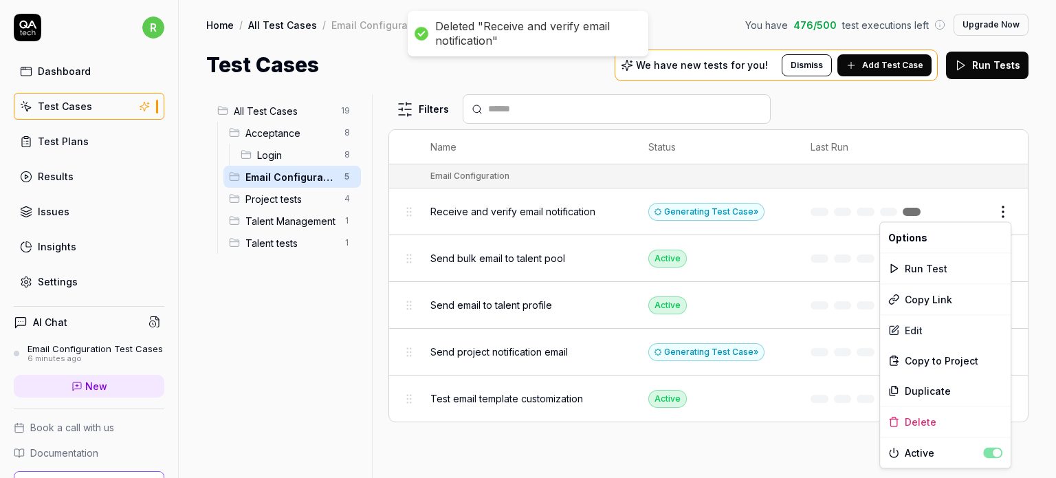
click at [997, 208] on html "Deleted "Receive and verify email notification" r Dashboard Test Cases Test Pla…" at bounding box center [528, 290] width 1056 height 581
click at [925, 423] on div "Delete" at bounding box center [945, 421] width 131 height 30
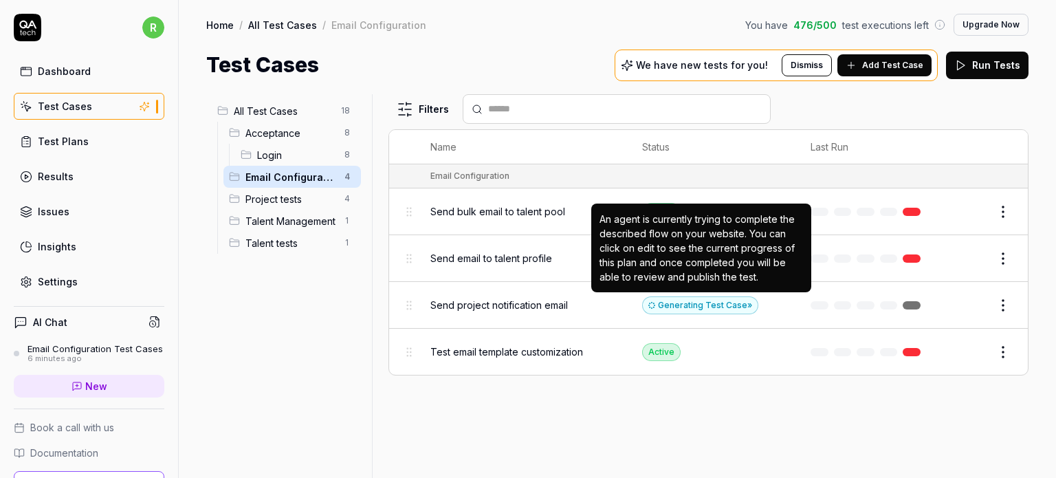
click at [611, 287] on div "An agent is currently trying to complete the described flow on your website. Yo…" at bounding box center [701, 247] width 220 height 89
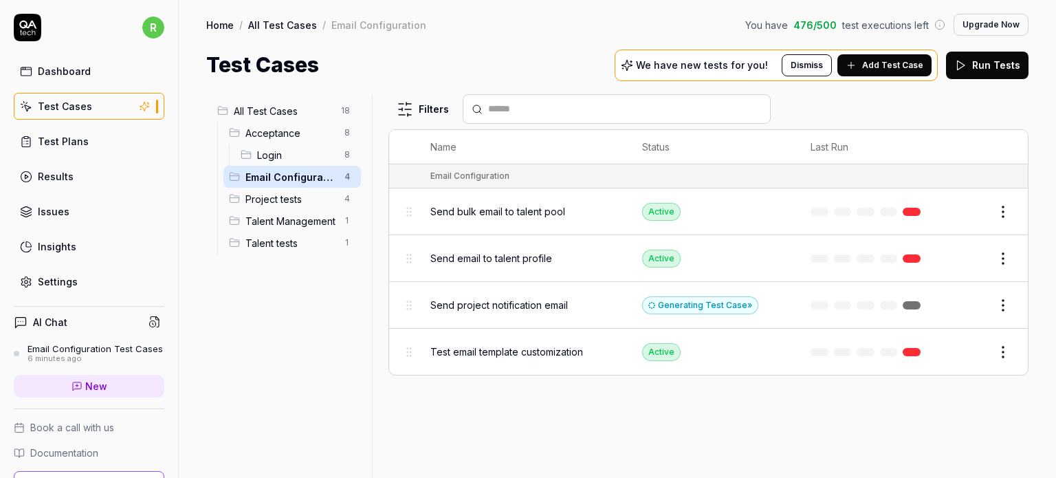
click at [1001, 211] on html "r Dashboard Test Cases Test Plans Results Issues Insights Settings AI Chat Emai…" at bounding box center [528, 290] width 1056 height 581
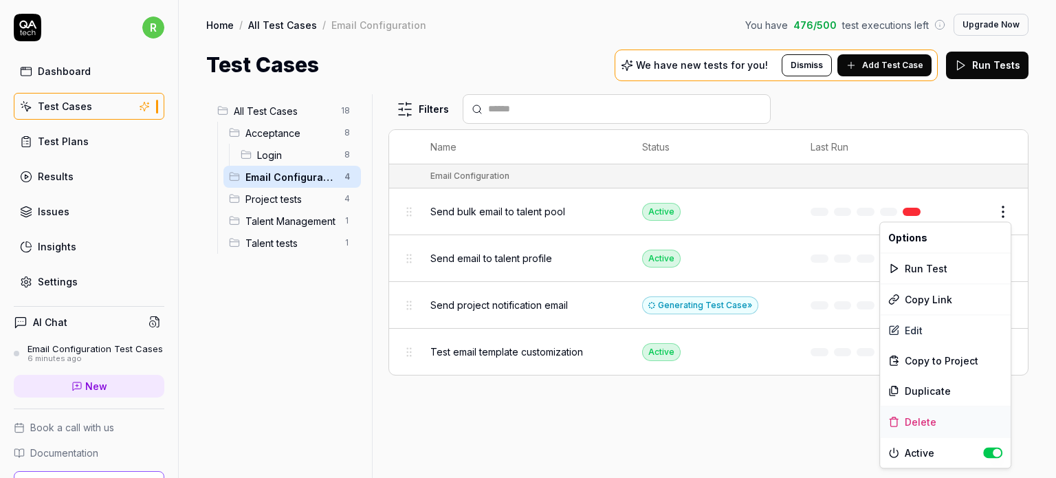
click at [932, 414] on div "Delete" at bounding box center [945, 421] width 131 height 30
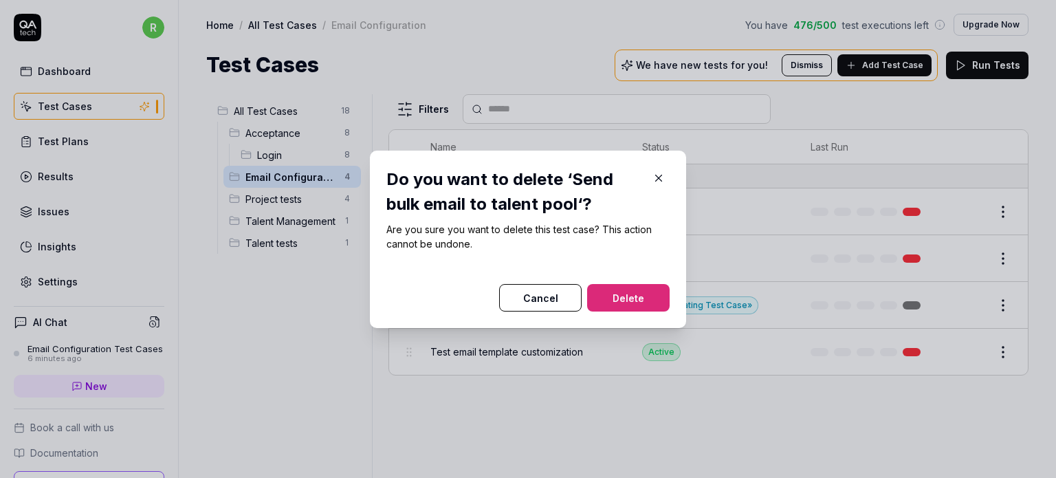
click at [641, 293] on button "Delete" at bounding box center [628, 297] width 82 height 27
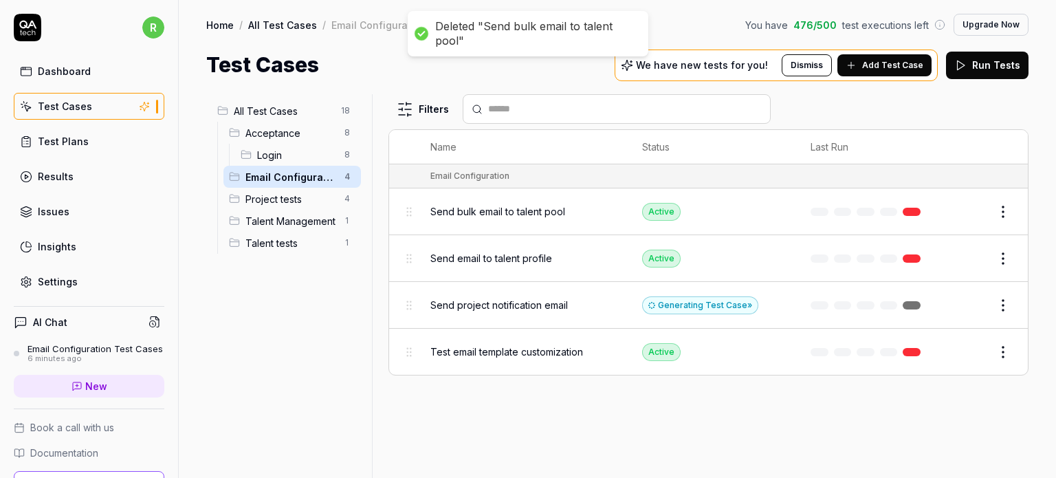
click at [1005, 206] on html "Deleted "Send bulk email to talent pool" r Dashboard Test Cases Test Plans Resu…" at bounding box center [528, 290] width 1056 height 581
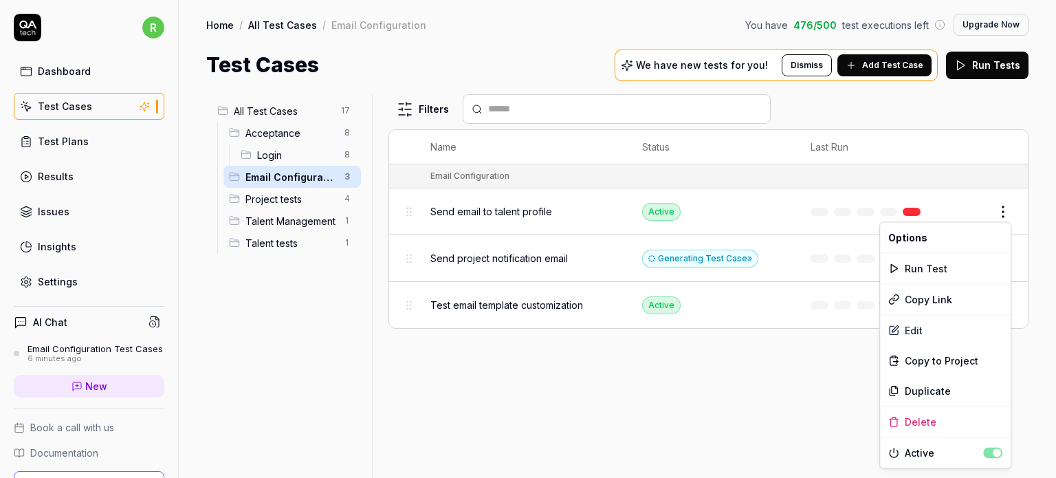
click at [1001, 203] on html "r Dashboard Test Cases Test Plans Results Issues Insights Settings AI Chat Emai…" at bounding box center [528, 290] width 1056 height 581
click at [919, 414] on div "Delete" at bounding box center [945, 421] width 131 height 30
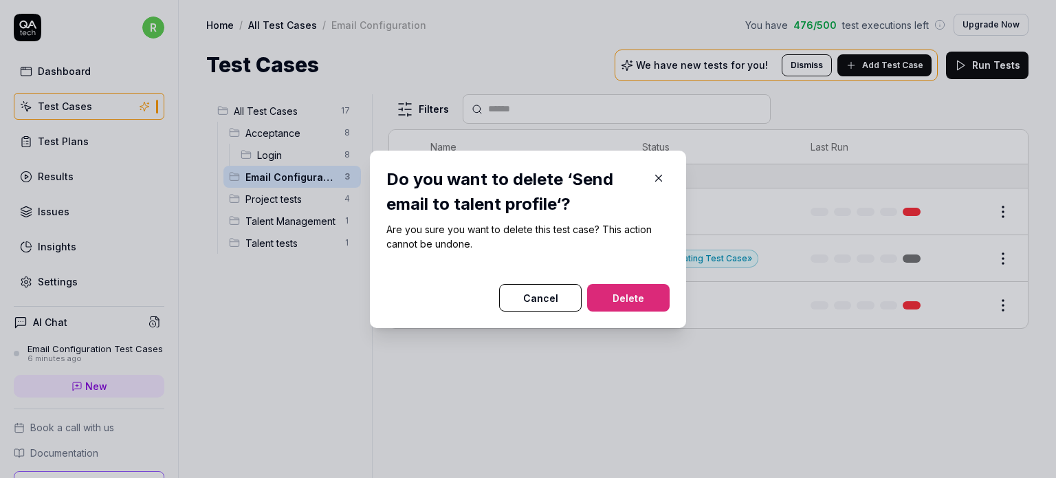
click at [623, 298] on button "Delete" at bounding box center [628, 297] width 82 height 27
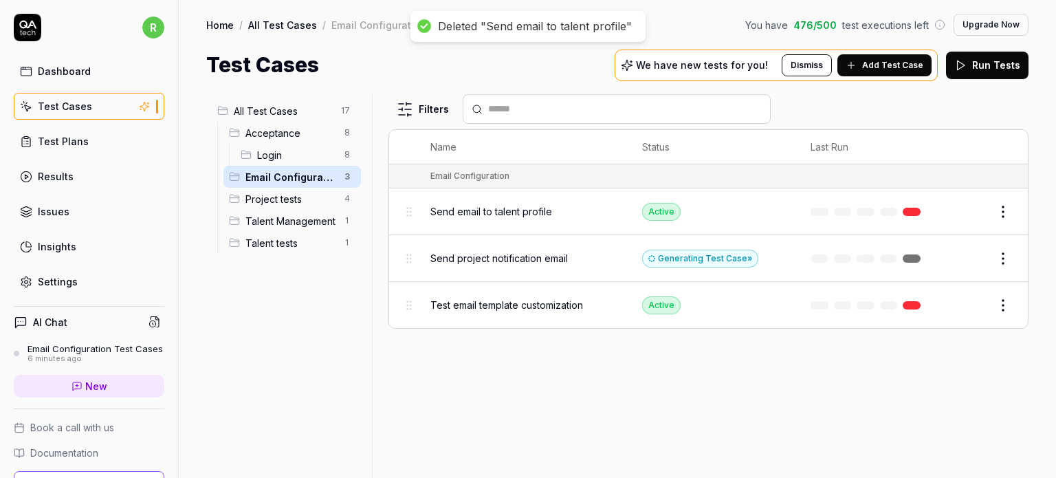
click at [1004, 203] on html "Deleted "Send email to talent profile" r Dashboard Test Cases Test Plans Result…" at bounding box center [528, 290] width 1056 height 581
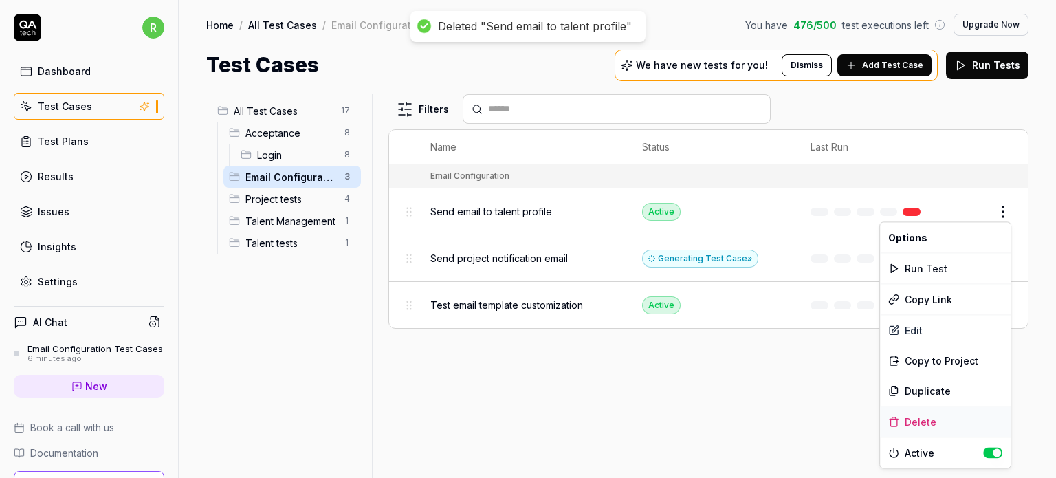
click at [903, 417] on div "Delete" at bounding box center [945, 421] width 131 height 30
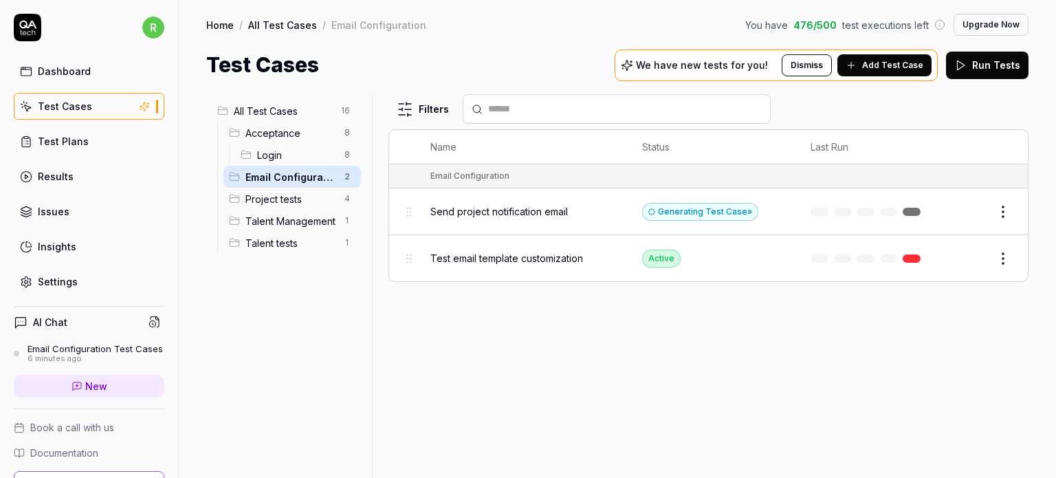
click at [1006, 214] on html "r Dashboard Test Cases Test Plans Results Issues Insights Settings AI Chat Emai…" at bounding box center [528, 290] width 1056 height 581
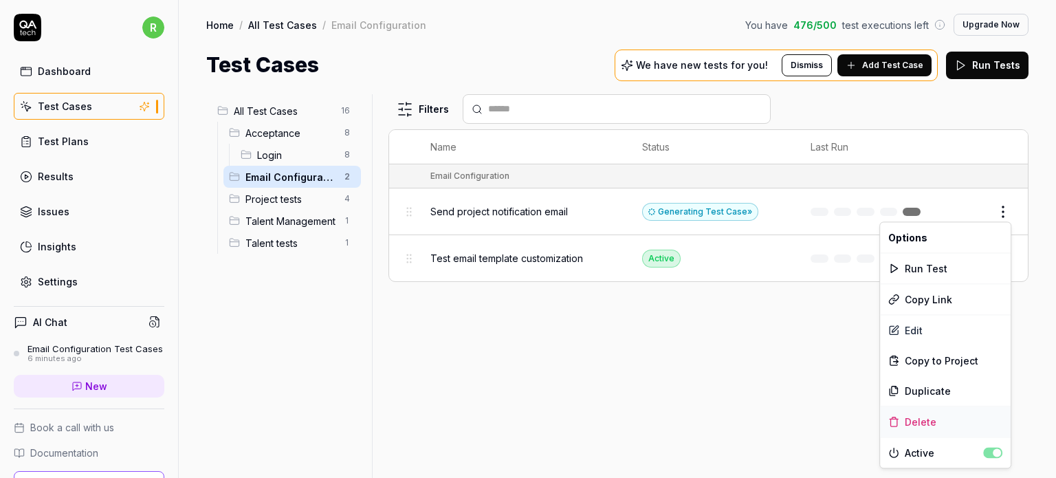
click at [933, 420] on div "Delete" at bounding box center [945, 421] width 131 height 30
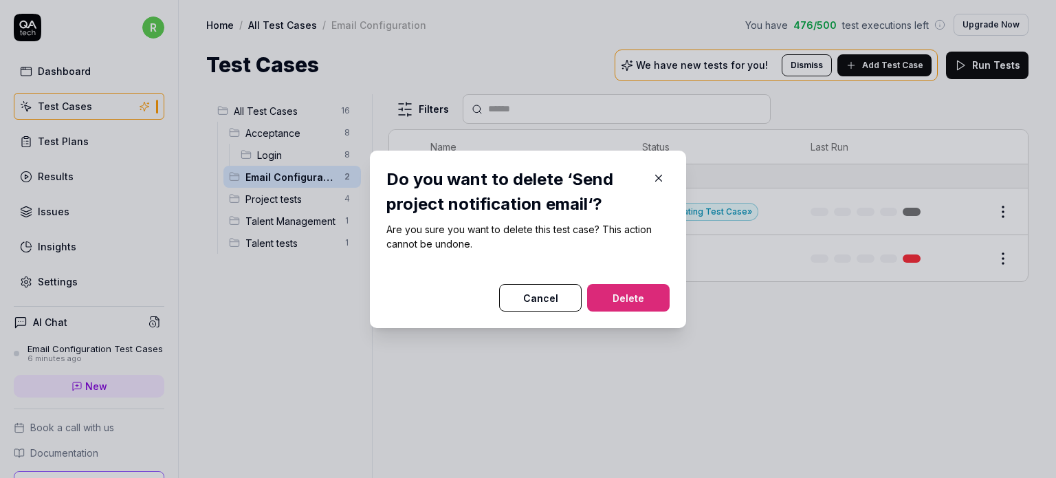
click at [630, 296] on button "Delete" at bounding box center [628, 297] width 82 height 27
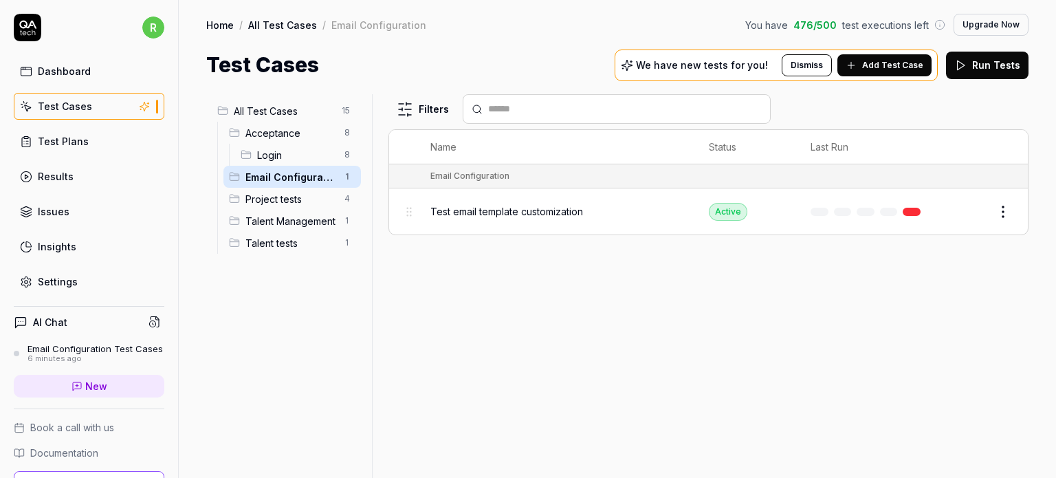
click at [1001, 208] on html "Deleted "Send project notification email" r Dashboard Test Cases Test Plans Res…" at bounding box center [528, 290] width 1056 height 581
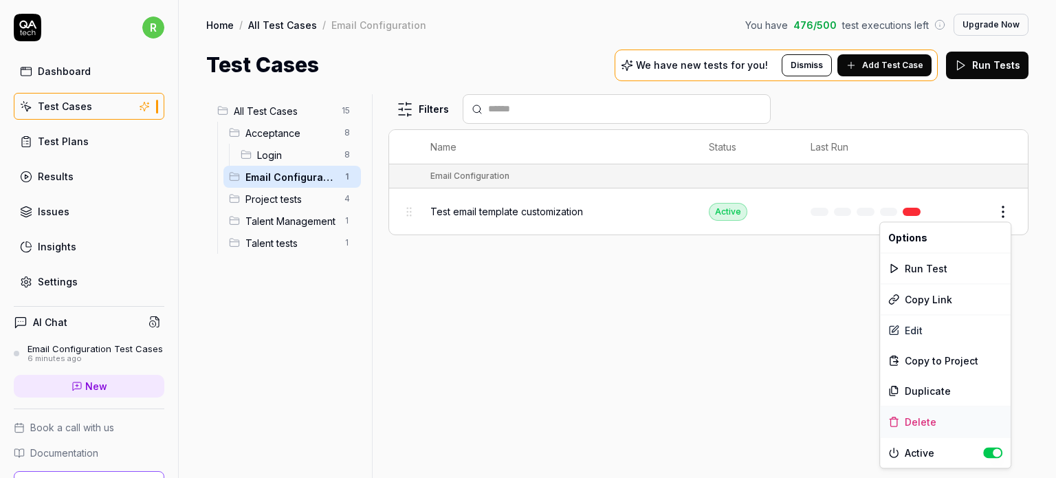
click at [913, 421] on div "Delete" at bounding box center [945, 421] width 131 height 30
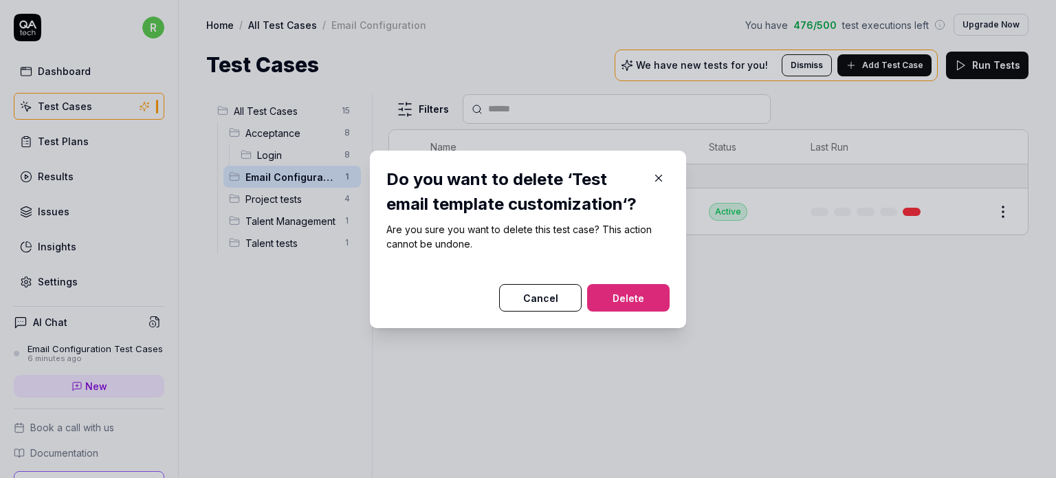
click at [636, 287] on button "Delete" at bounding box center [628, 297] width 82 height 27
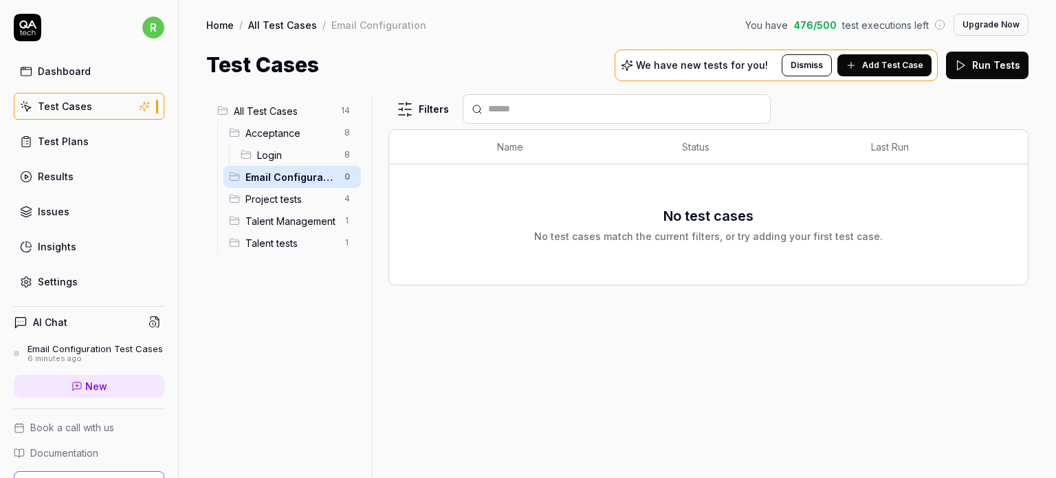
click at [278, 197] on span "Project tests" at bounding box center [290, 199] width 91 height 14
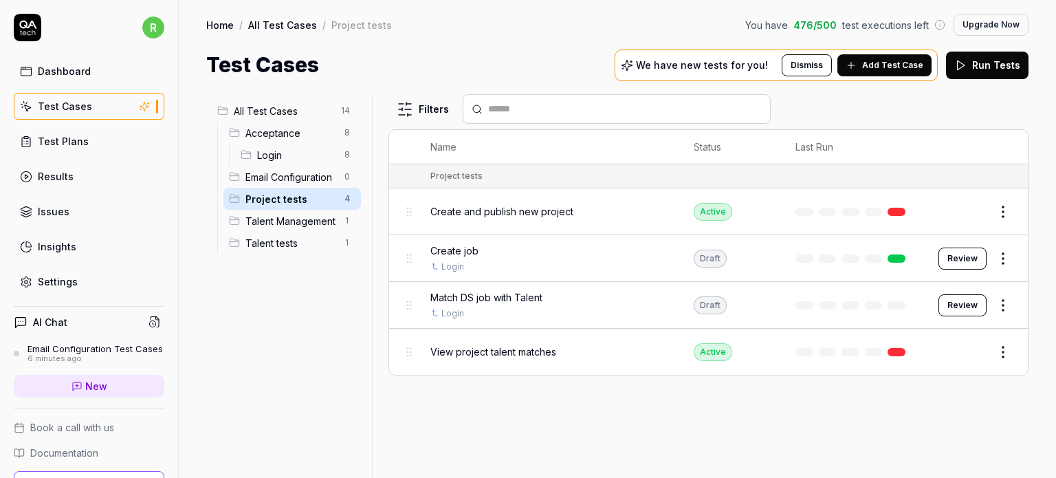
click at [285, 225] on span "Talent Management" at bounding box center [290, 221] width 91 height 14
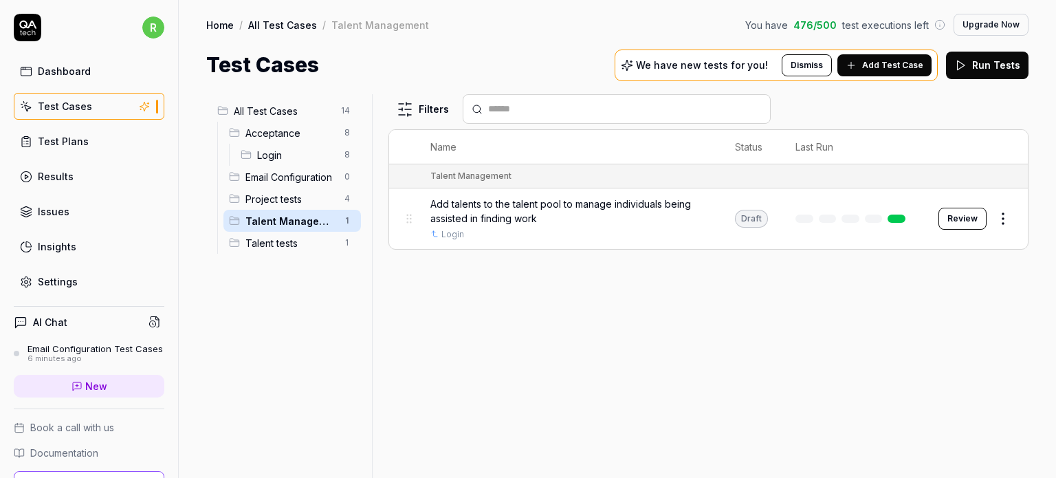
click at [280, 246] on span "Talent tests" at bounding box center [290, 243] width 91 height 14
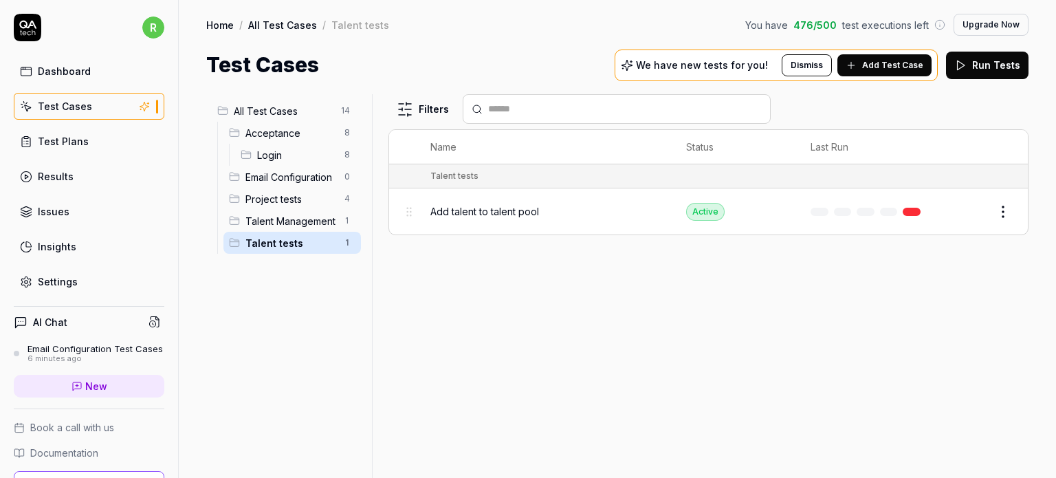
click at [278, 219] on span "Talent Management" at bounding box center [290, 221] width 91 height 14
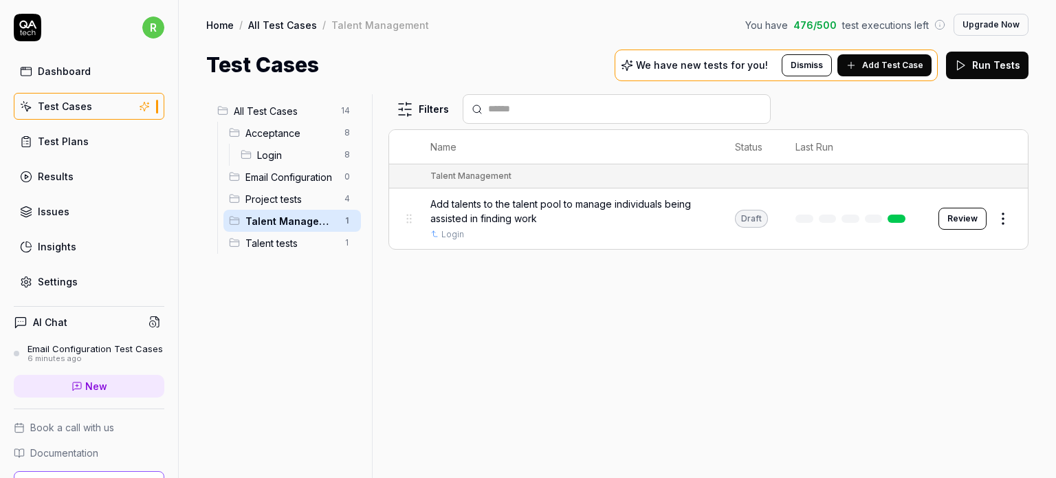
click at [278, 197] on span "Project tests" at bounding box center [290, 199] width 91 height 14
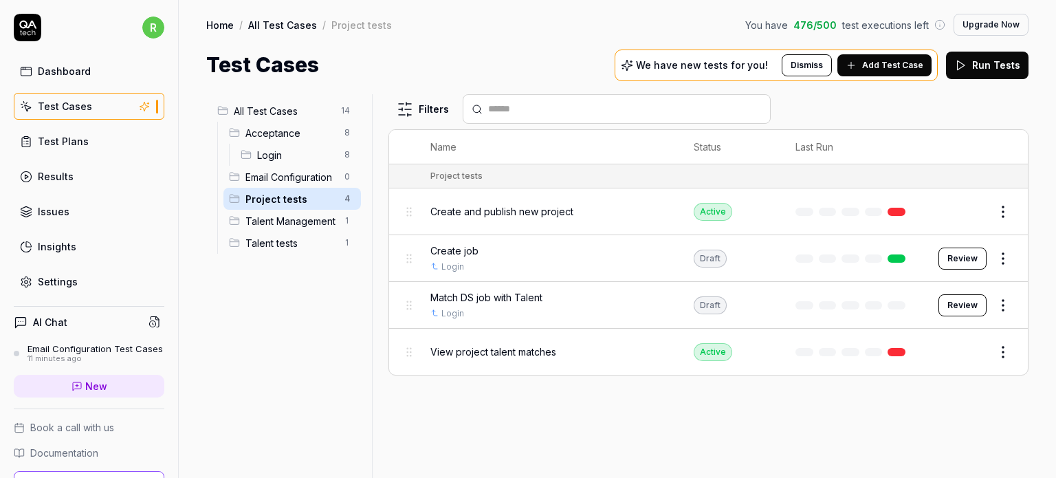
click at [287, 154] on span "Login" at bounding box center [296, 155] width 79 height 14
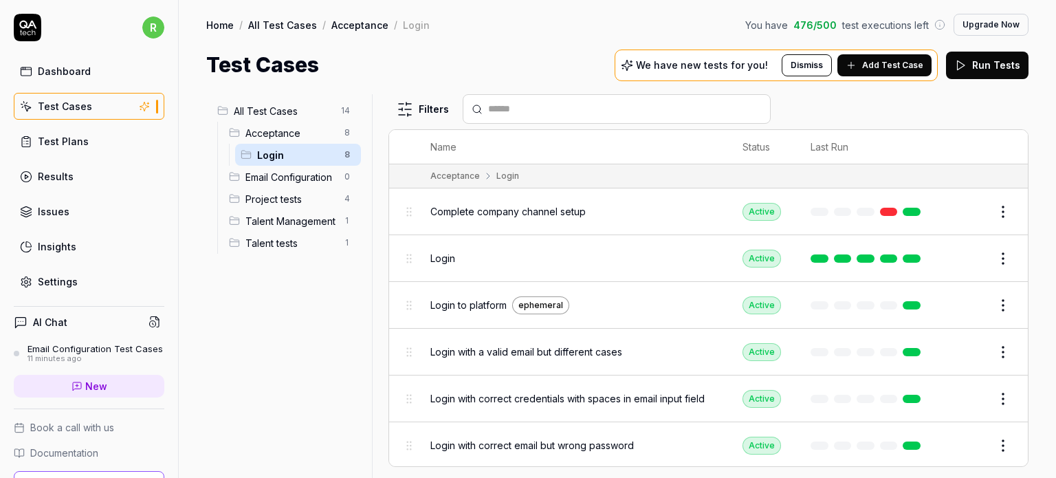
scroll to position [93, 0]
